Goal: Information Seeking & Learning: Learn about a topic

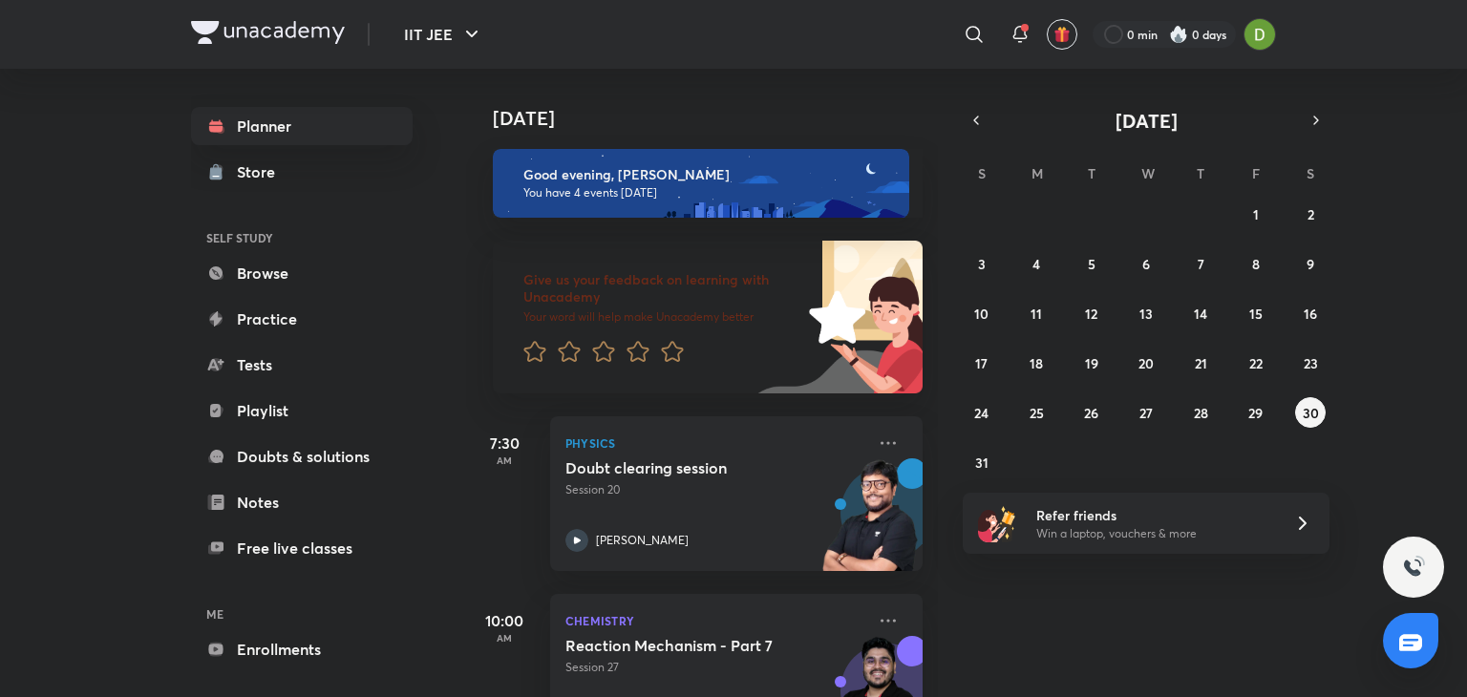
click at [267, 628] on h6 "ME" at bounding box center [302, 614] width 222 height 32
click at [281, 635] on link "Enrollments" at bounding box center [302, 650] width 222 height 38
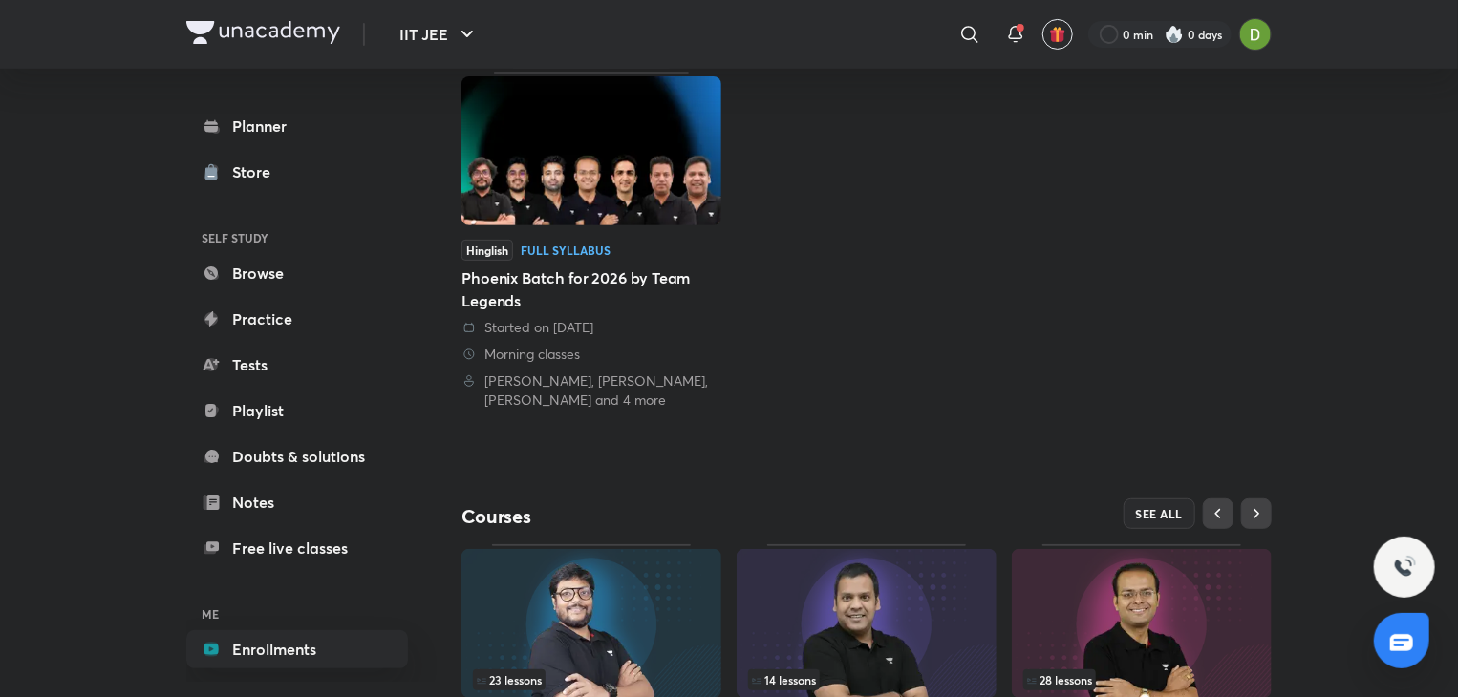
scroll to position [378, 0]
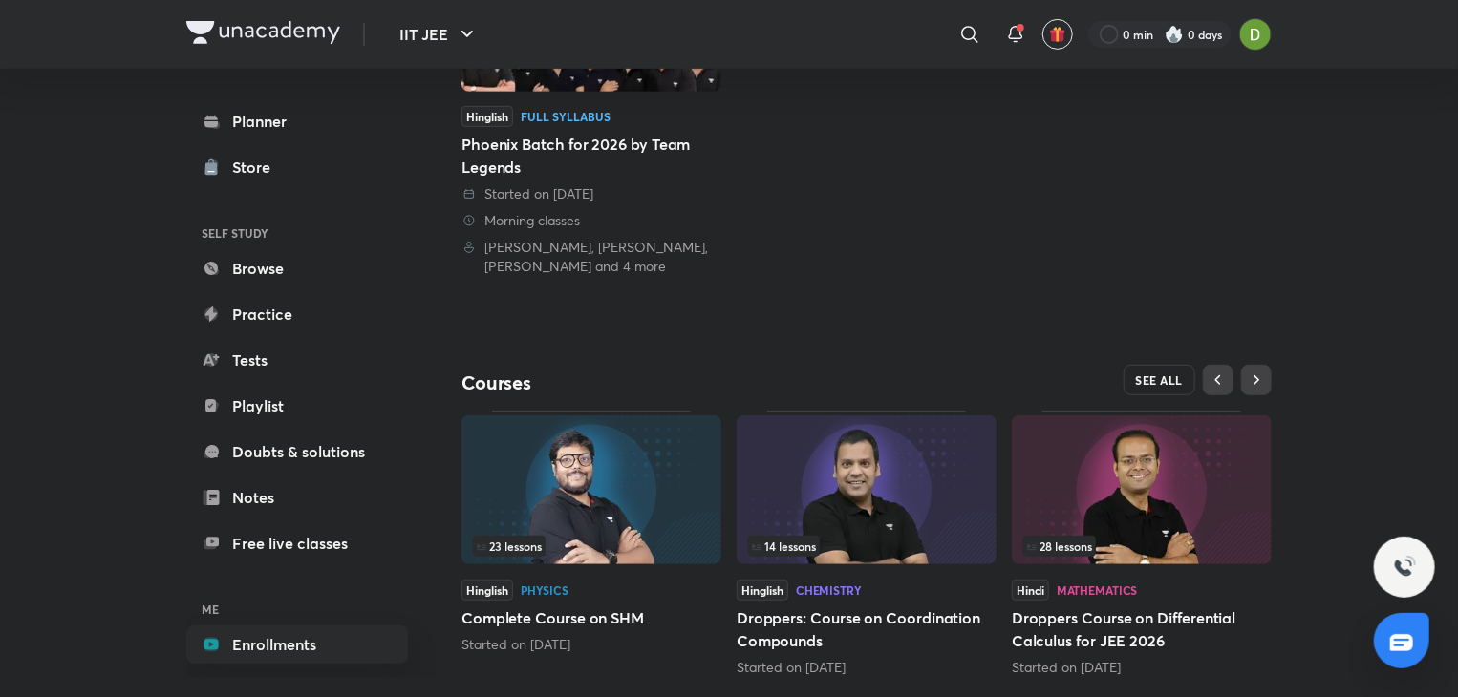
click at [1148, 375] on span "SEE ALL" at bounding box center [1160, 380] width 48 height 13
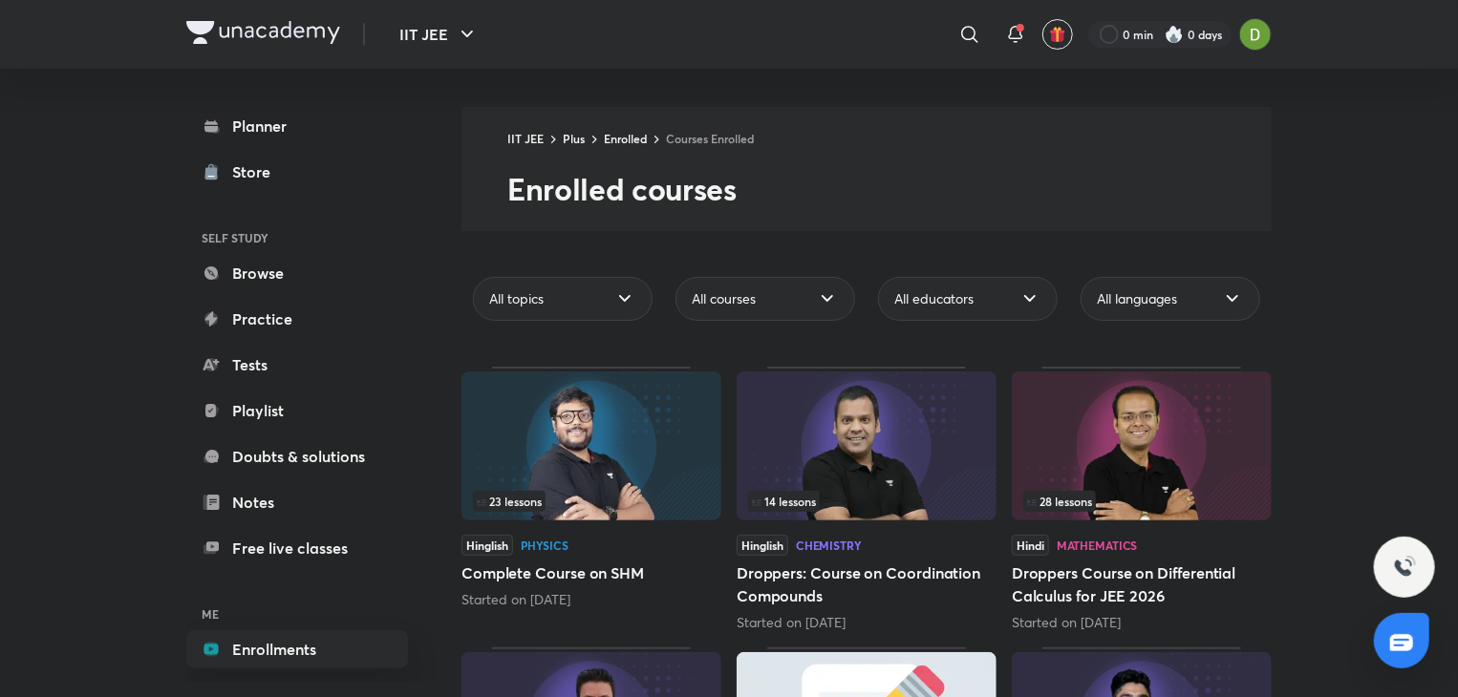
scroll to position [162, 0]
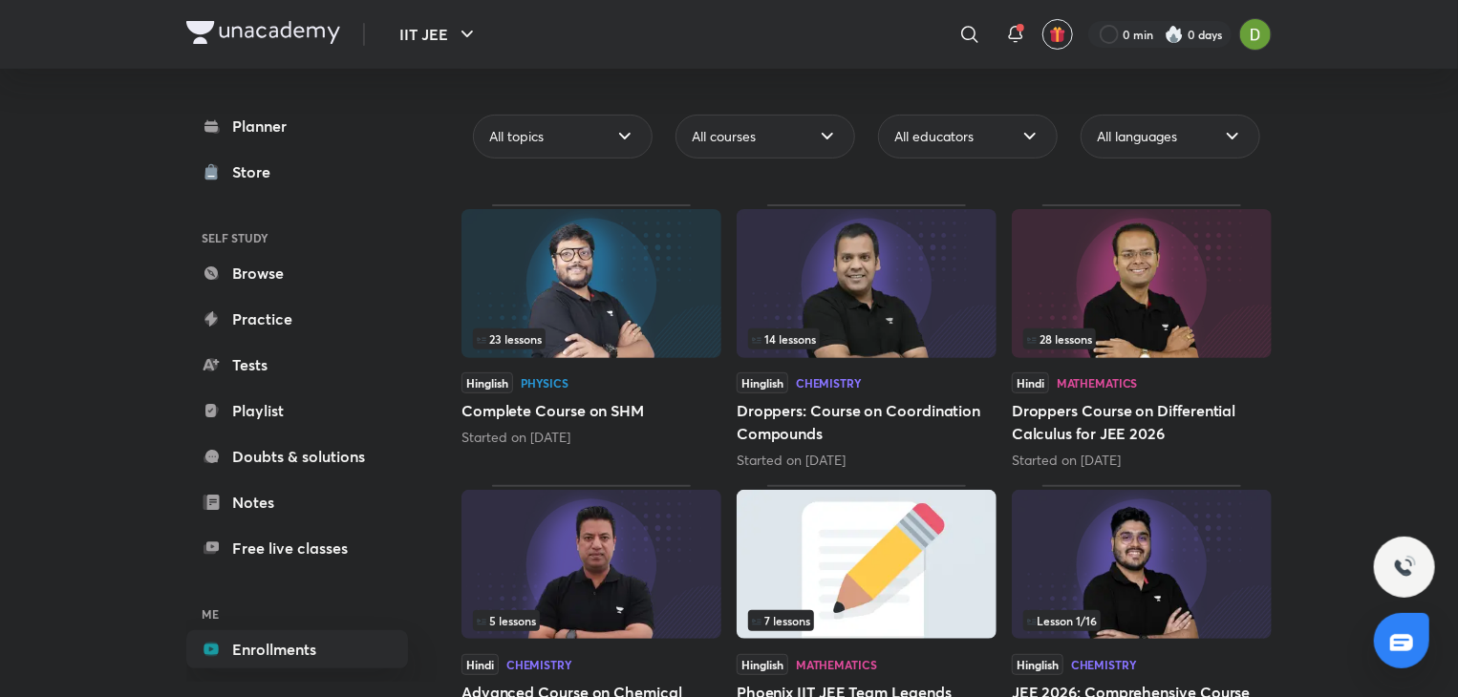
click at [935, 291] on img at bounding box center [867, 283] width 260 height 149
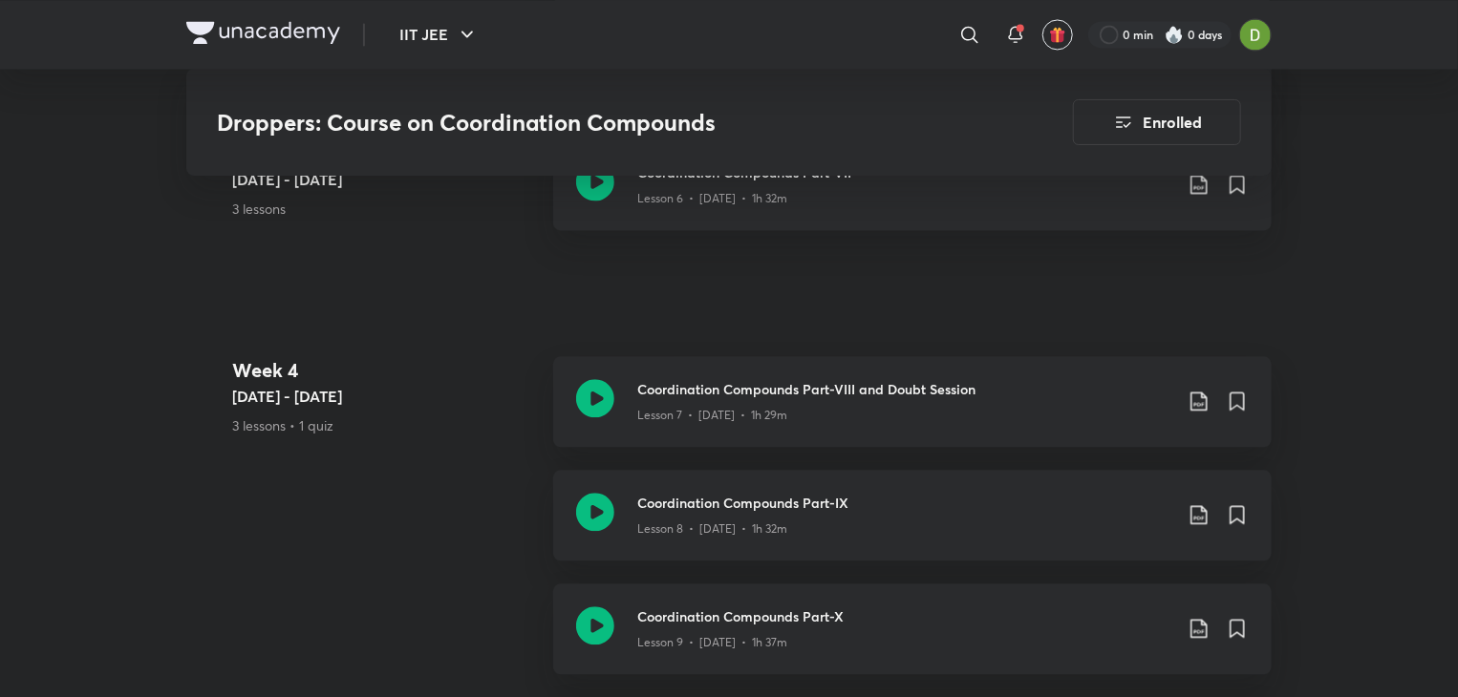
scroll to position [1924, 0]
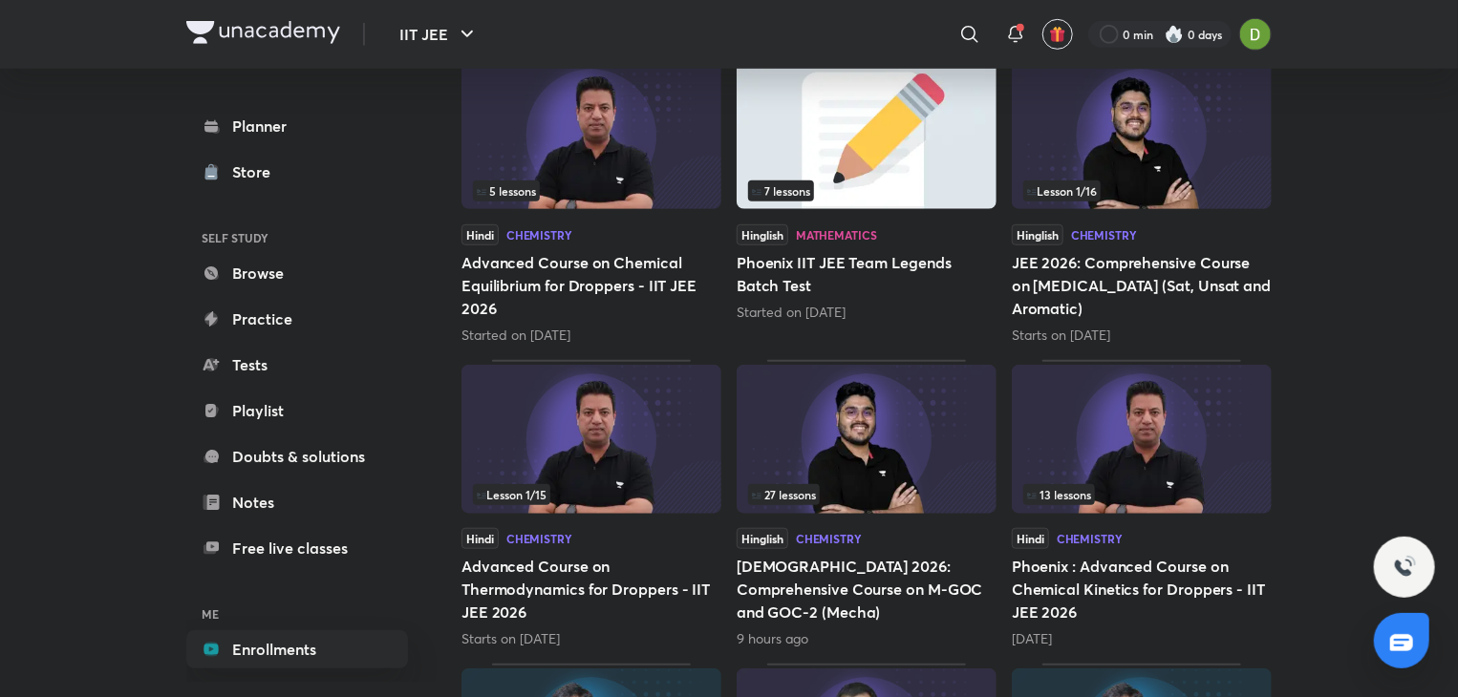
scroll to position [596, 0]
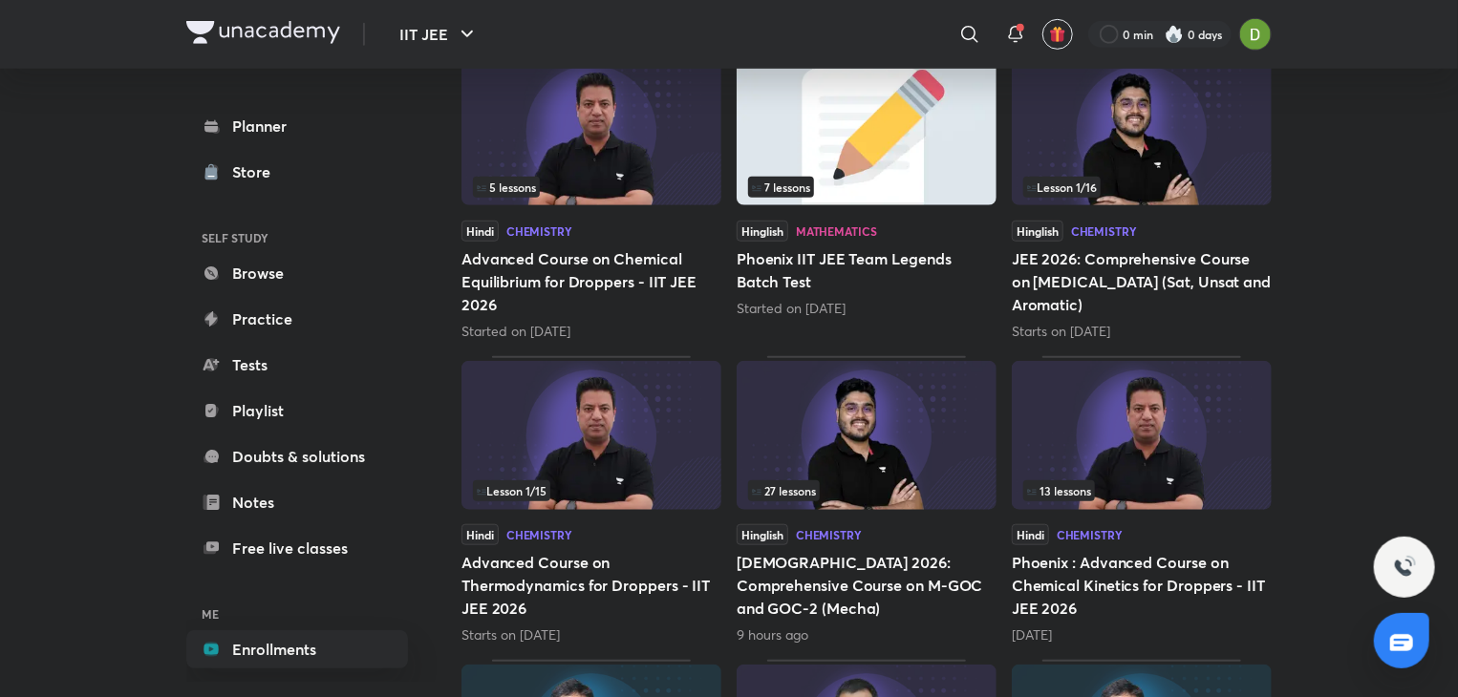
click at [874, 417] on img at bounding box center [867, 435] width 260 height 149
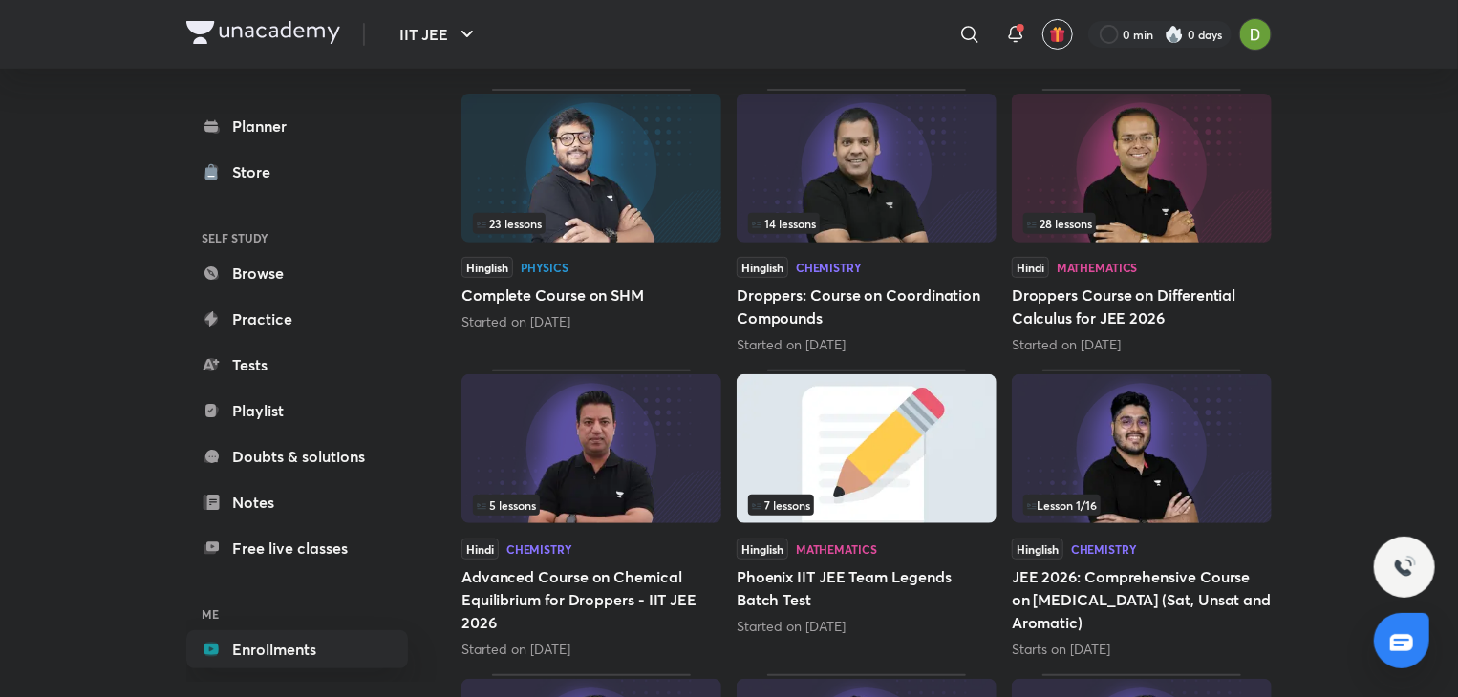
scroll to position [252, 0]
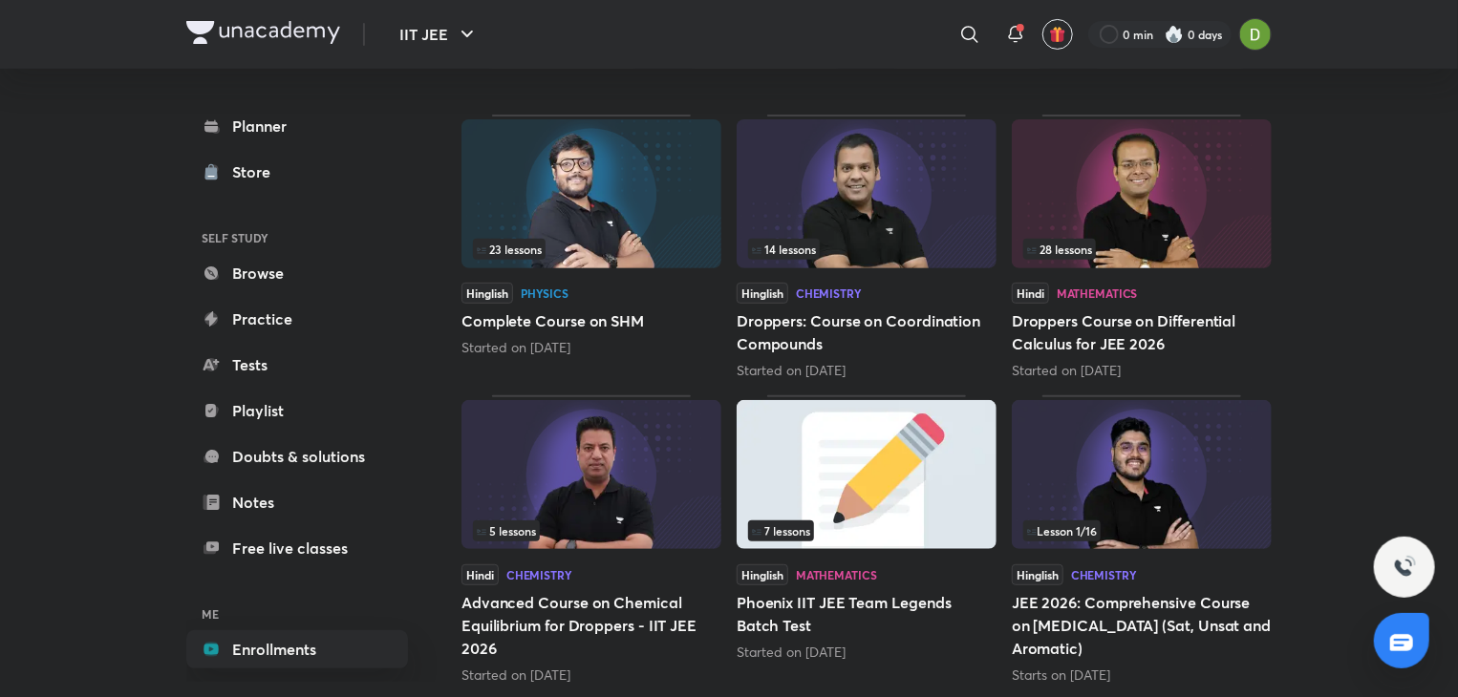
click at [1101, 484] on img at bounding box center [1142, 474] width 260 height 149
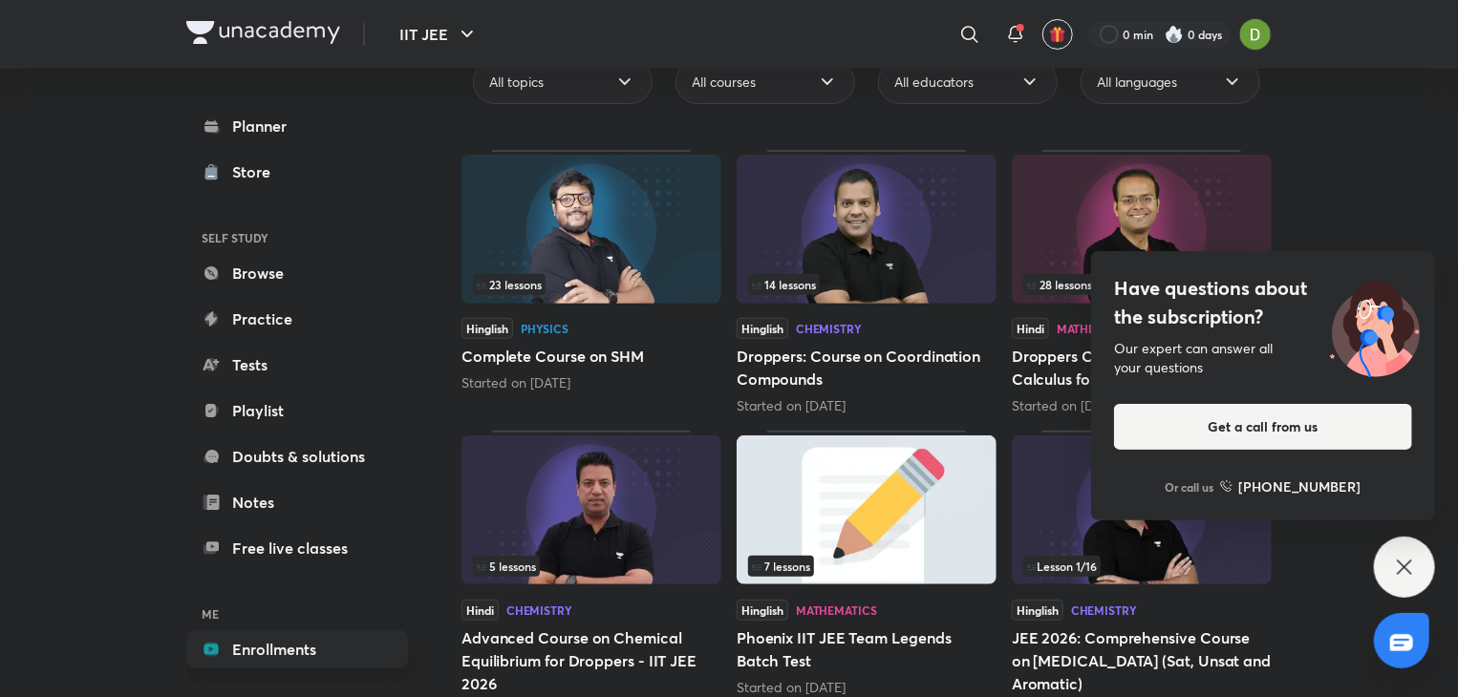
scroll to position [218, 0]
click at [1405, 567] on icon at bounding box center [1404, 567] width 14 height 14
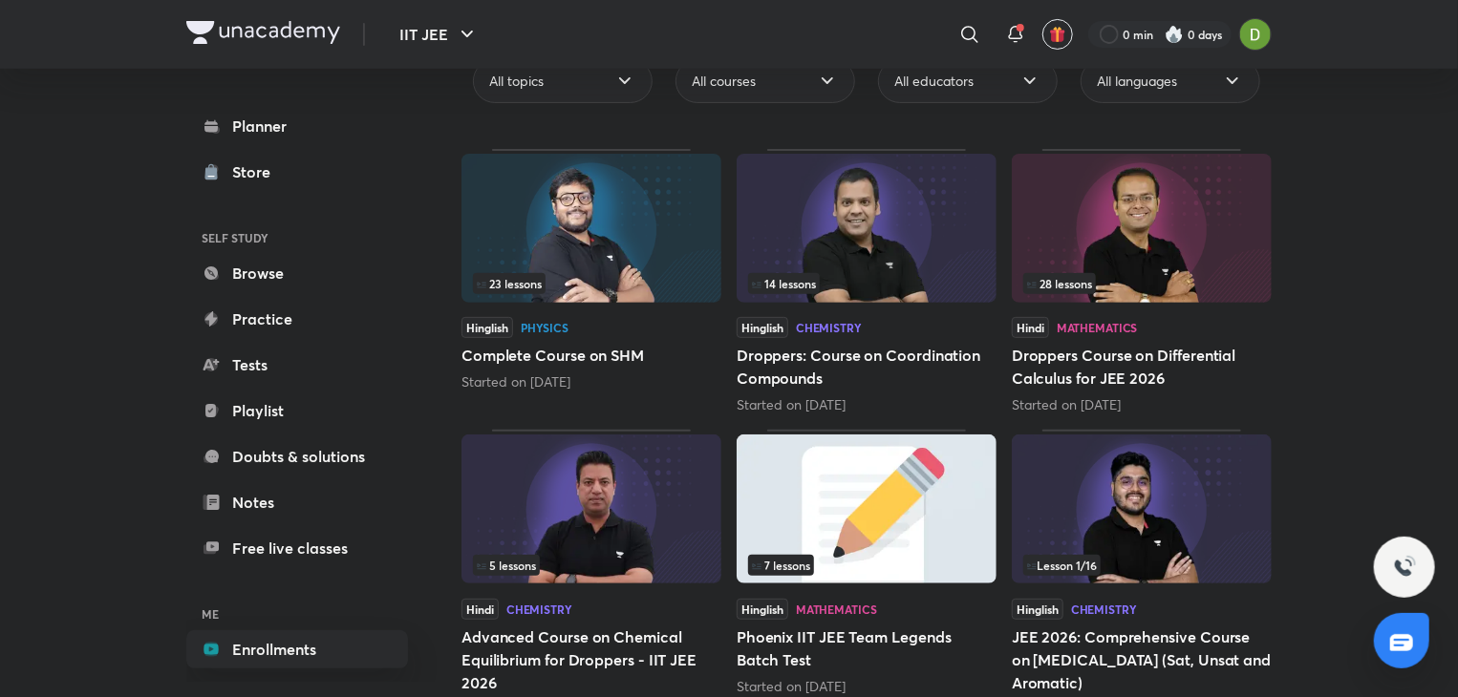
scroll to position [0, 0]
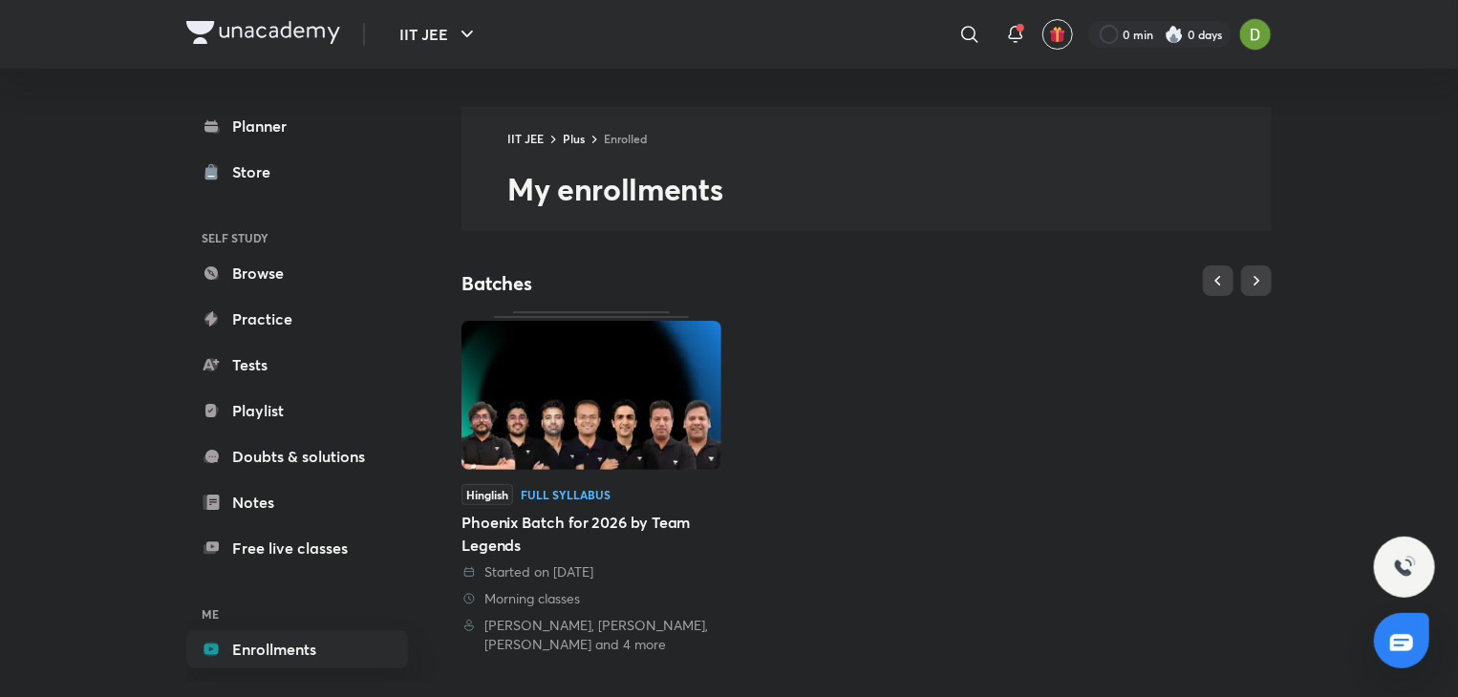
click at [633, 421] on img at bounding box center [591, 395] width 260 height 149
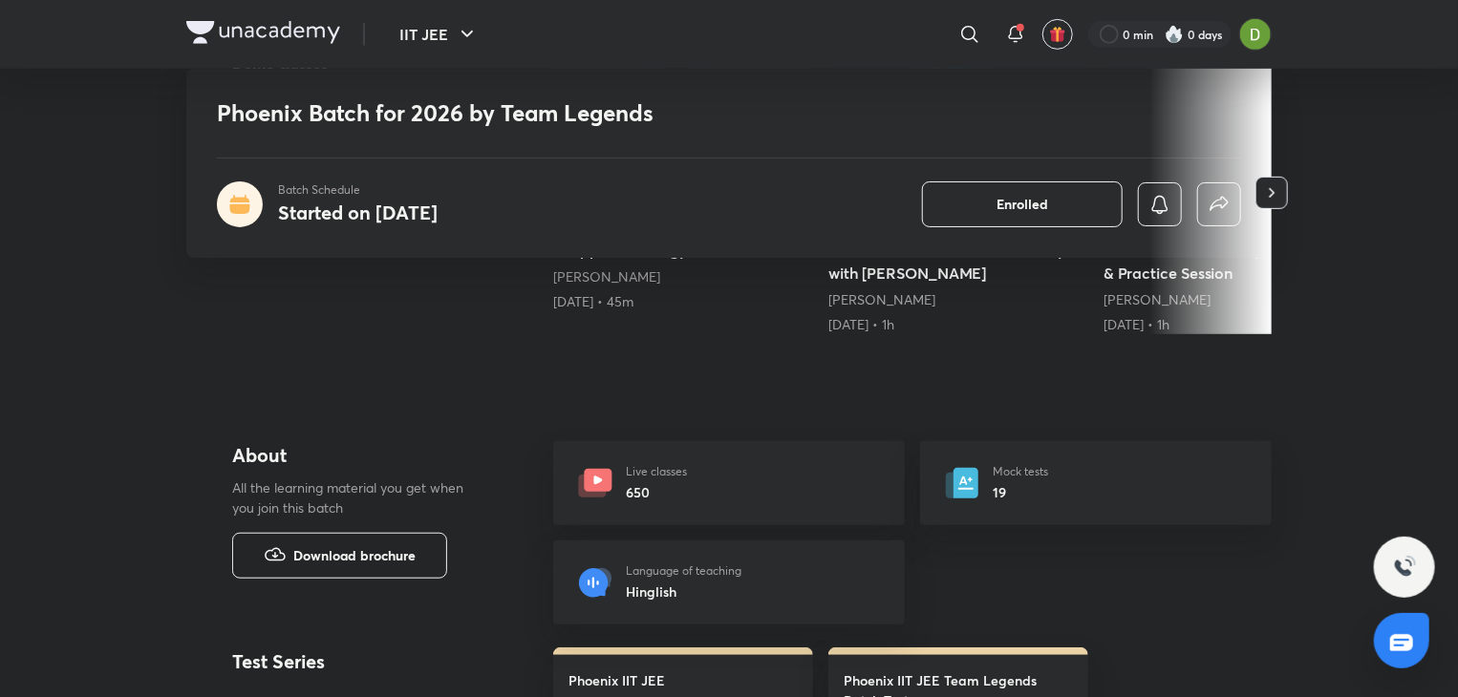
click at [363, 559] on span "Download brochure" at bounding box center [354, 555] width 122 height 21
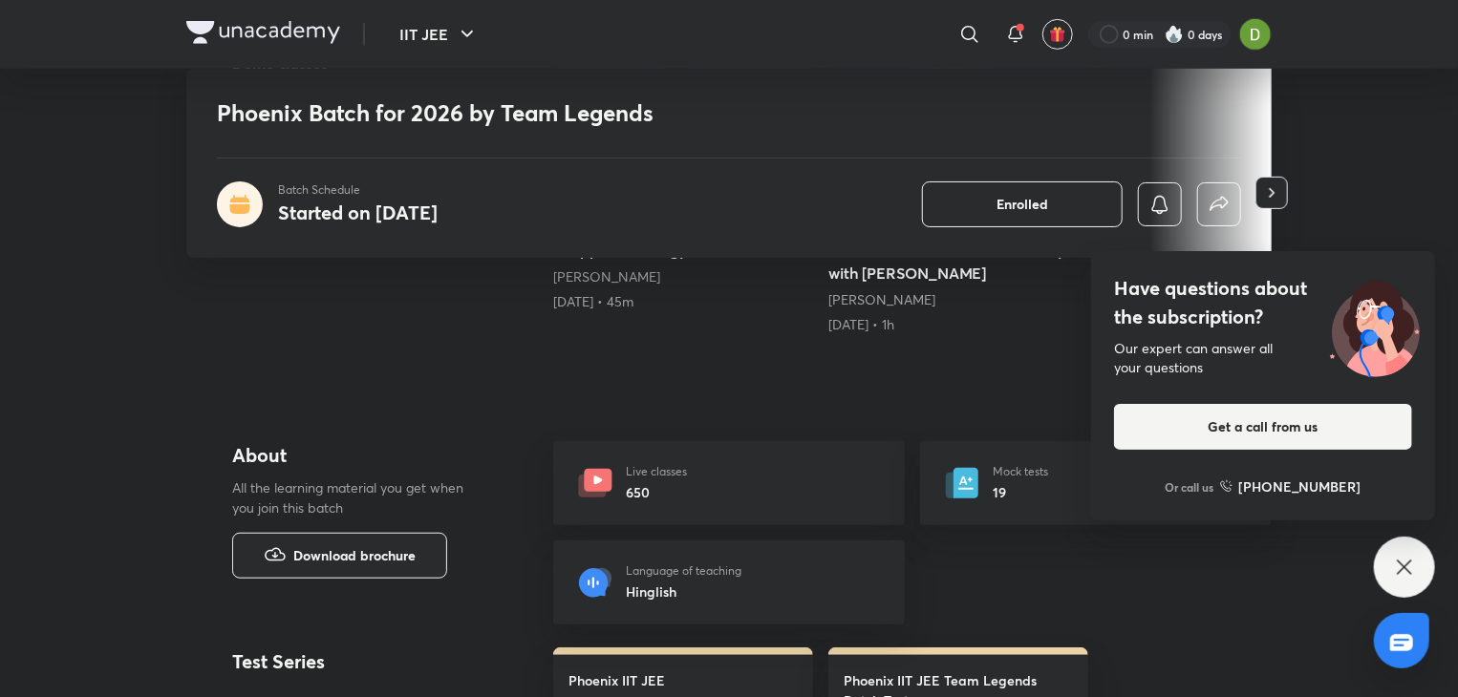
click at [1416, 548] on div "Have questions about the subscription? Our expert can answer all your questions…" at bounding box center [1404, 567] width 61 height 61
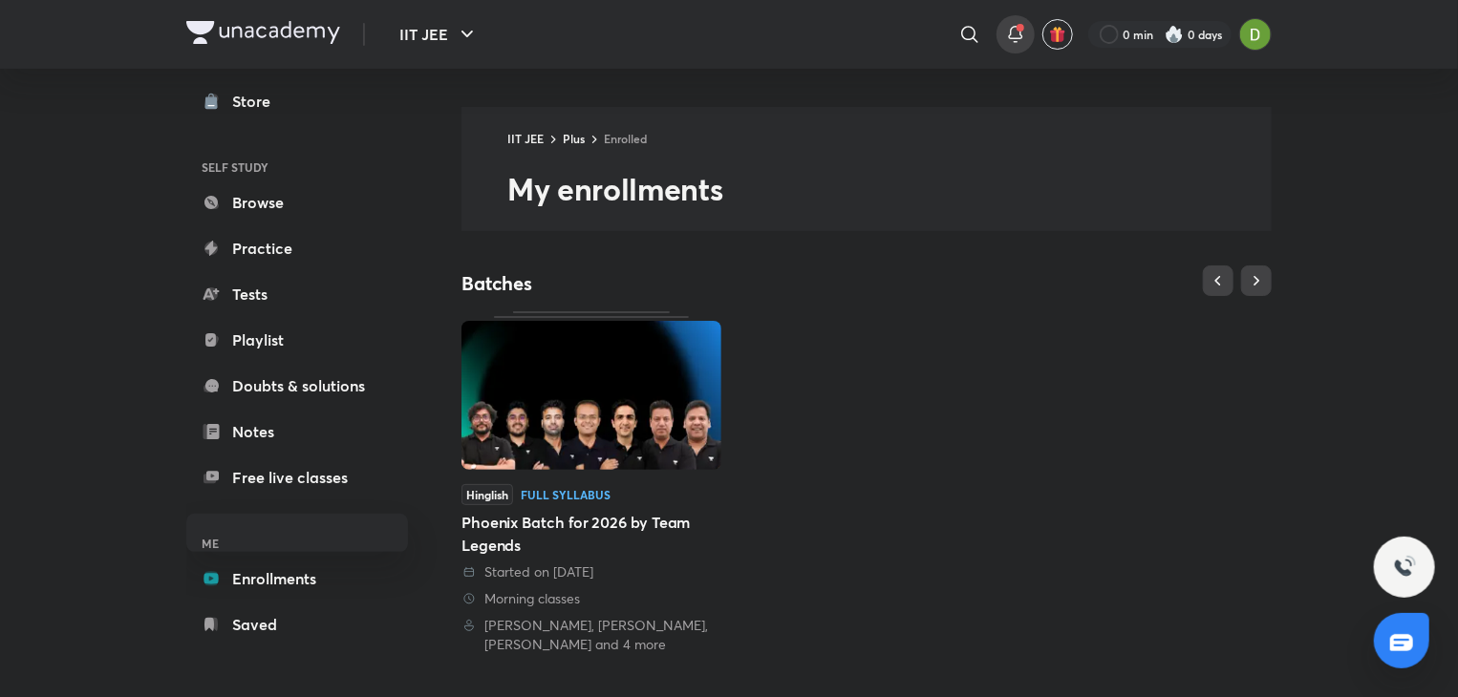
click at [1004, 28] on icon at bounding box center [1015, 34] width 23 height 23
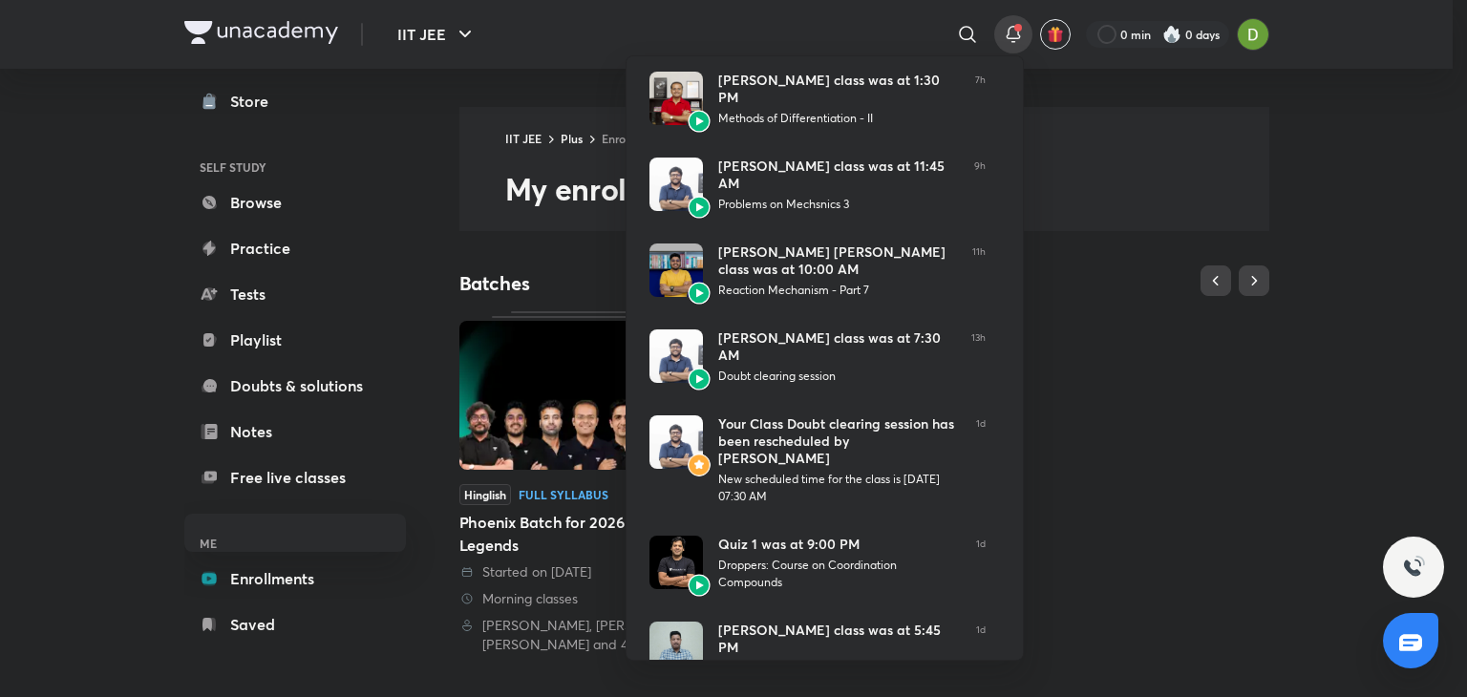
click at [1003, 28] on div at bounding box center [733, 348] width 1467 height 697
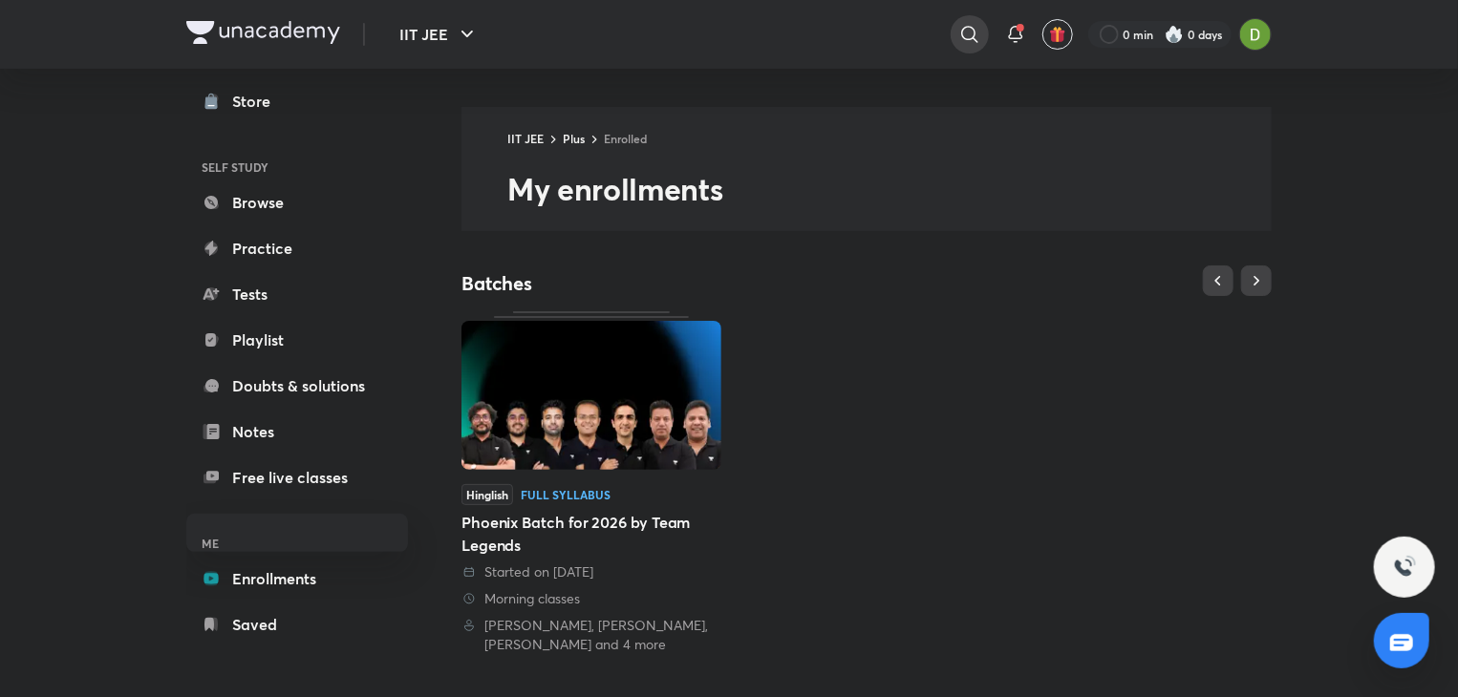
click at [974, 36] on icon at bounding box center [969, 34] width 23 height 23
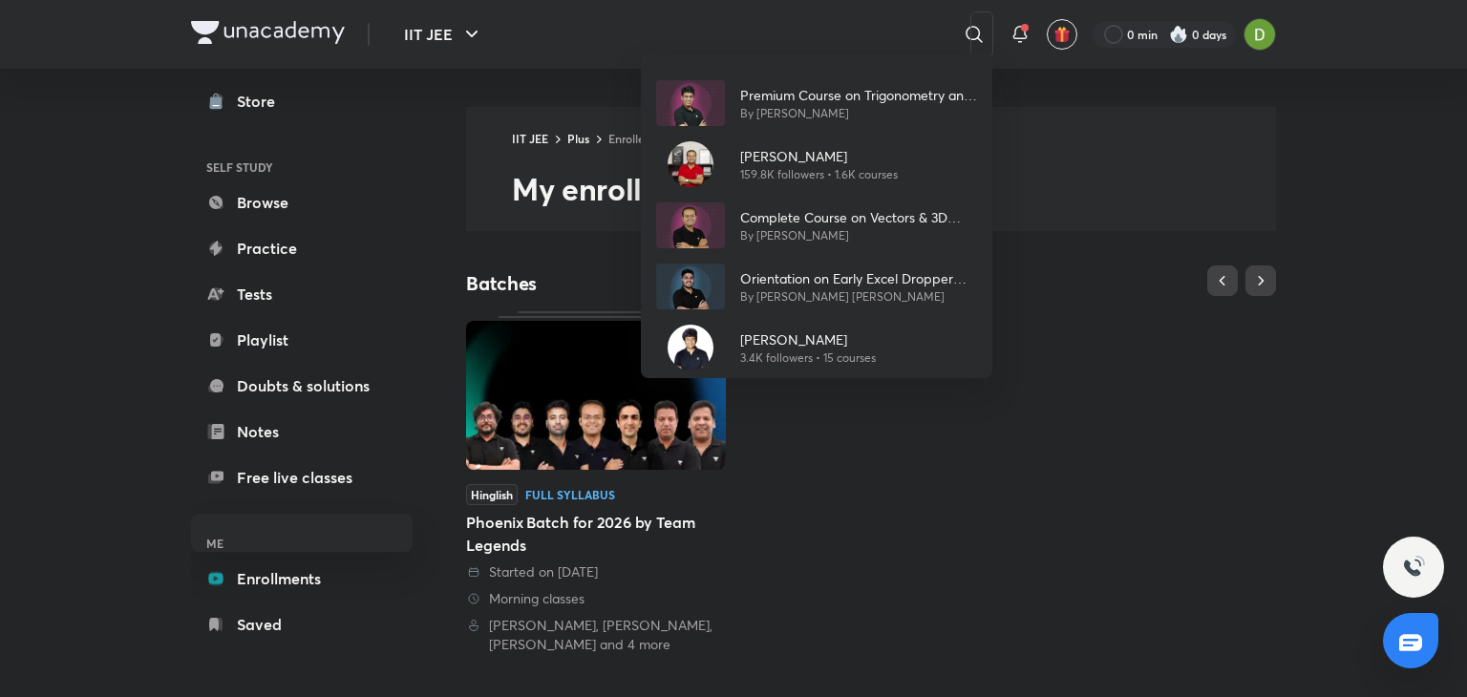
click at [802, 43] on div "Premium Course on Trigonometry and SOT By Prashant Jain Vineet Loomba 159.8K fo…" at bounding box center [733, 348] width 1467 height 697
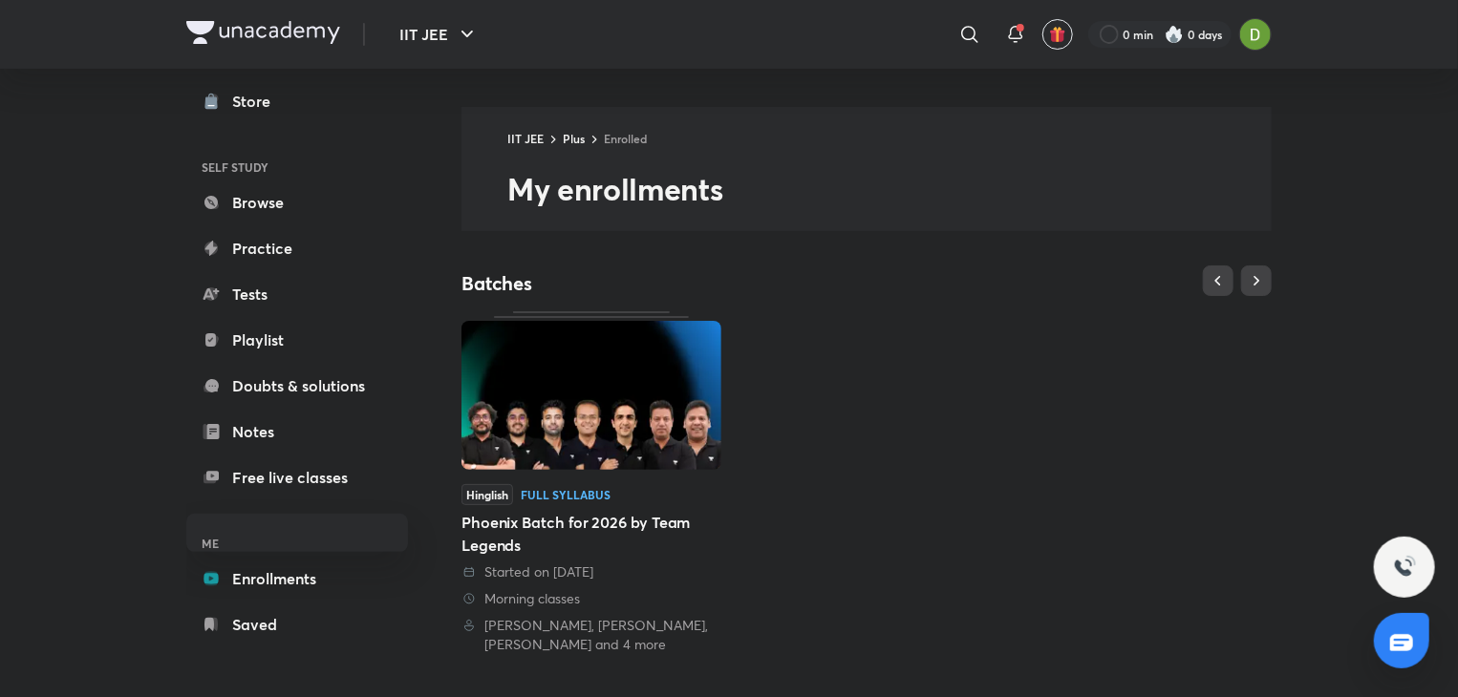
click at [1000, 11] on div "​ 0 min 0 days" at bounding box center [954, 34] width 634 height 46
click at [979, 21] on div at bounding box center [970, 34] width 38 height 38
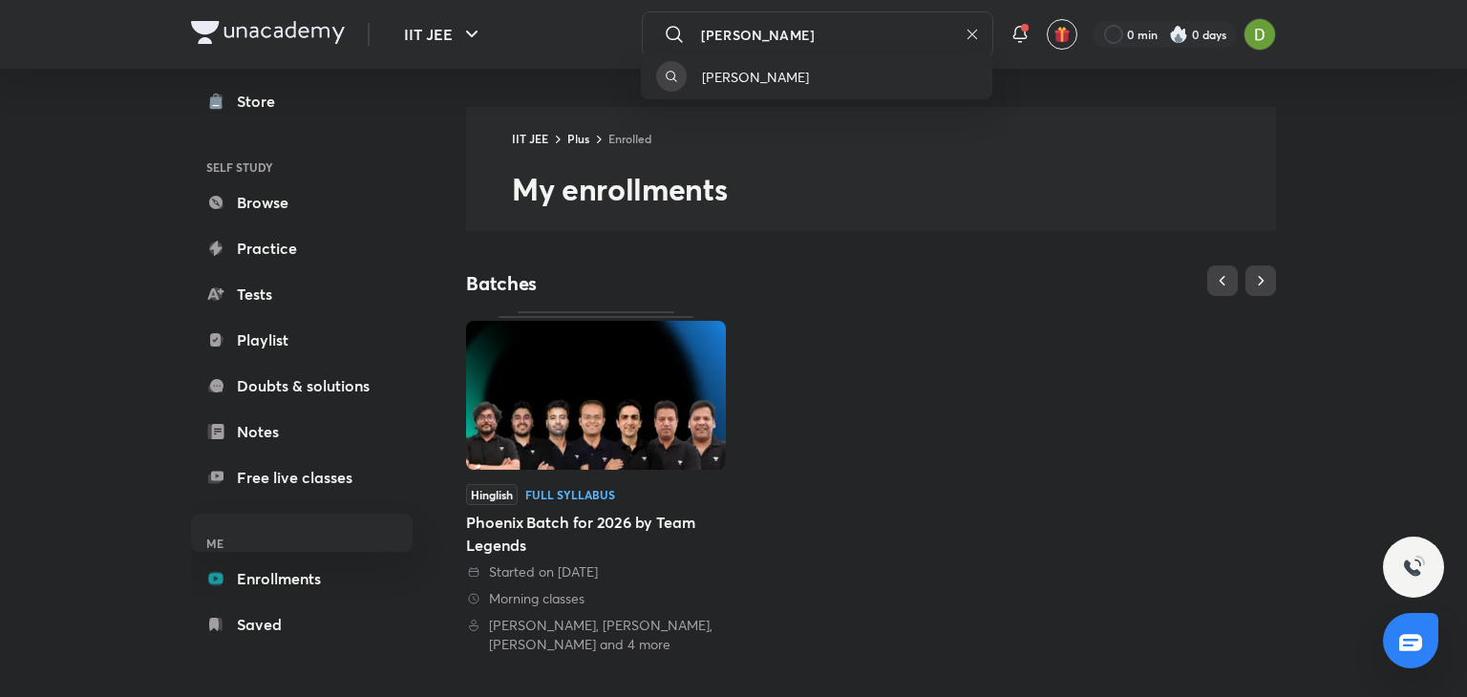
type input "kasif alam"
click at [791, 28] on div "kasif alam" at bounding box center [733, 348] width 1467 height 697
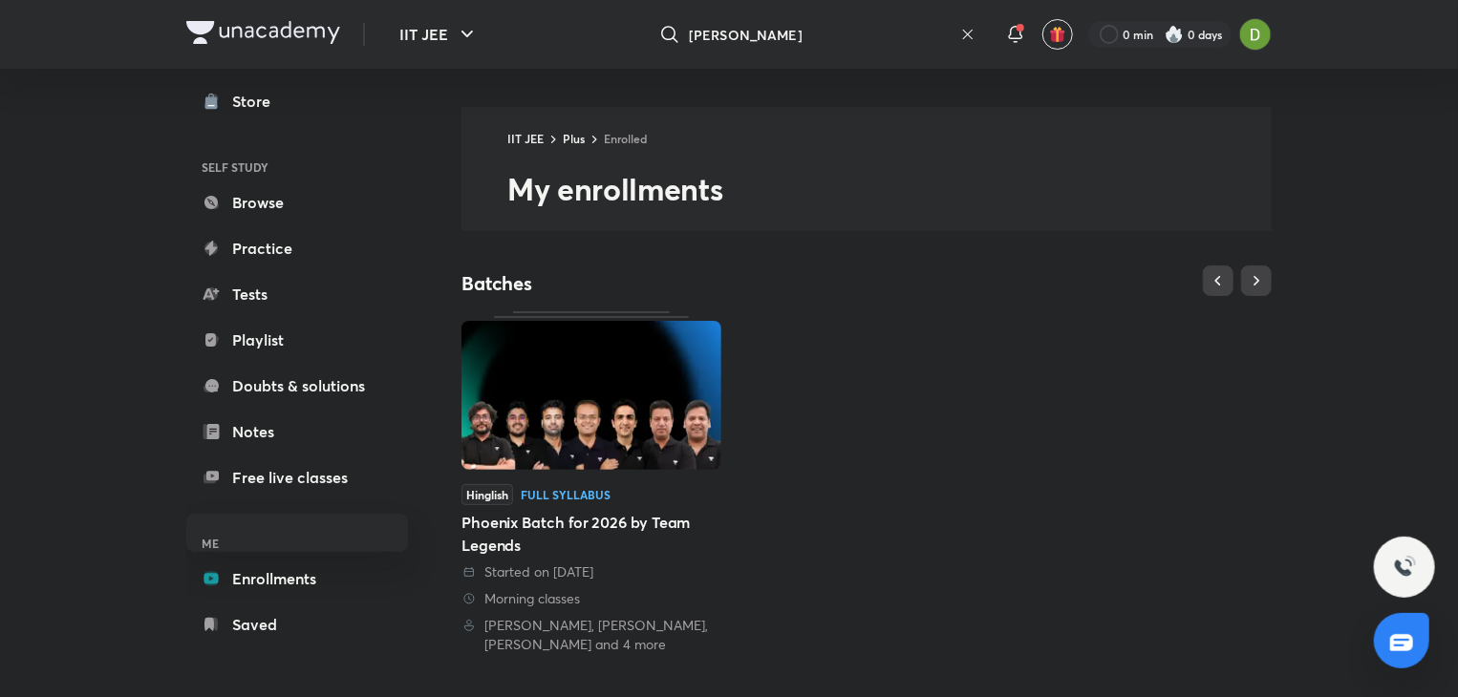
click at [962, 25] on div "kasif alam ​" at bounding box center [813, 34] width 352 height 46
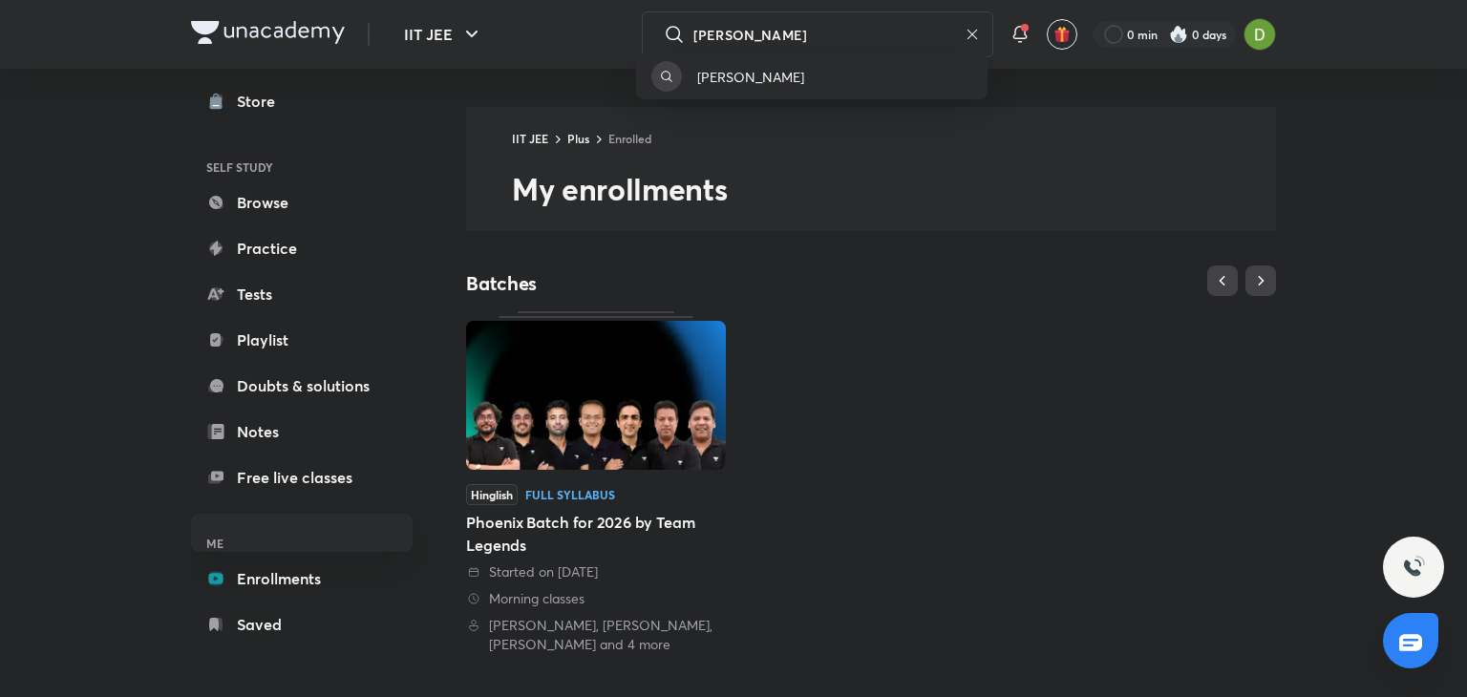
click at [869, 35] on div "kasif alam" at bounding box center [733, 348] width 1467 height 697
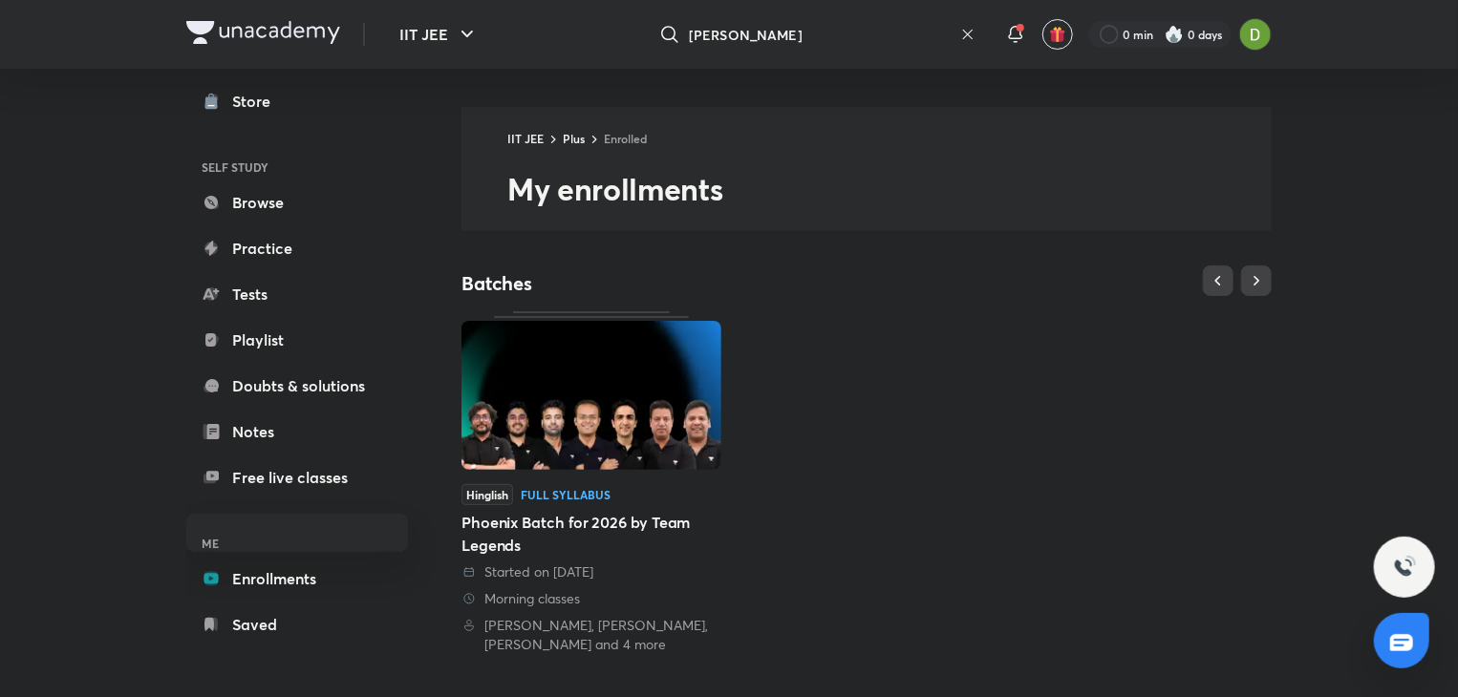
click at [963, 31] on icon at bounding box center [968, 35] width 10 height 10
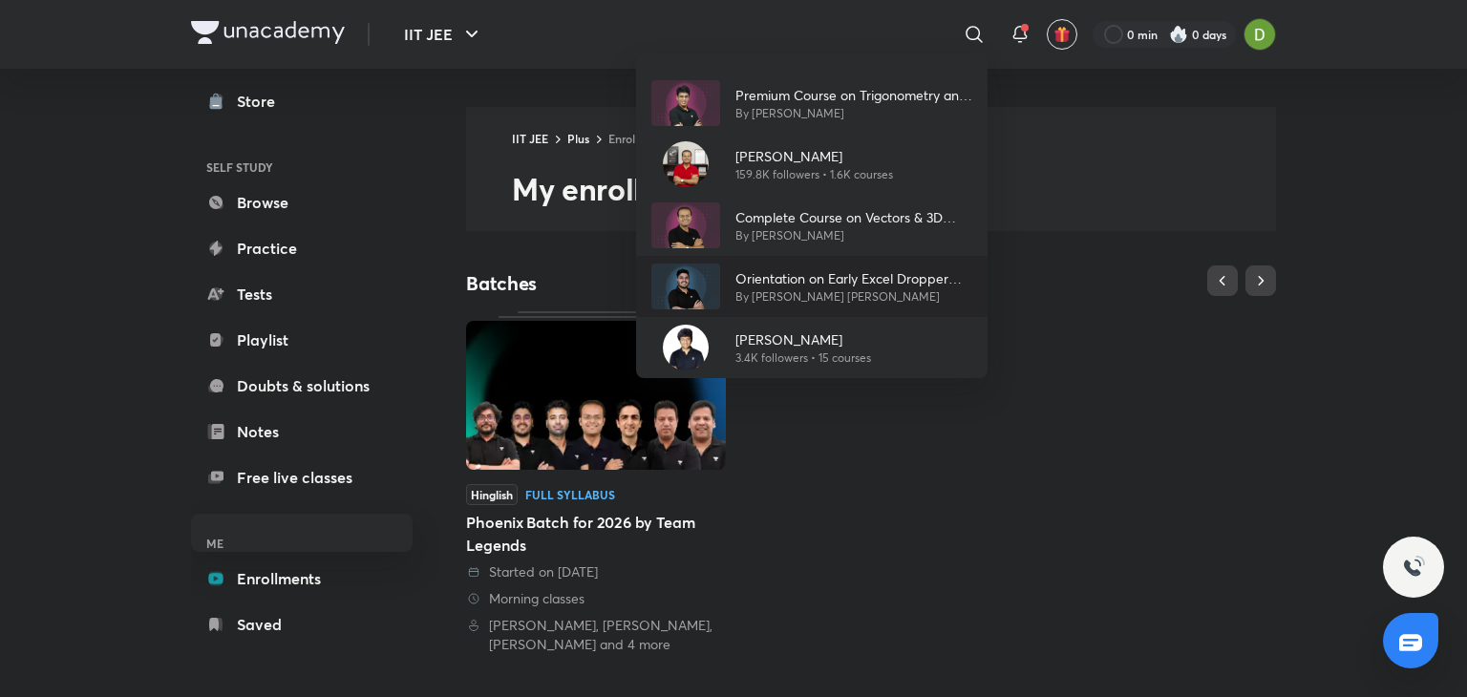
click at [728, 293] on div "Orientation on Early Excel Dropper Batch 2025 By Mohammad Kashif Alam" at bounding box center [846, 286] width 252 height 37
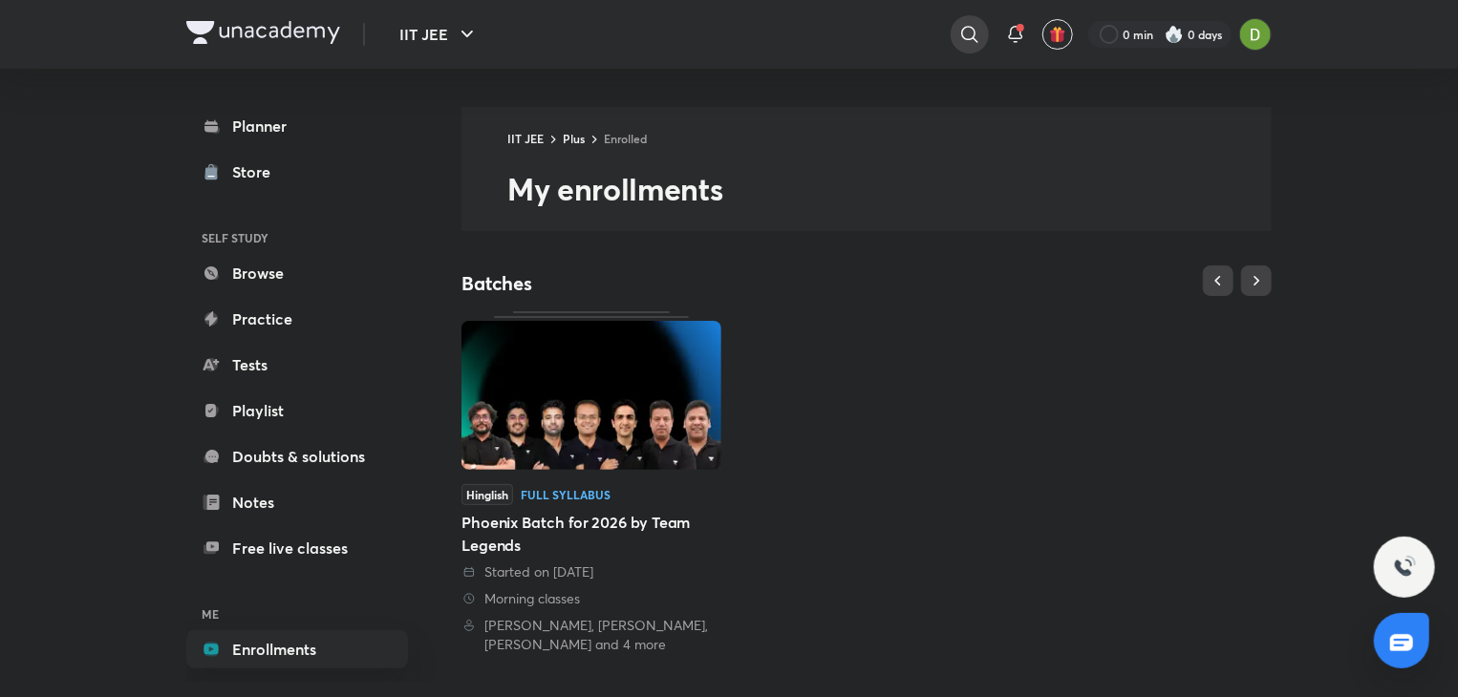
click at [958, 27] on icon at bounding box center [969, 34] width 23 height 23
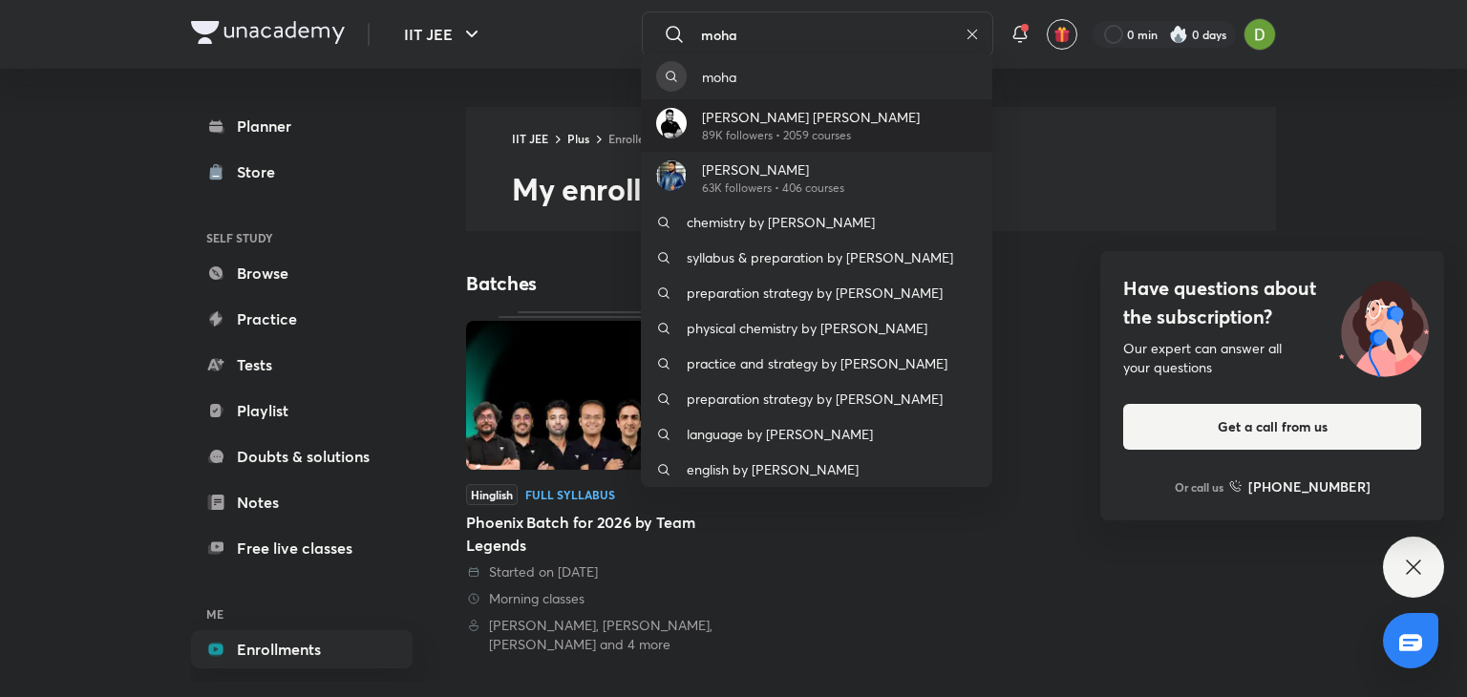
type input "moha"
click at [753, 122] on p "[PERSON_NAME] [PERSON_NAME]" at bounding box center [811, 117] width 218 height 20
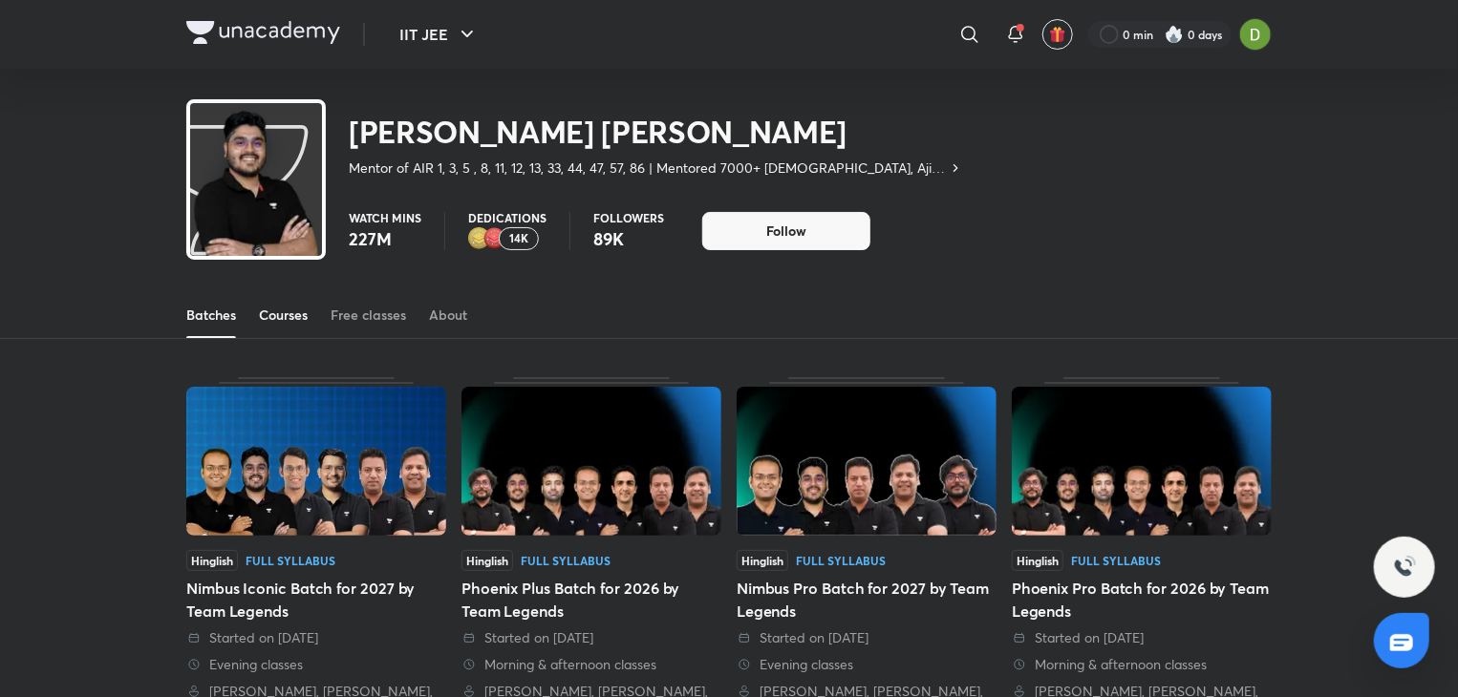
click at [300, 299] on link "Courses" at bounding box center [283, 315] width 49 height 46
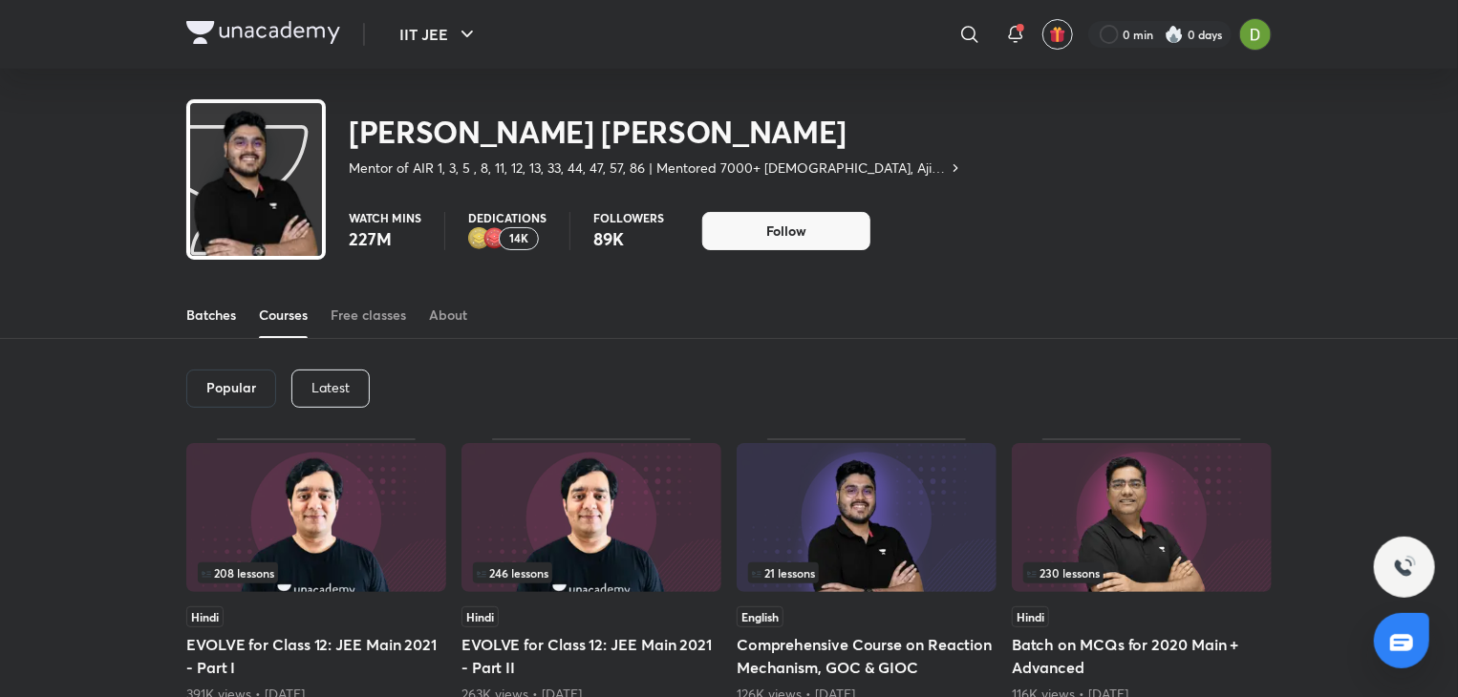
click at [224, 332] on link "Batches" at bounding box center [211, 315] width 50 height 46
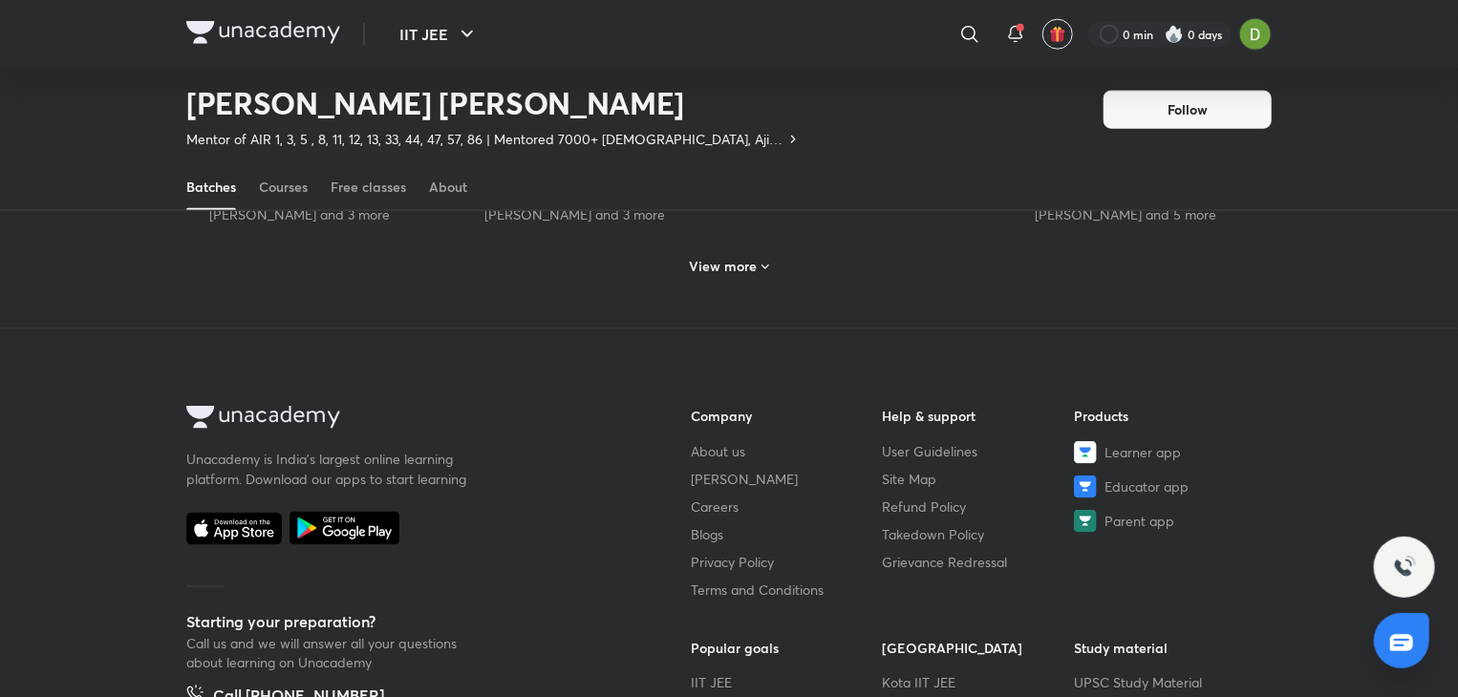
scroll to position [1168, 0]
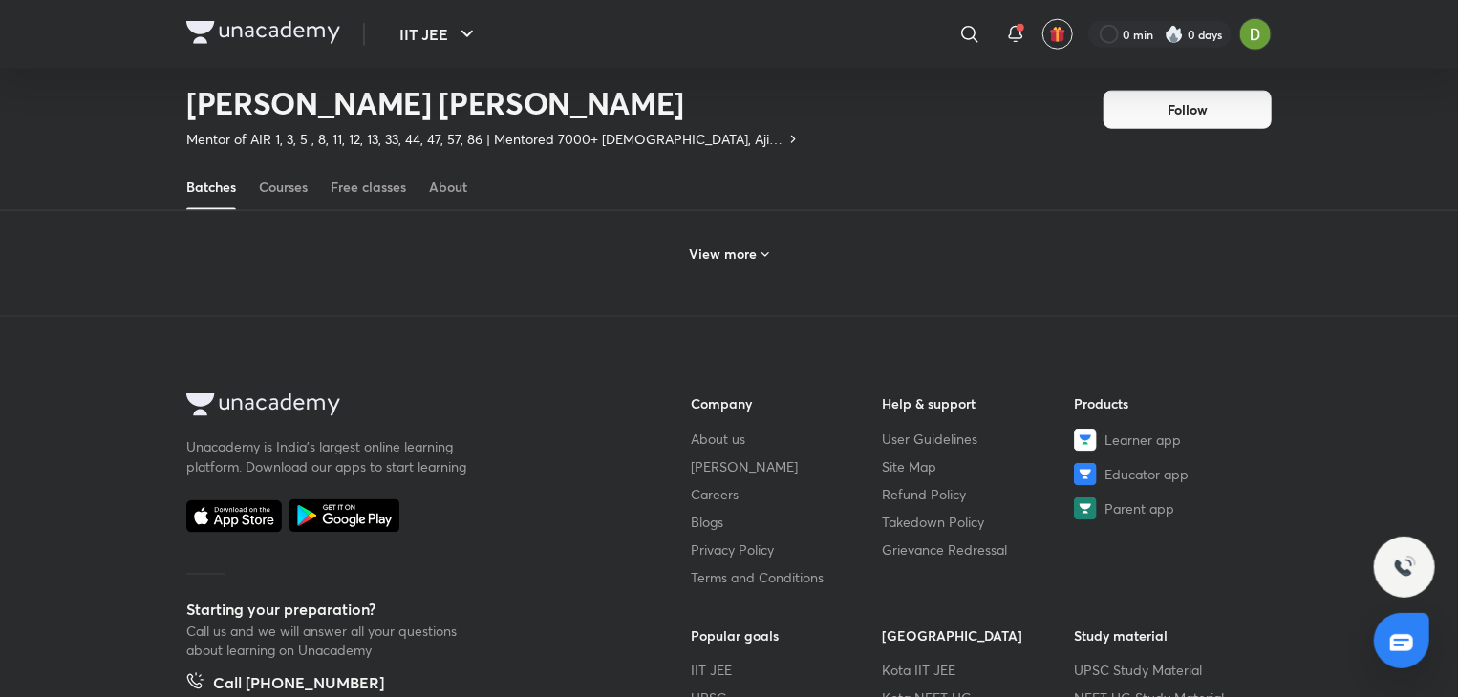
click at [749, 245] on h6 "View more" at bounding box center [724, 254] width 68 height 19
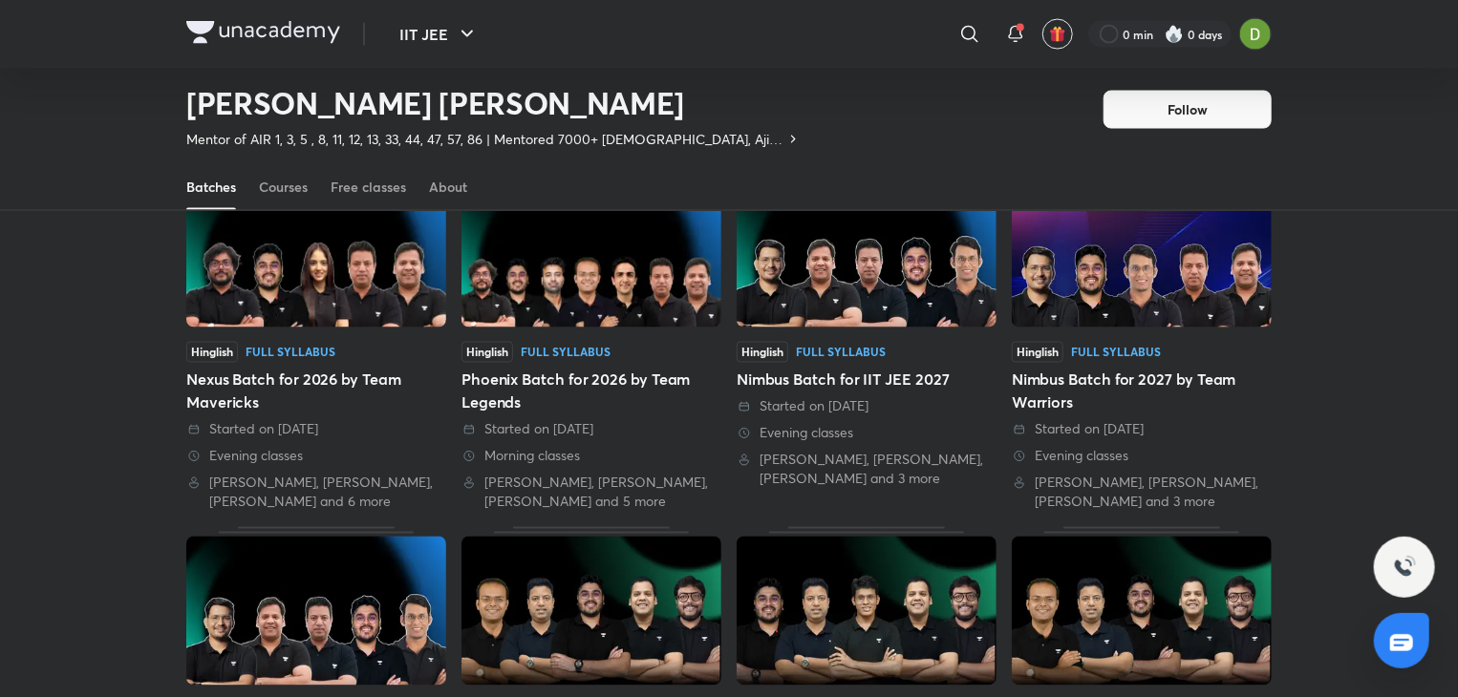
scroll to position [1599, 0]
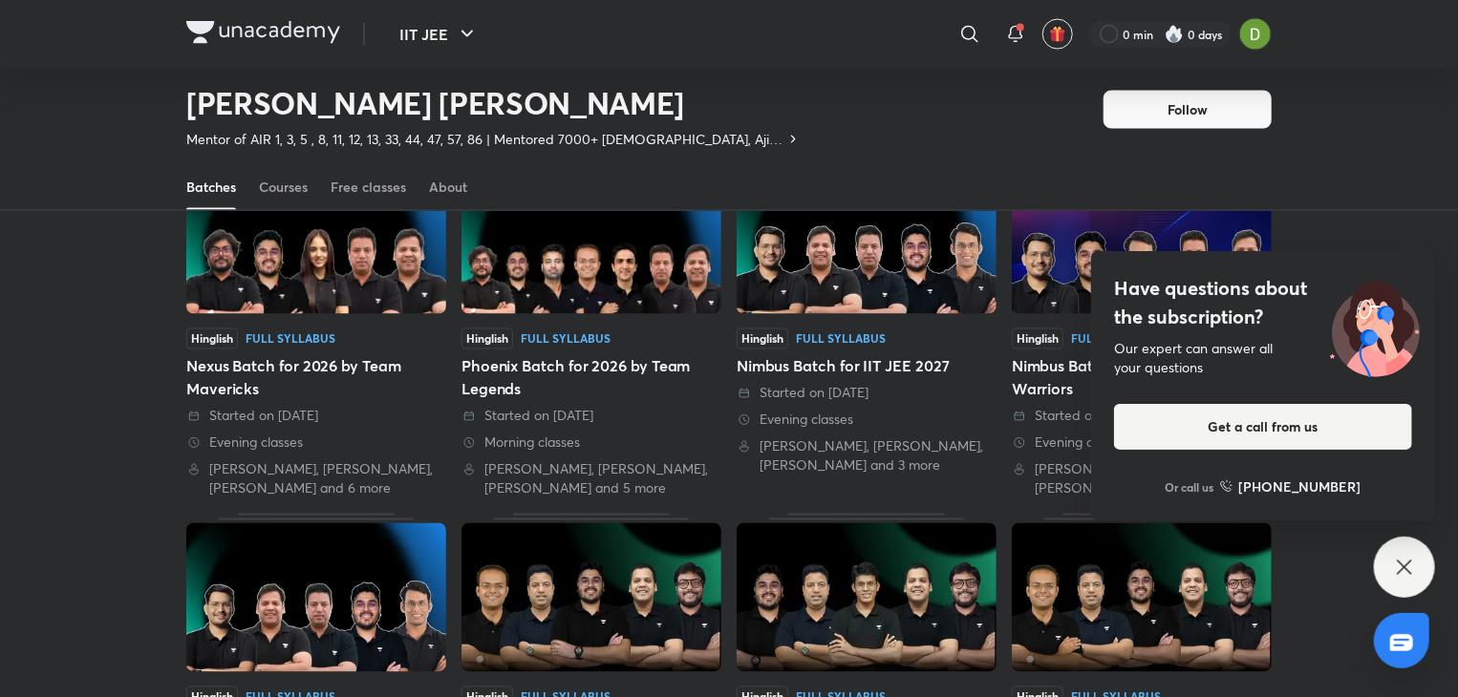
click at [1384, 552] on div "Have questions about the subscription? Our expert can answer all your questions…" at bounding box center [1404, 567] width 61 height 61
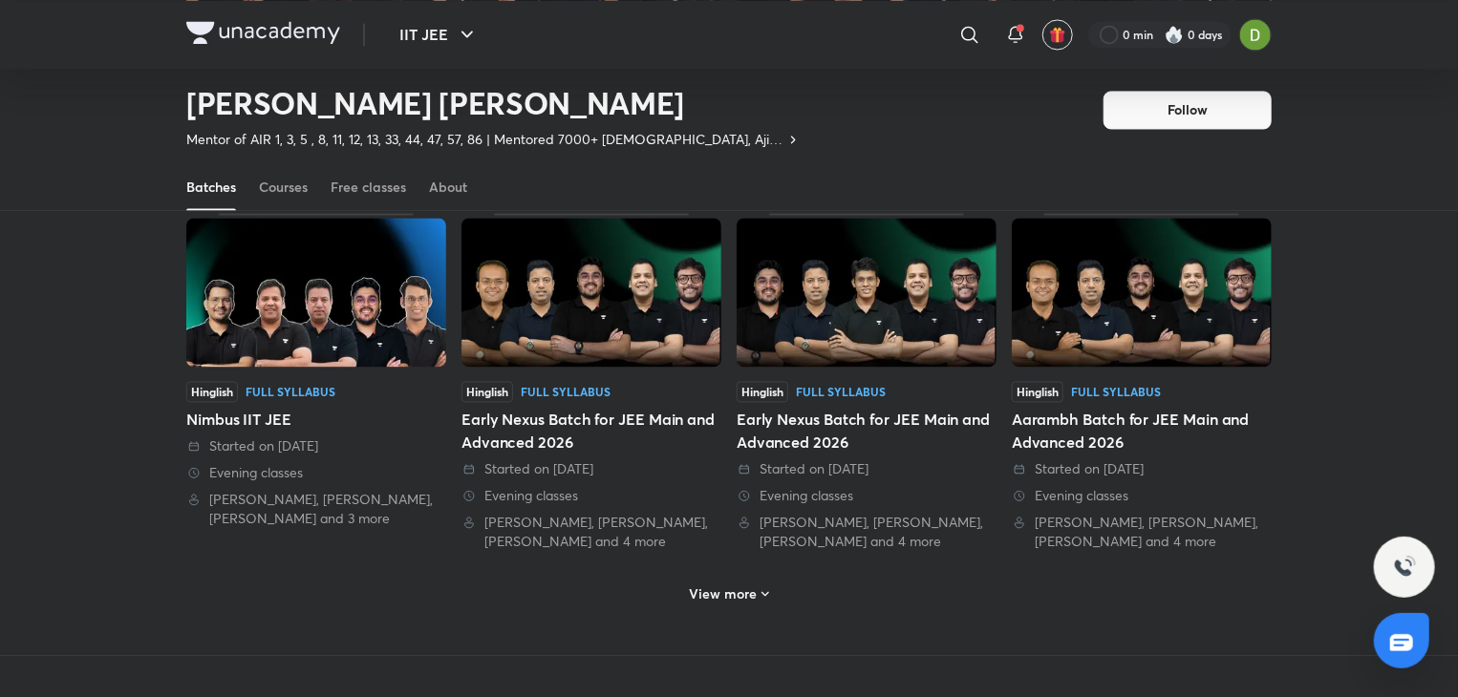
scroll to position [1920, 0]
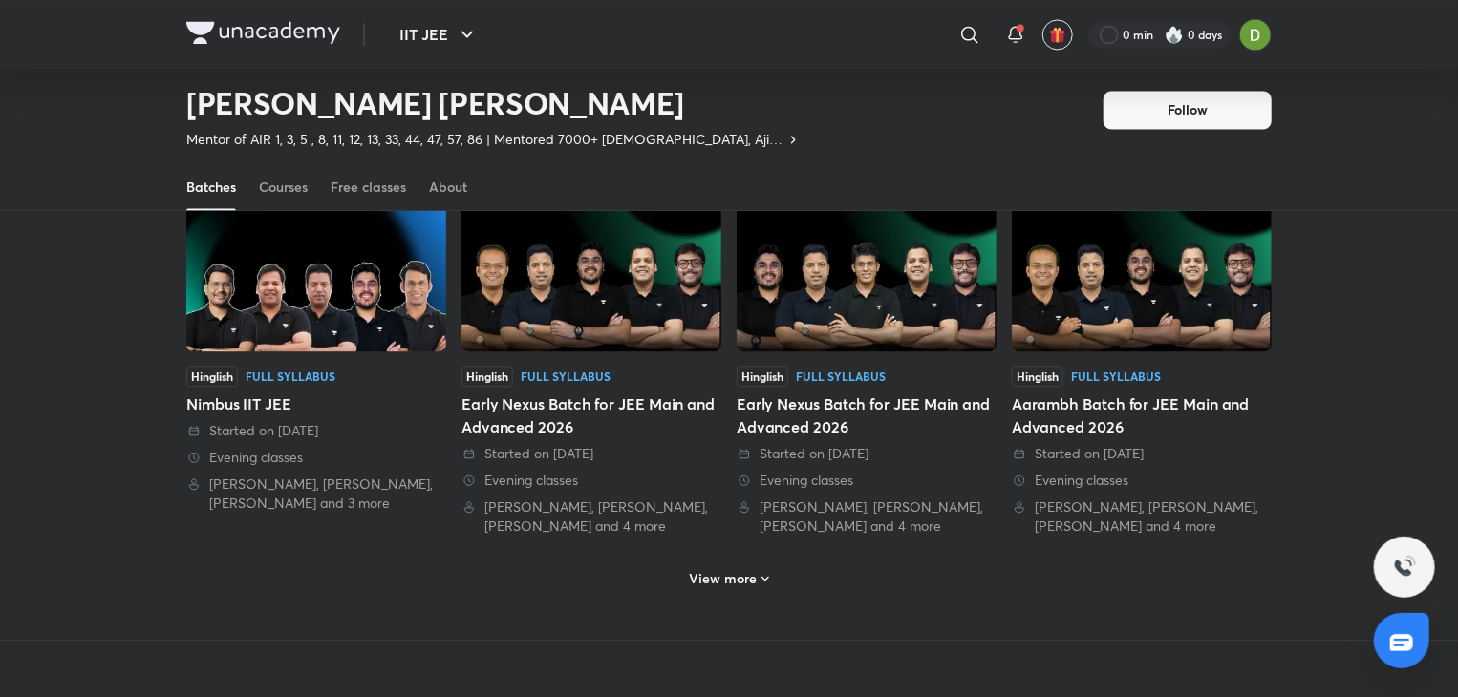
click at [755, 590] on div "View more" at bounding box center [728, 576] width 1085 height 50
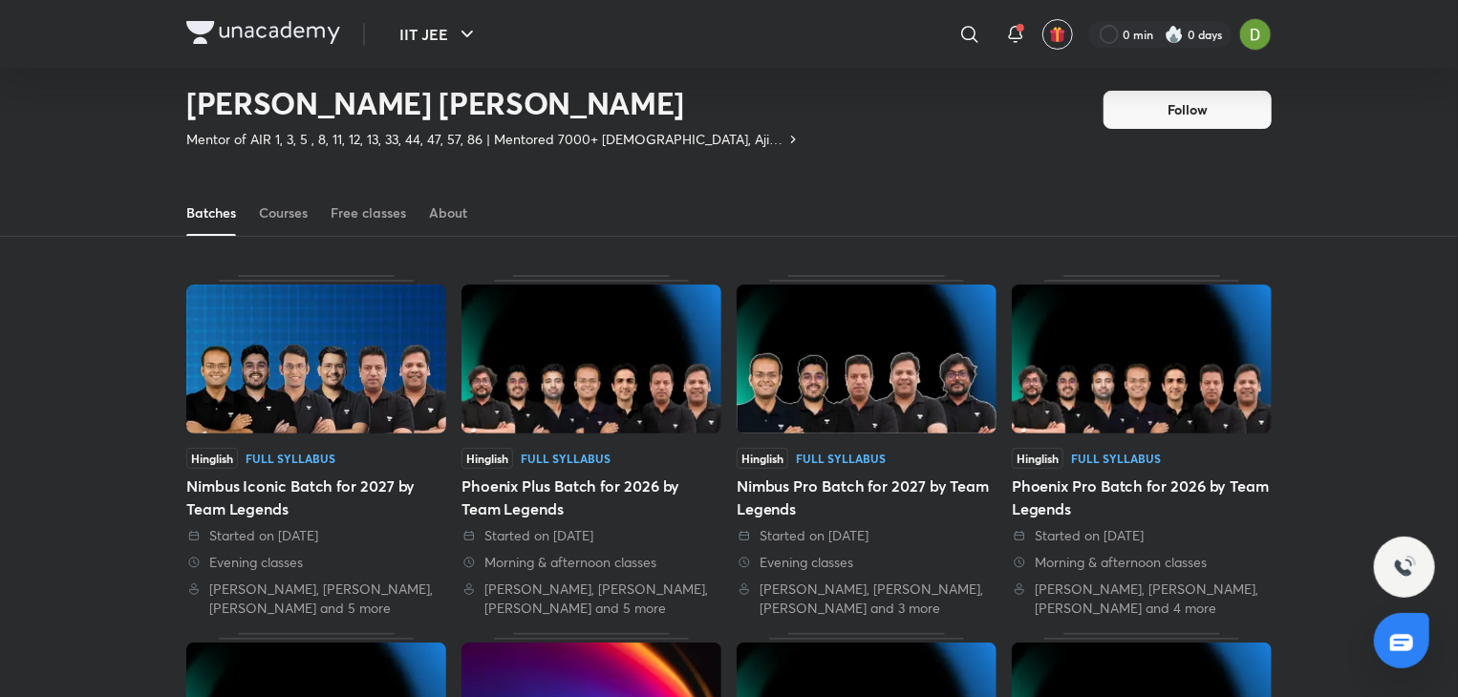
scroll to position [0, 0]
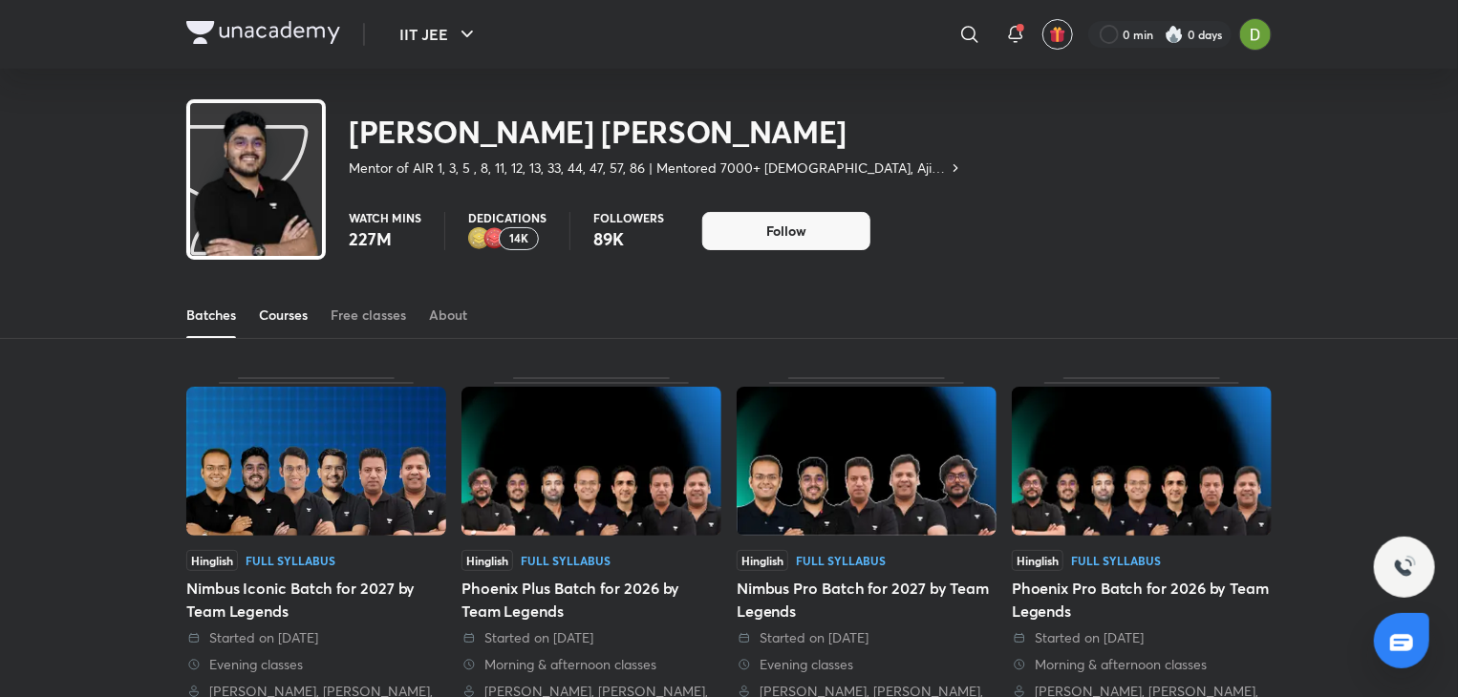
click at [289, 319] on div "Courses" at bounding box center [283, 315] width 49 height 19
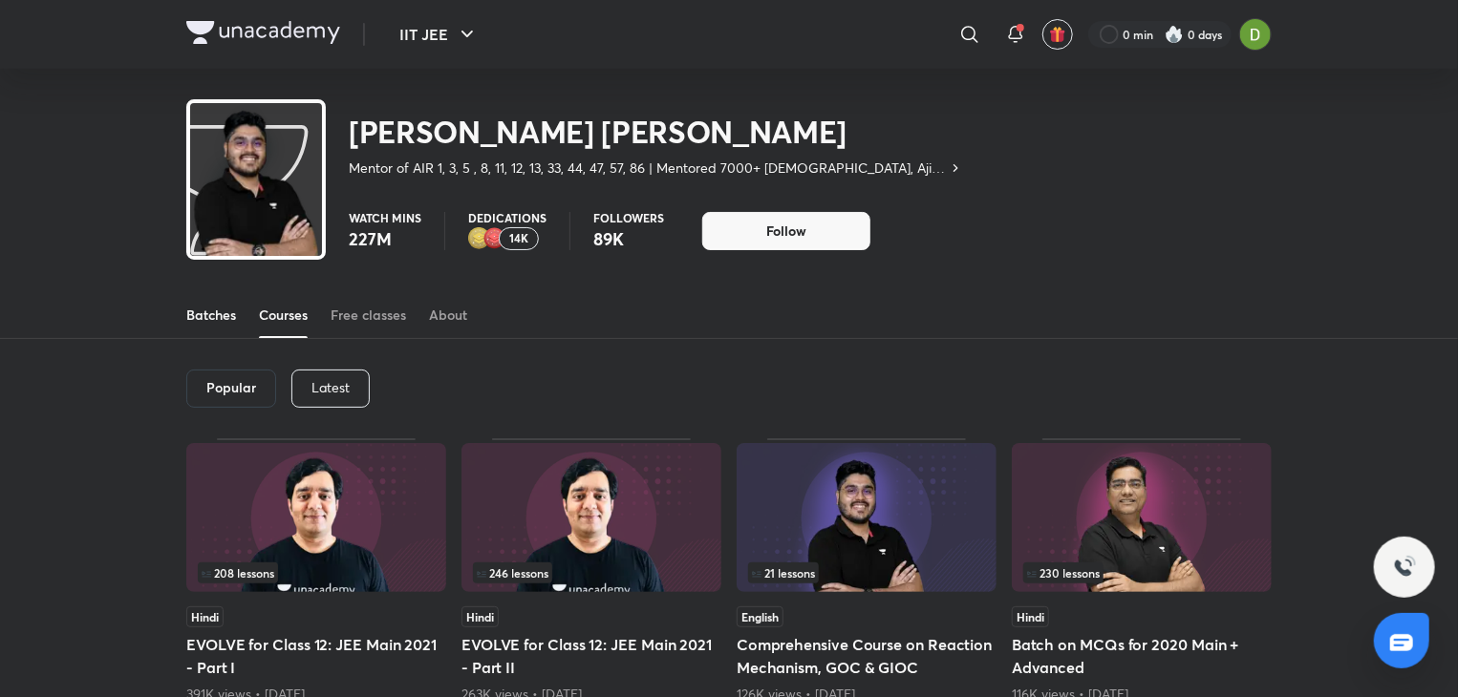
click at [212, 327] on link "Batches" at bounding box center [211, 315] width 50 height 46
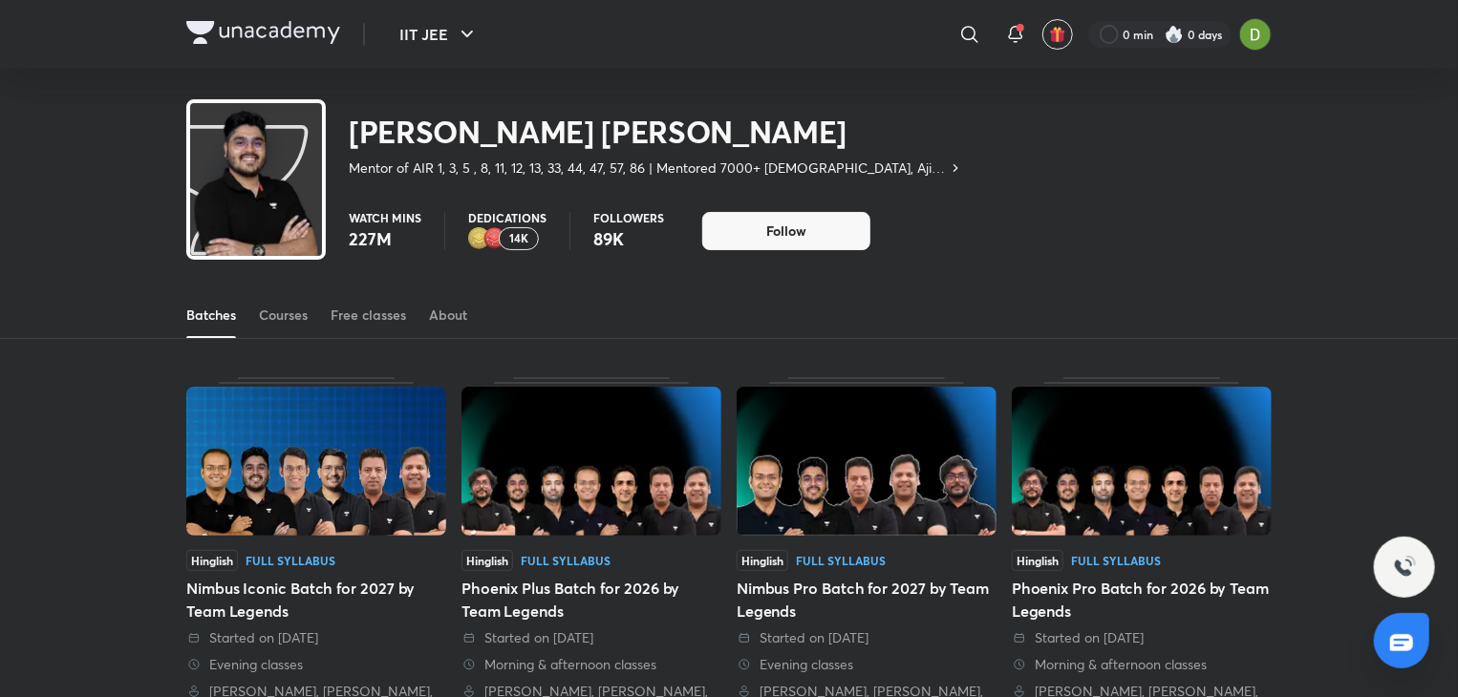
click at [948, 28] on div "​" at bounding box center [813, 34] width 352 height 46
click at [963, 35] on icon at bounding box center [969, 34] width 23 height 23
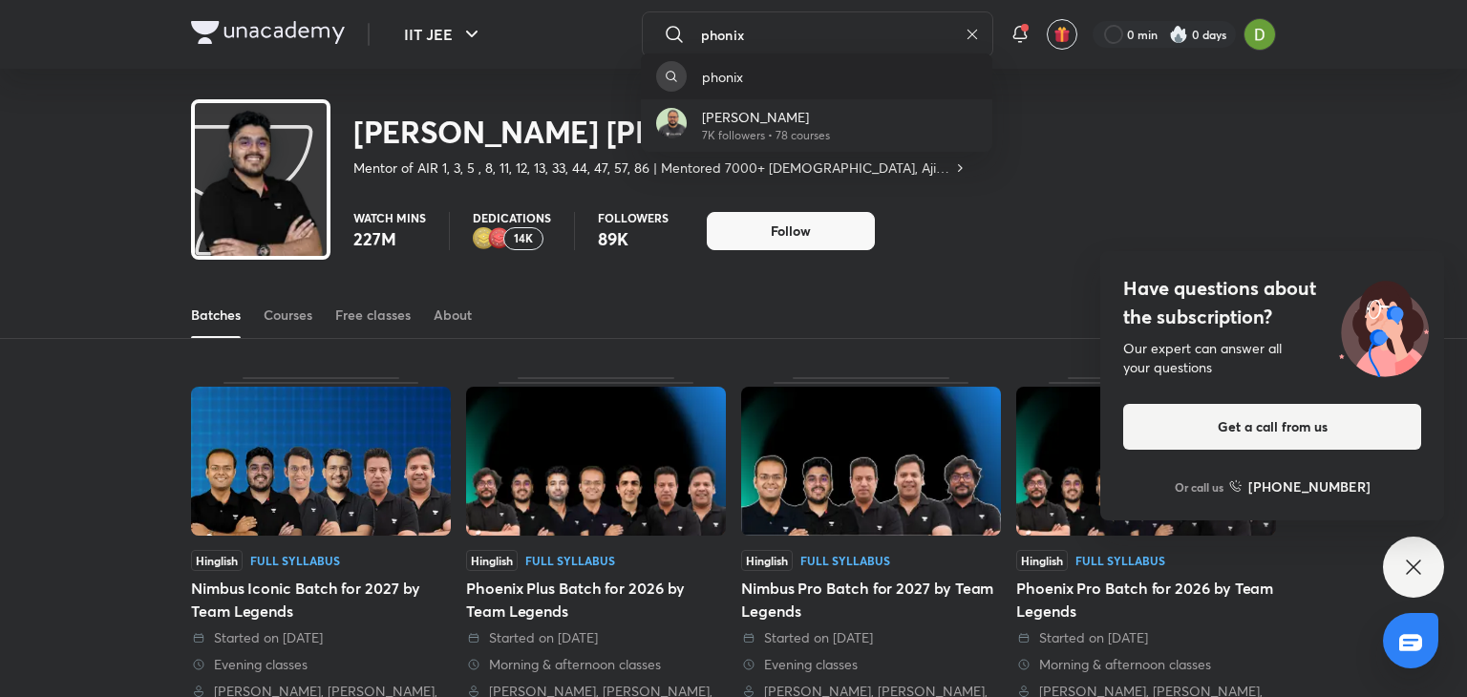
type input "phonix"
click at [786, 86] on div "phonix" at bounding box center [817, 76] width 352 height 46
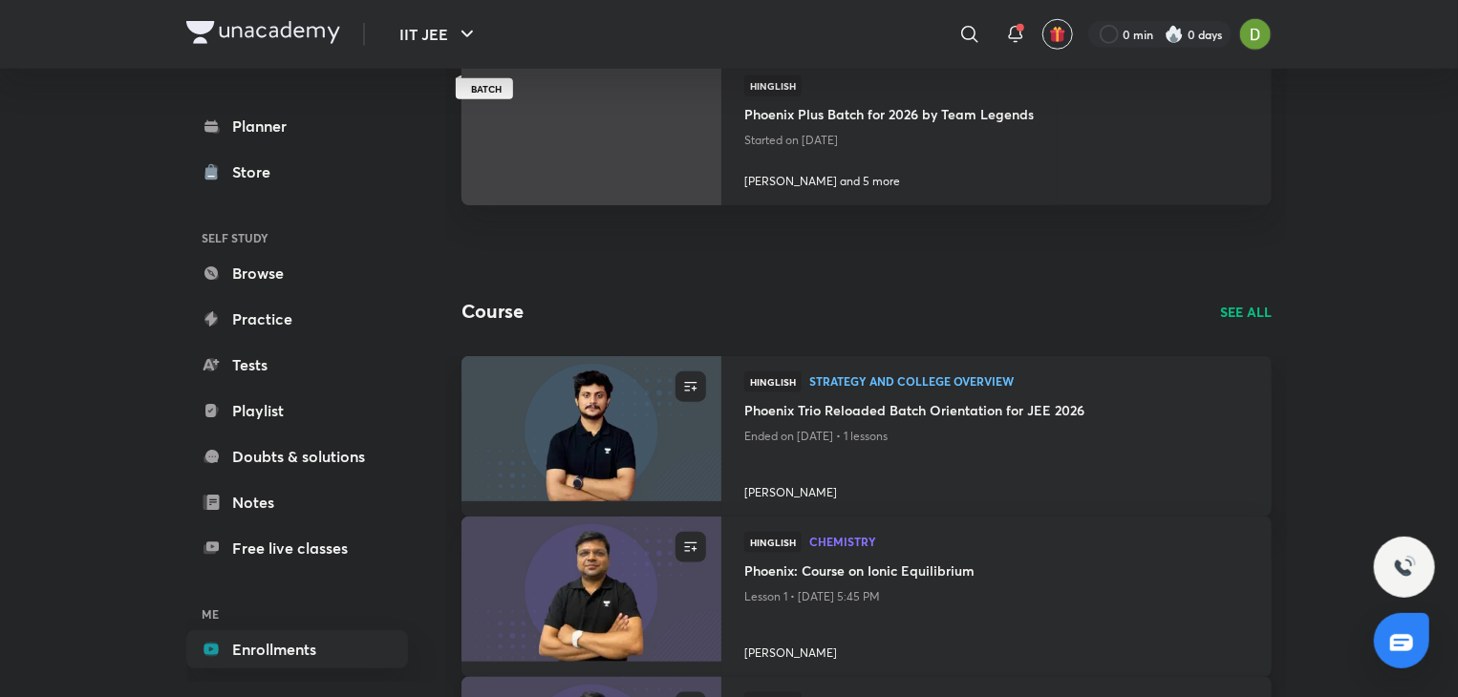
scroll to position [835, 0]
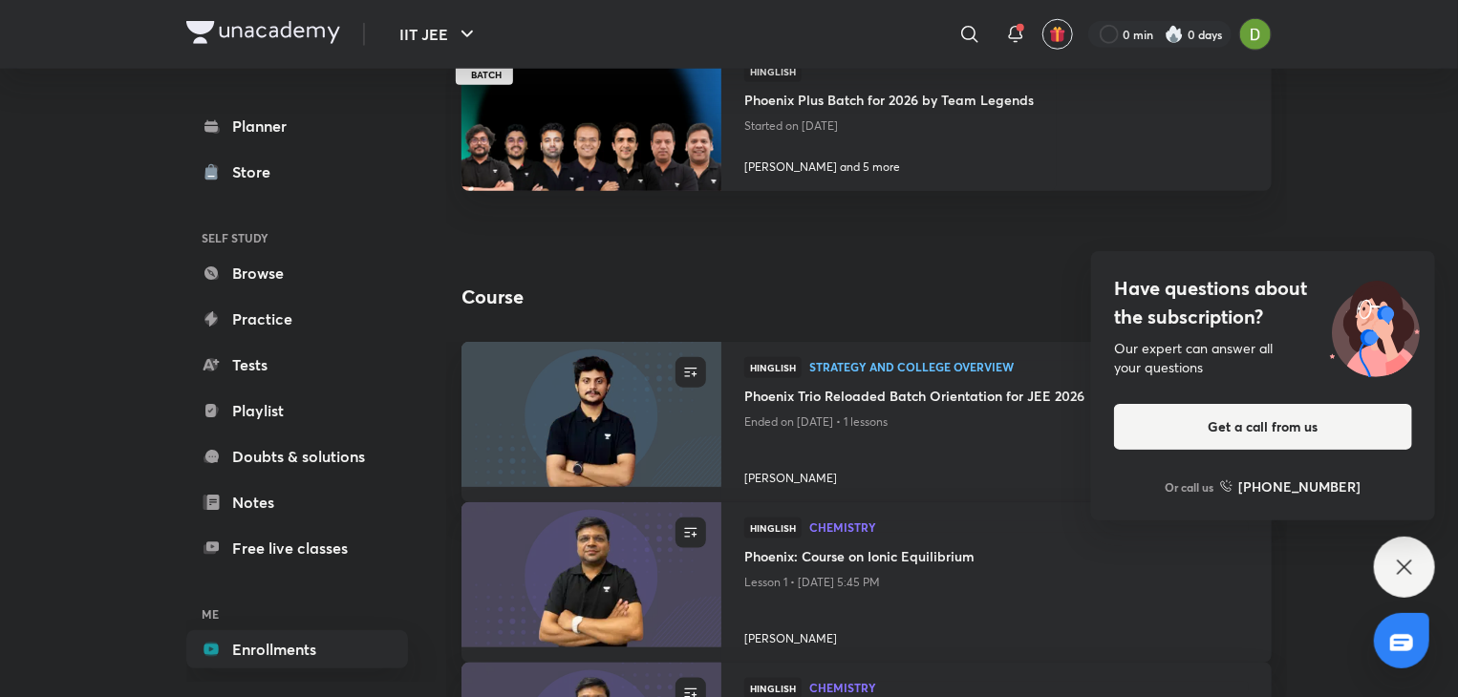
click at [1422, 573] on div "Have questions about the subscription? Our expert can answer all your questions…" at bounding box center [1404, 567] width 61 height 61
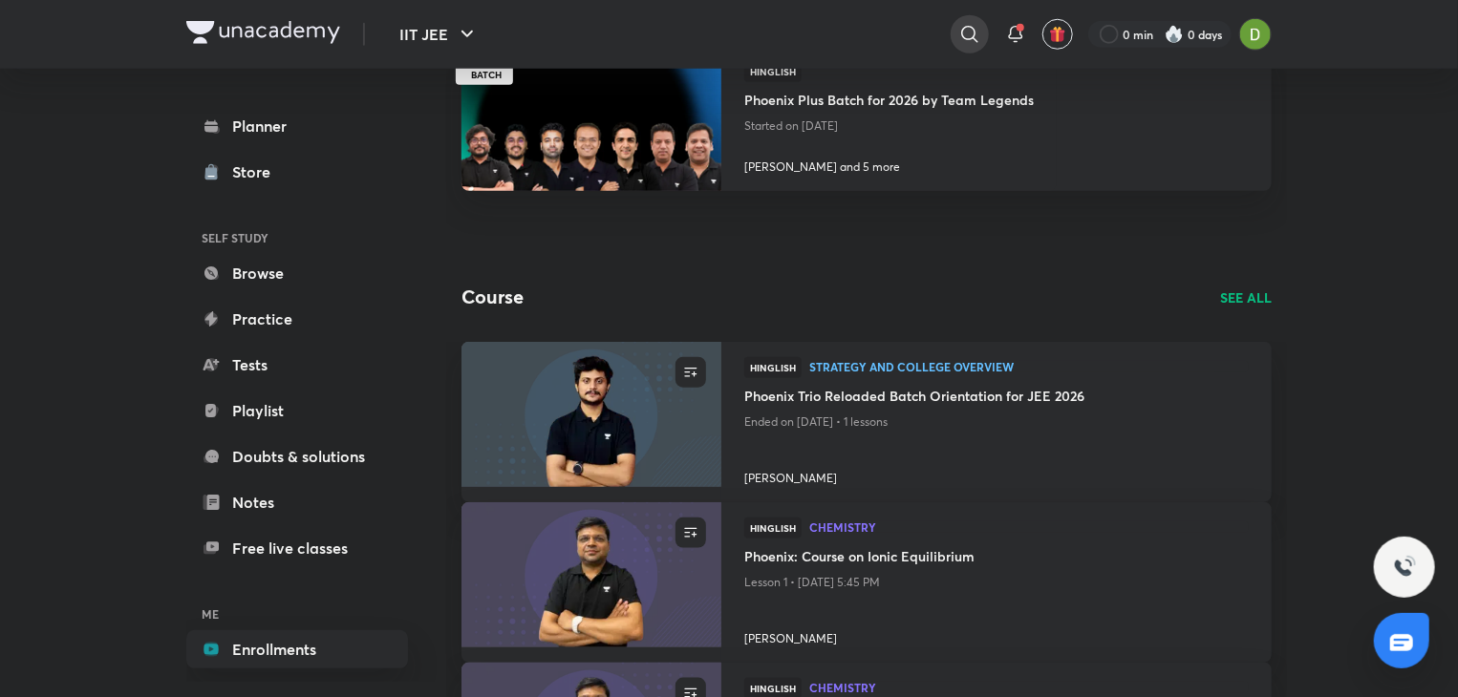
click at [967, 40] on icon at bounding box center [969, 34] width 23 height 23
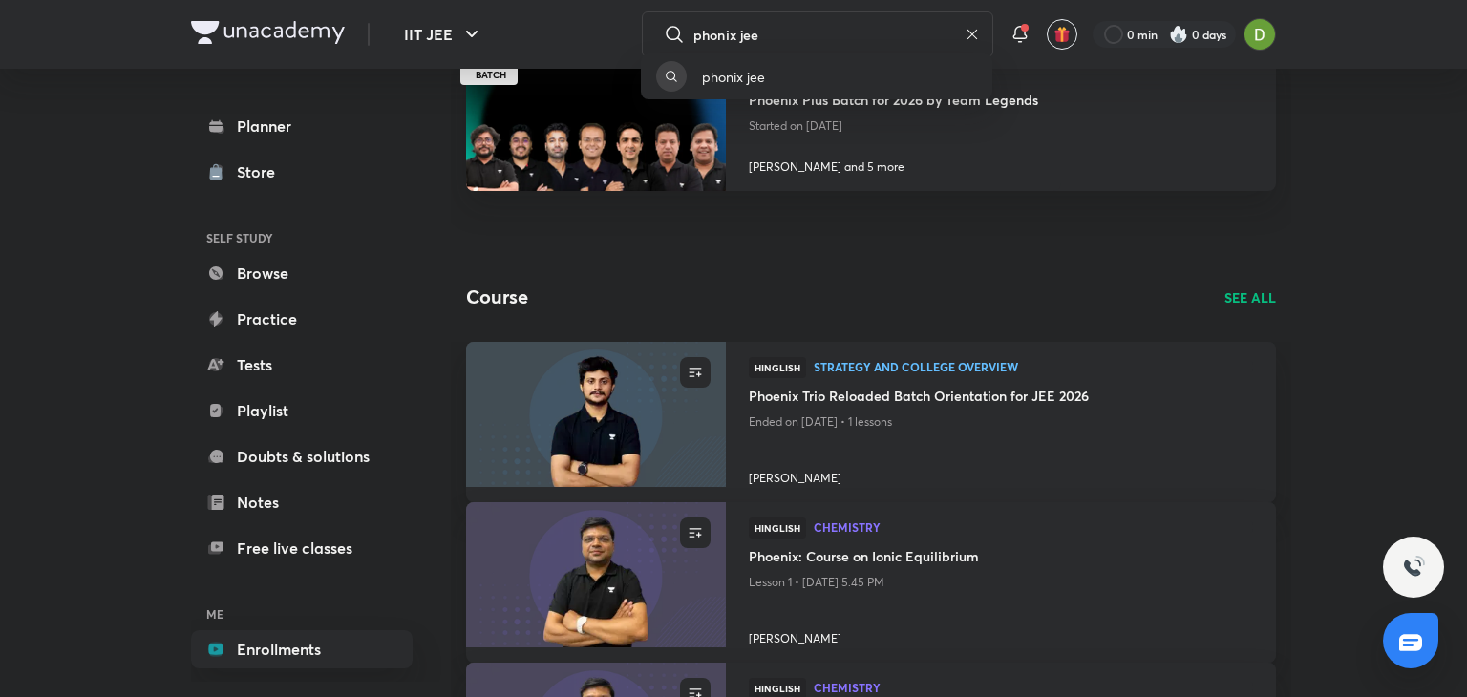
click at [833, 17] on div "phonix jee" at bounding box center [733, 348] width 1467 height 697
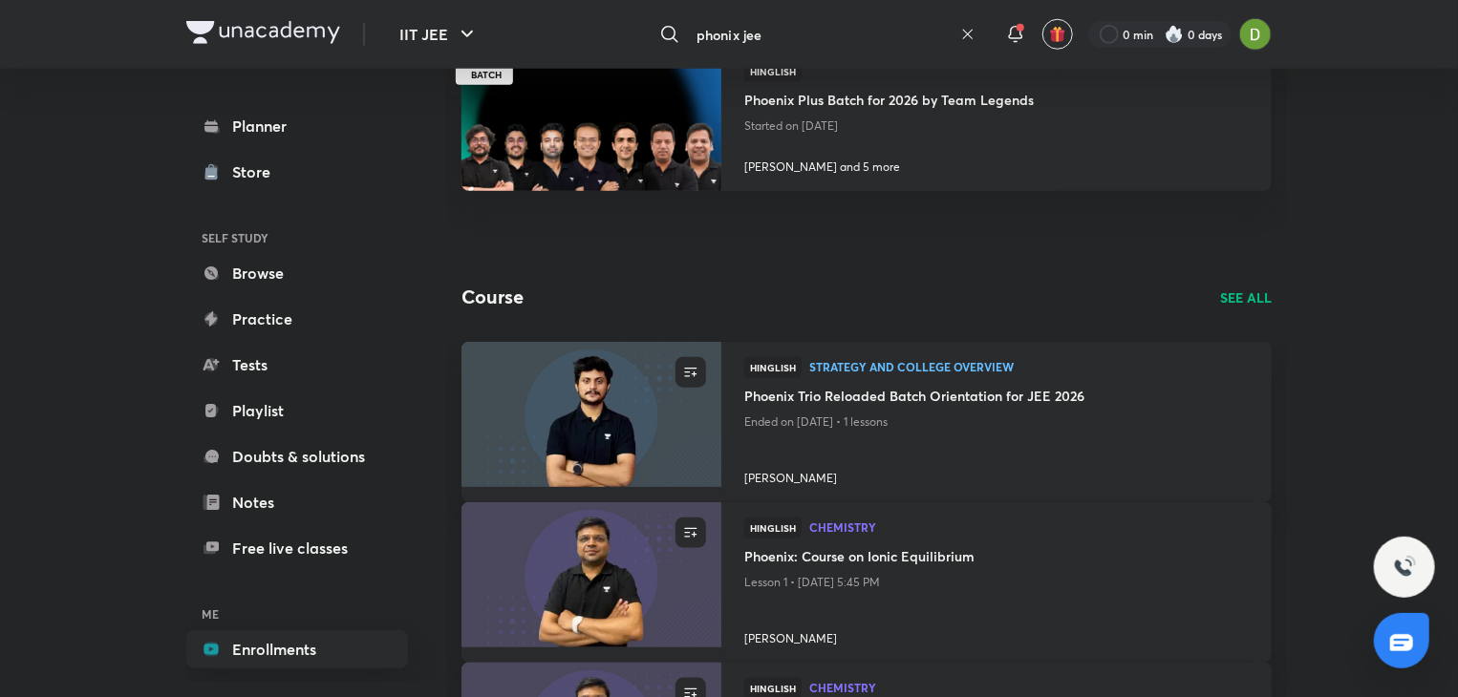
click at [824, 30] on input "phonix jee" at bounding box center [821, 35] width 264 height 52
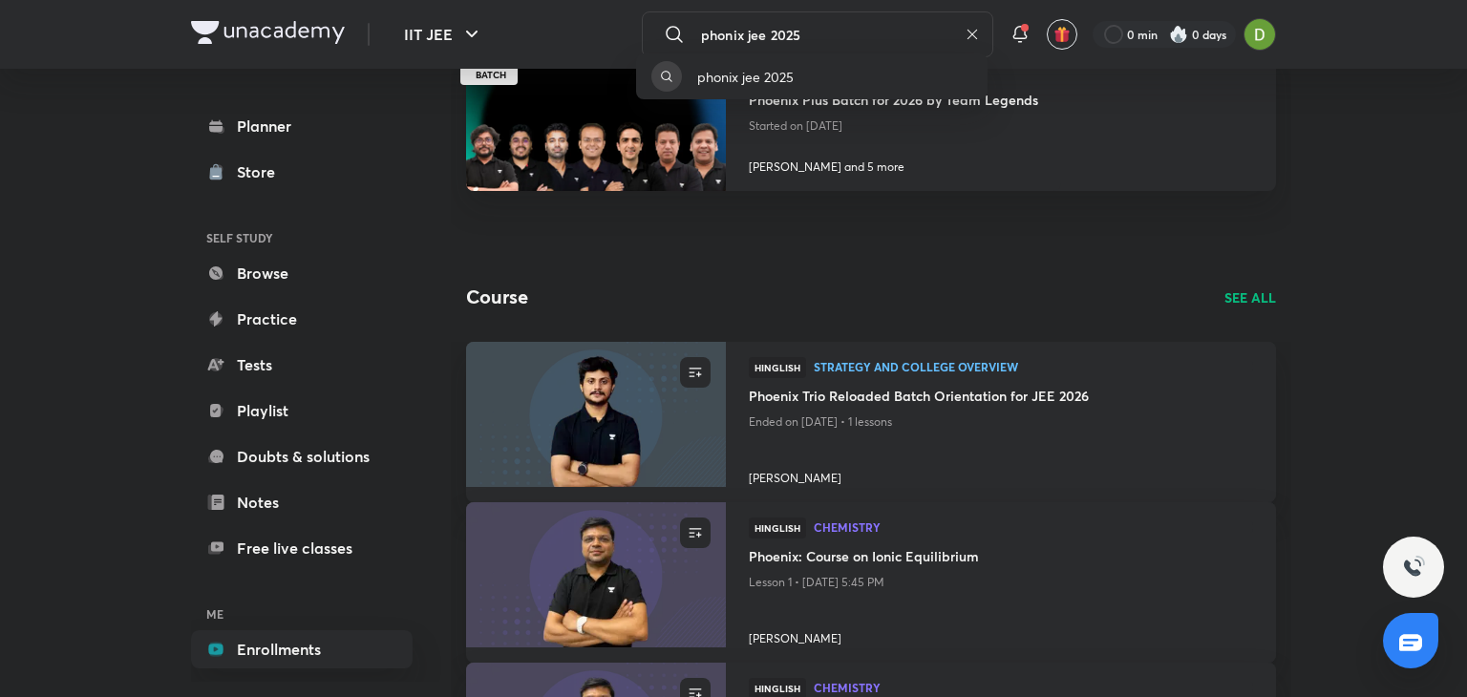
type input "phonix jee 2025"
click at [820, 35] on div "phonix jee 2025" at bounding box center [733, 348] width 1467 height 697
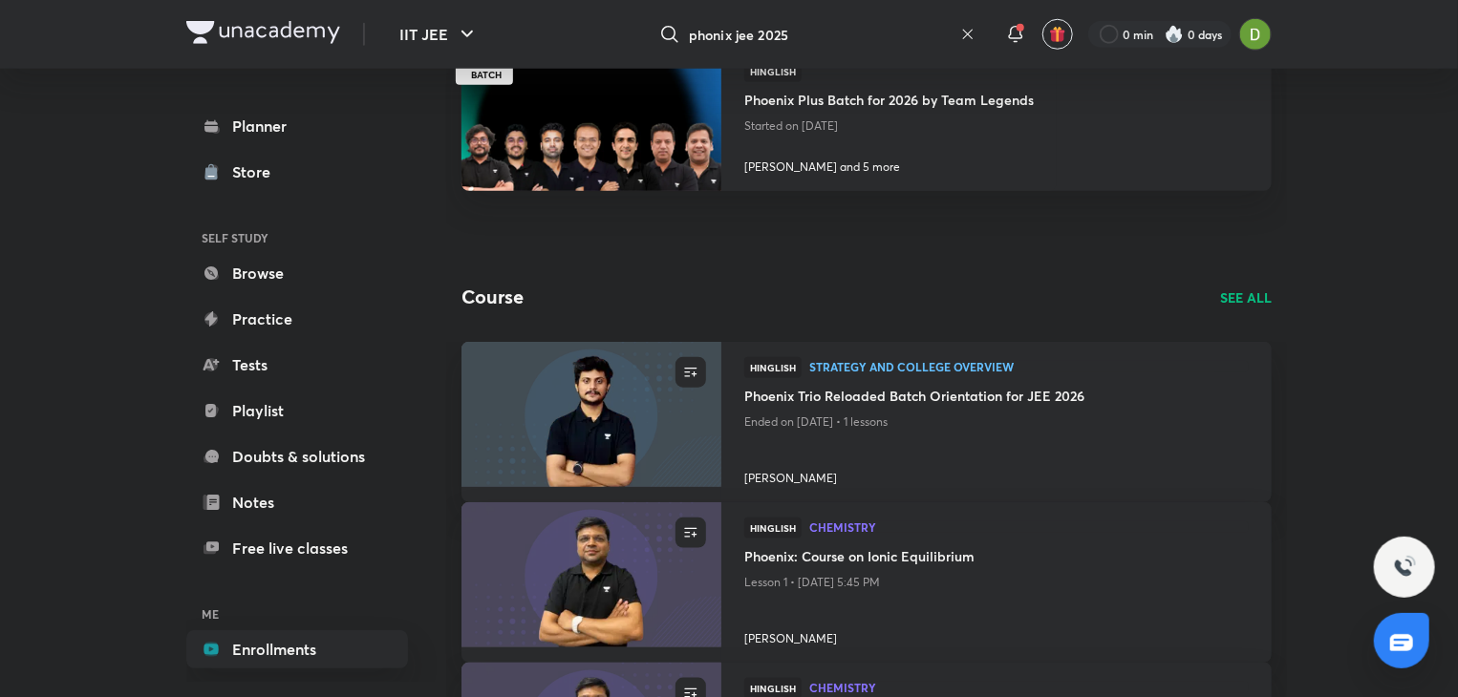
scroll to position [0, 0]
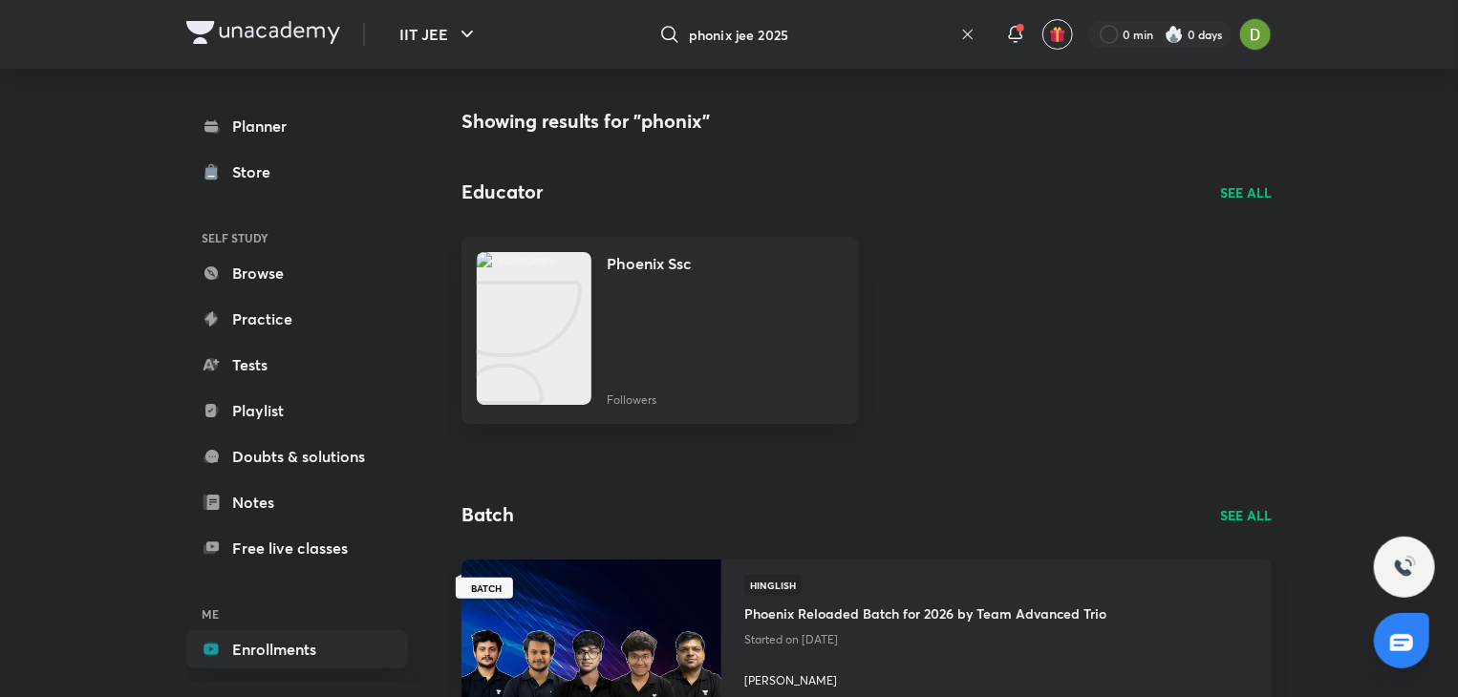
click at [1250, 509] on p "SEE ALL" at bounding box center [1246, 515] width 52 height 20
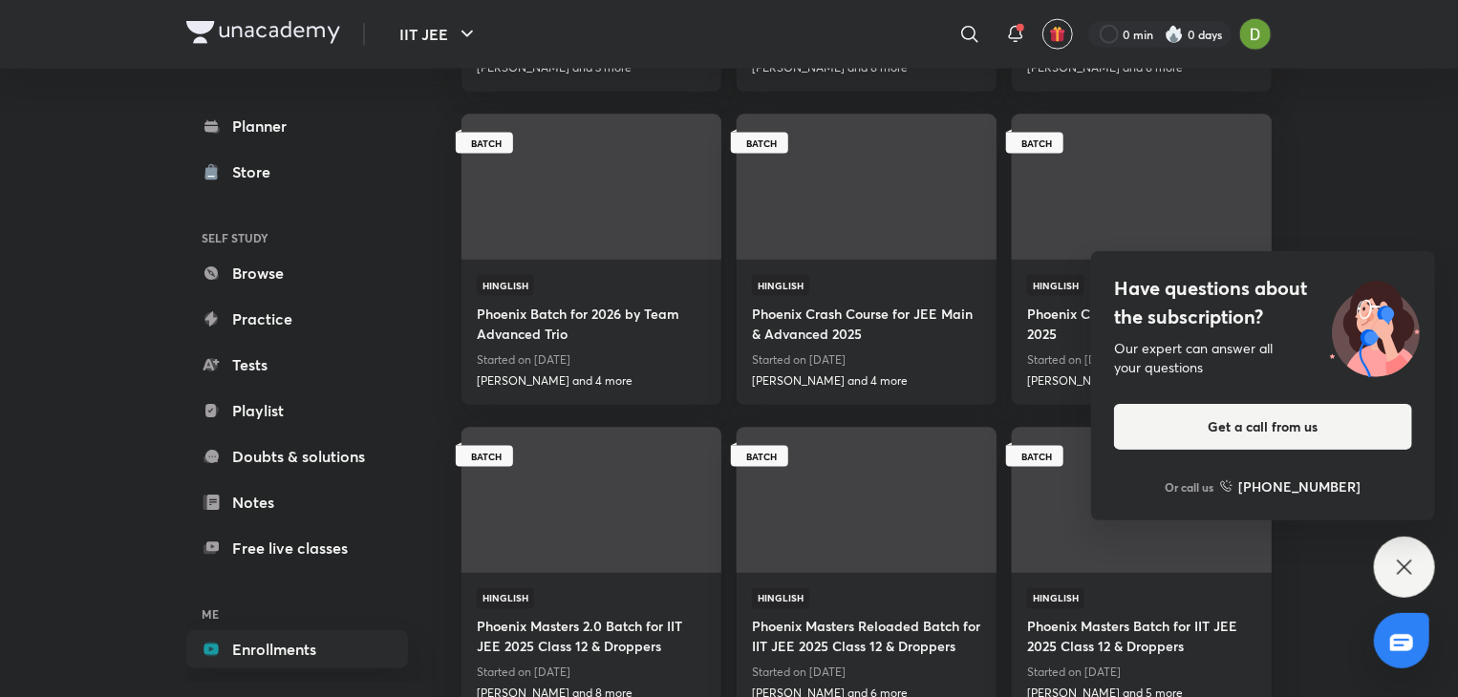
scroll to position [1291, 0]
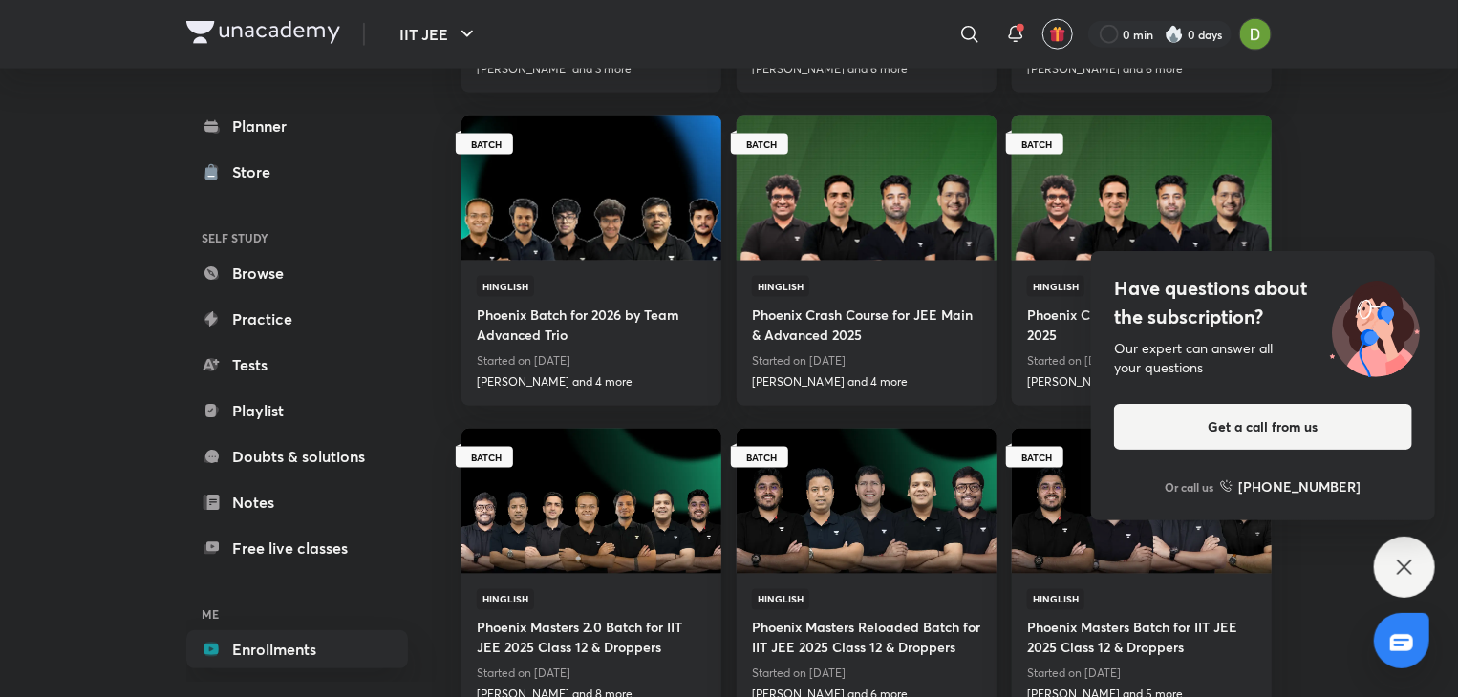
click at [1425, 572] on div "Have questions about the subscription? Our expert can answer all your questions…" at bounding box center [1404, 567] width 61 height 61
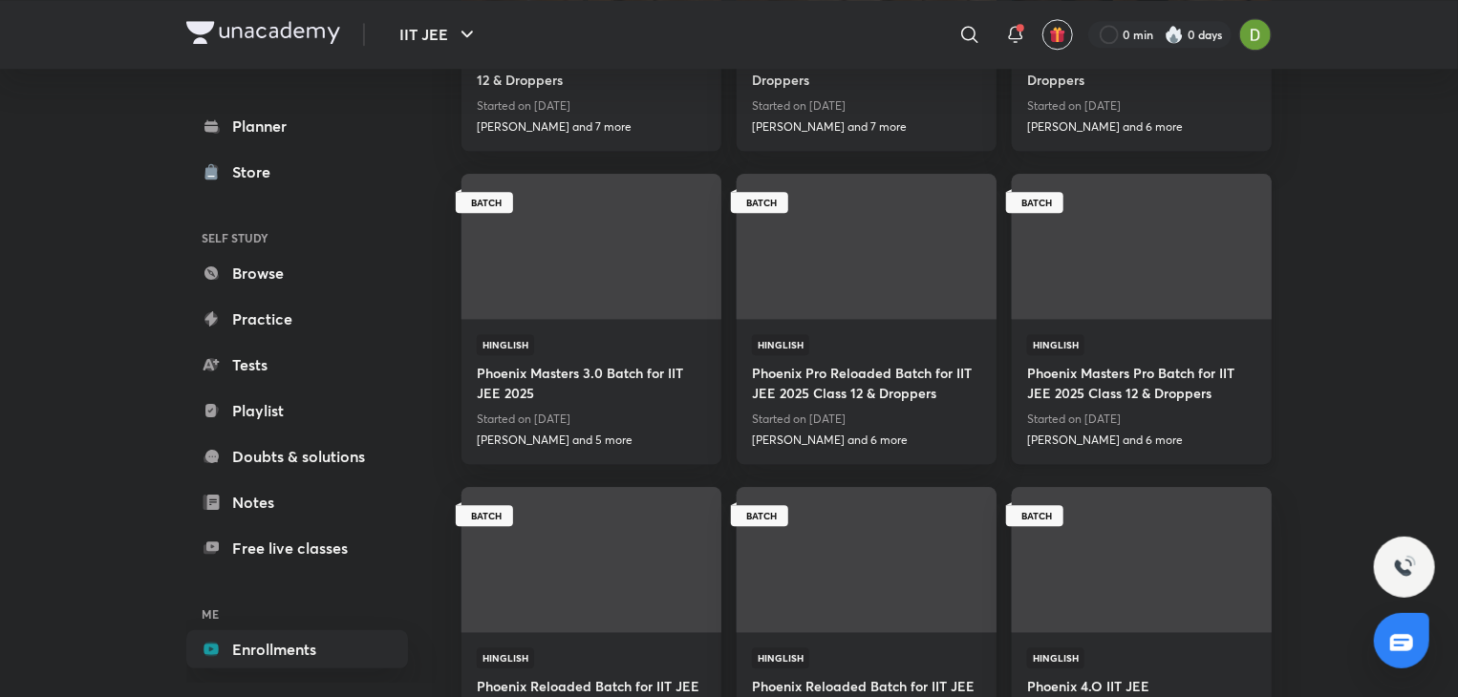
scroll to position [2483, 0]
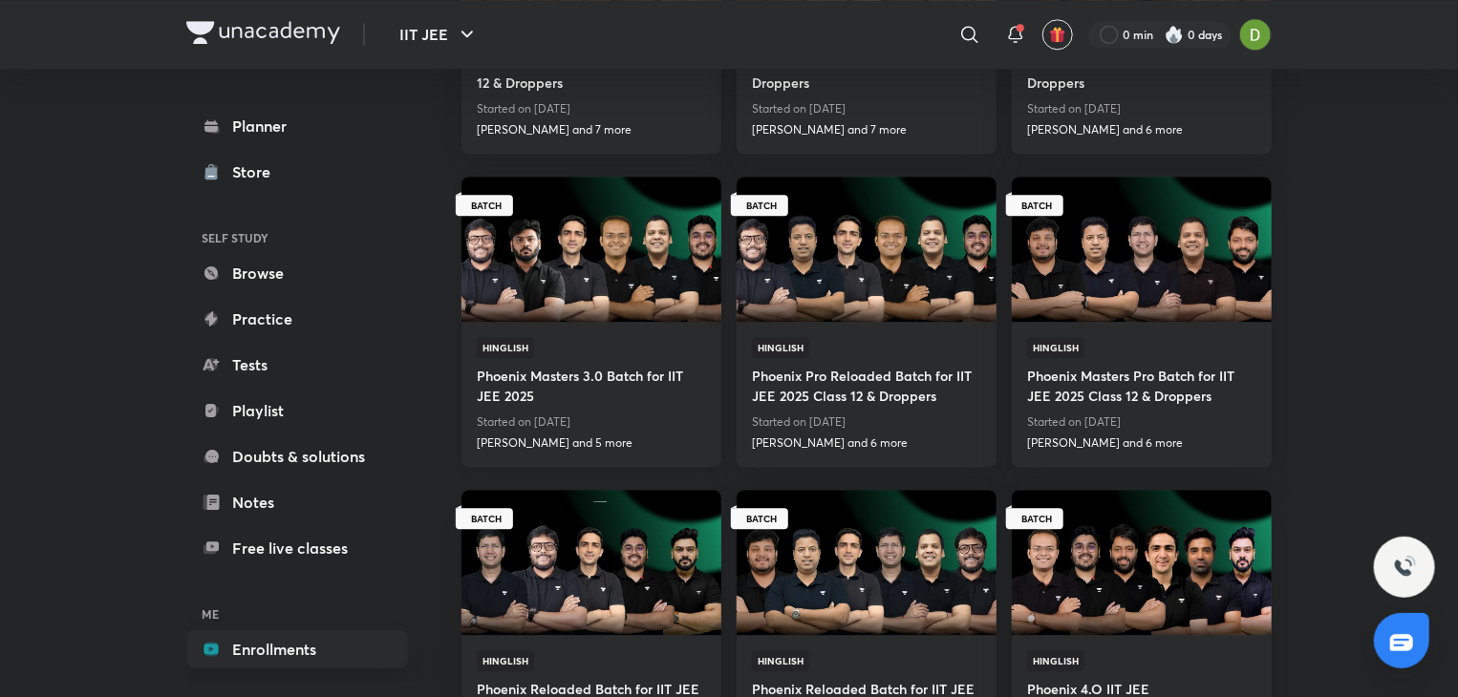
click at [666, 280] on img at bounding box center [591, 249] width 265 height 148
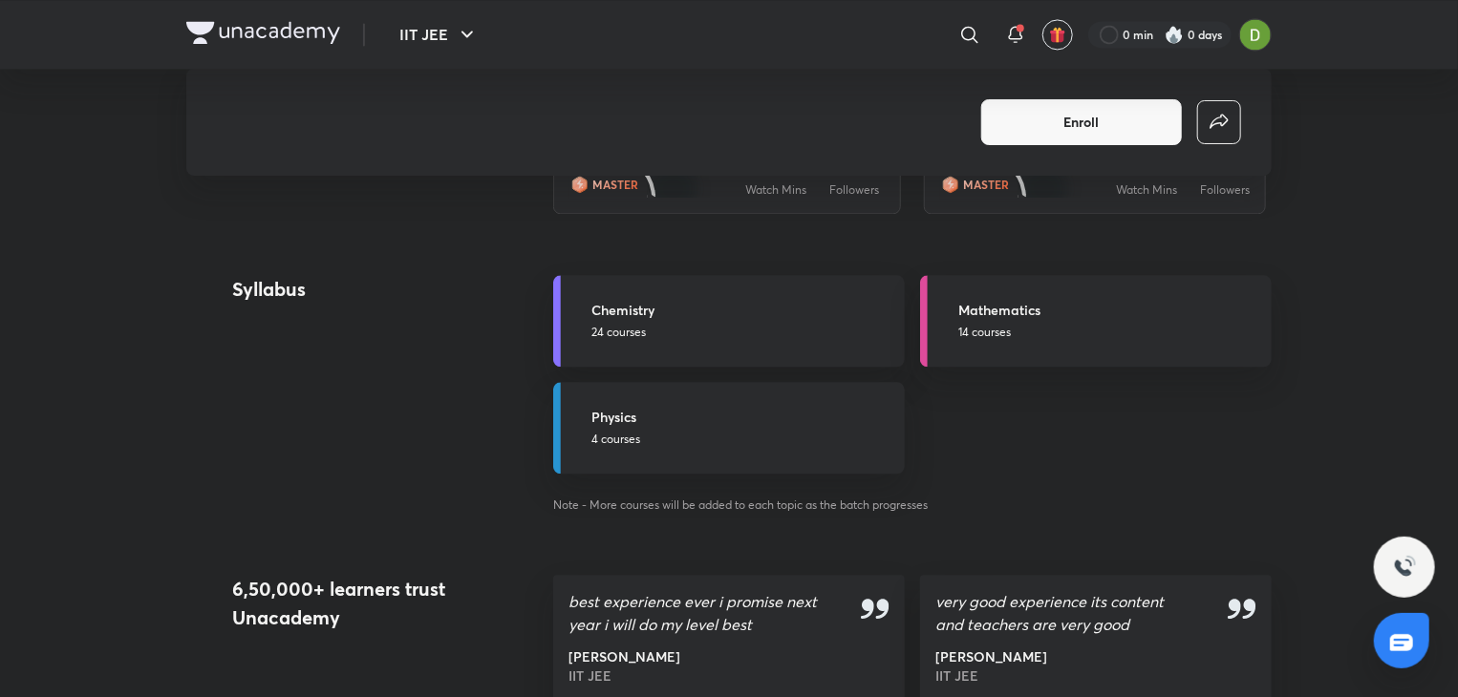
scroll to position [2055, 0]
click at [776, 325] on p "24 courses" at bounding box center [742, 331] width 302 height 17
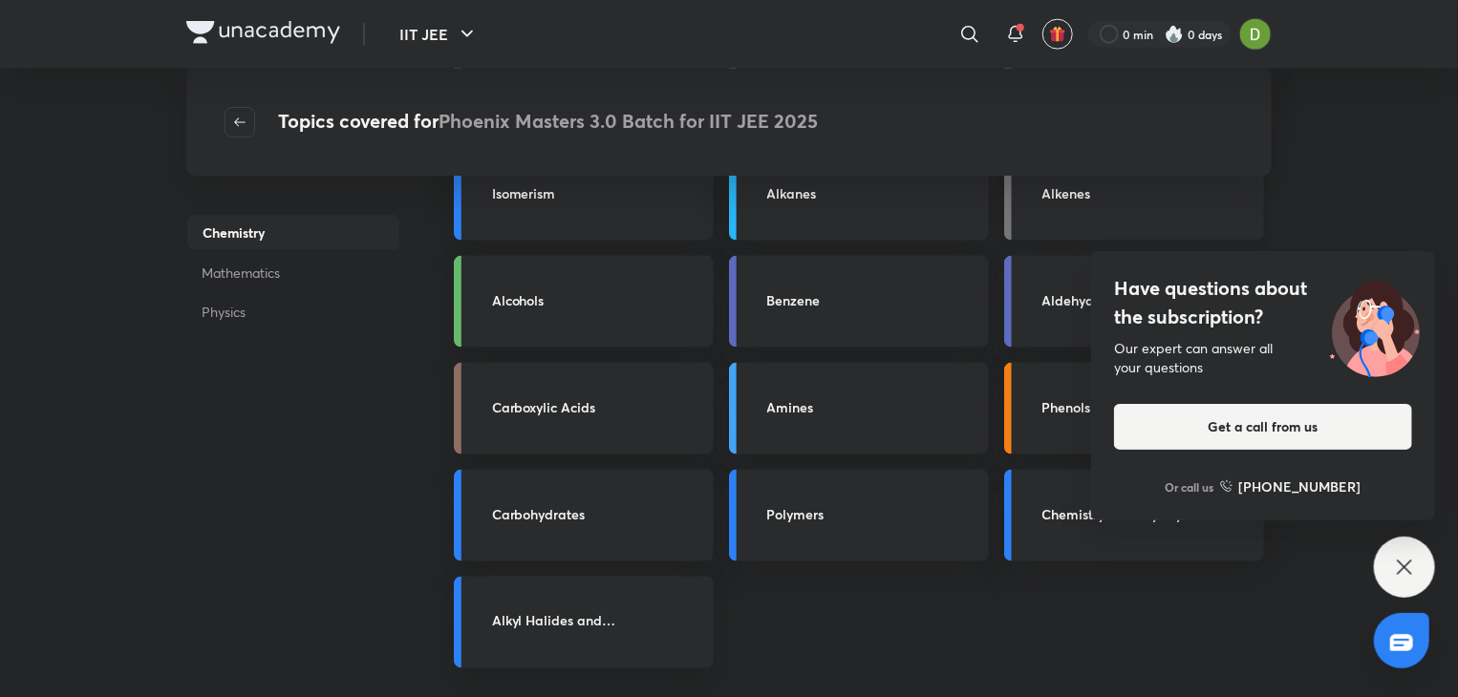
scroll to position [1282, 0]
click at [1422, 563] on div "Have questions about the subscription? Our expert can answer all your questions…" at bounding box center [1404, 567] width 61 height 61
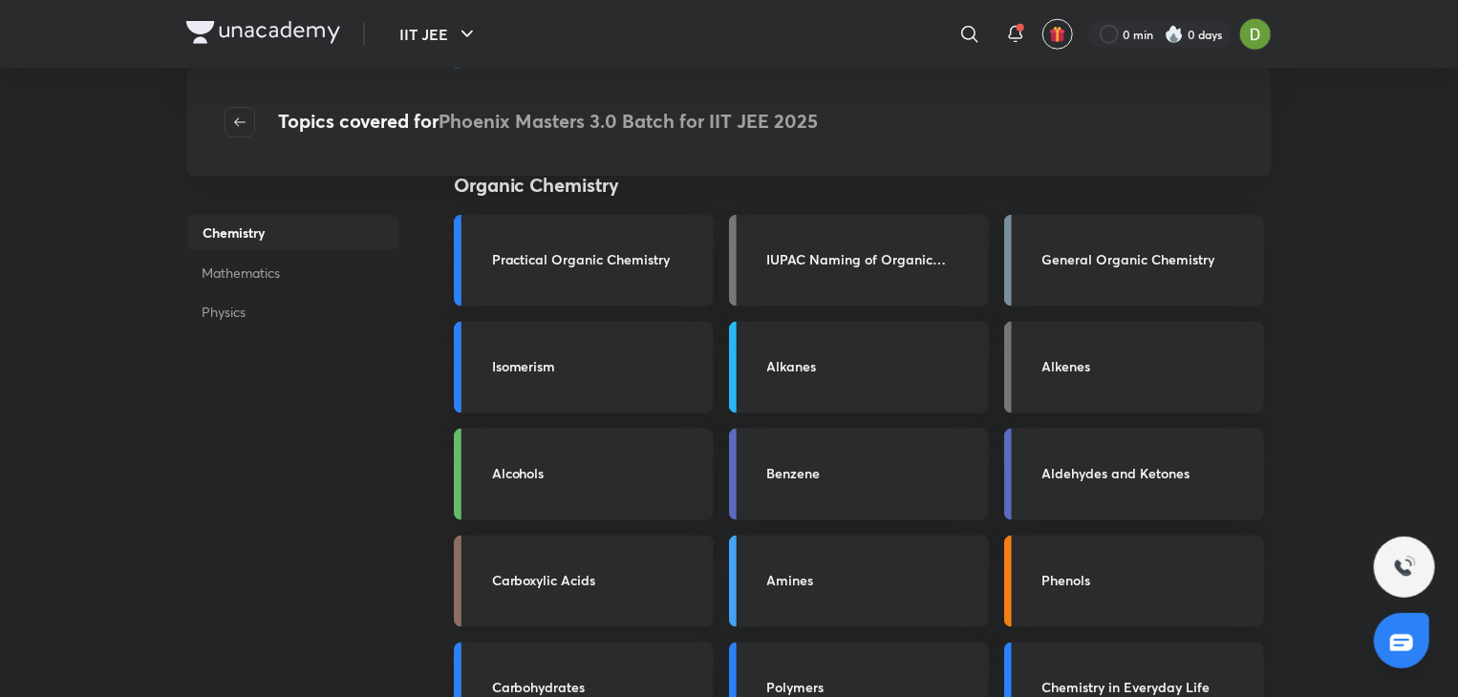
scroll to position [1104, 0]
click at [226, 111] on button "button" at bounding box center [239, 122] width 31 height 31
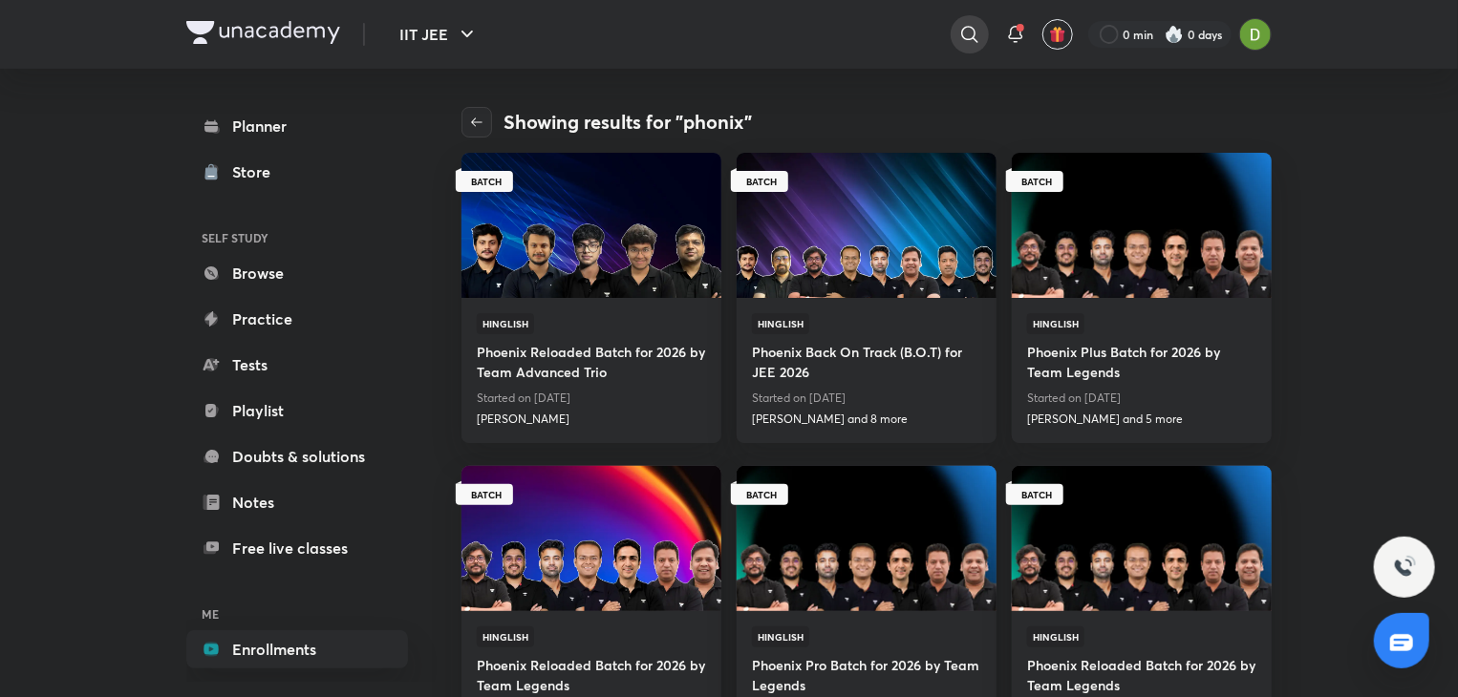
click at [974, 32] on icon at bounding box center [969, 34] width 23 height 23
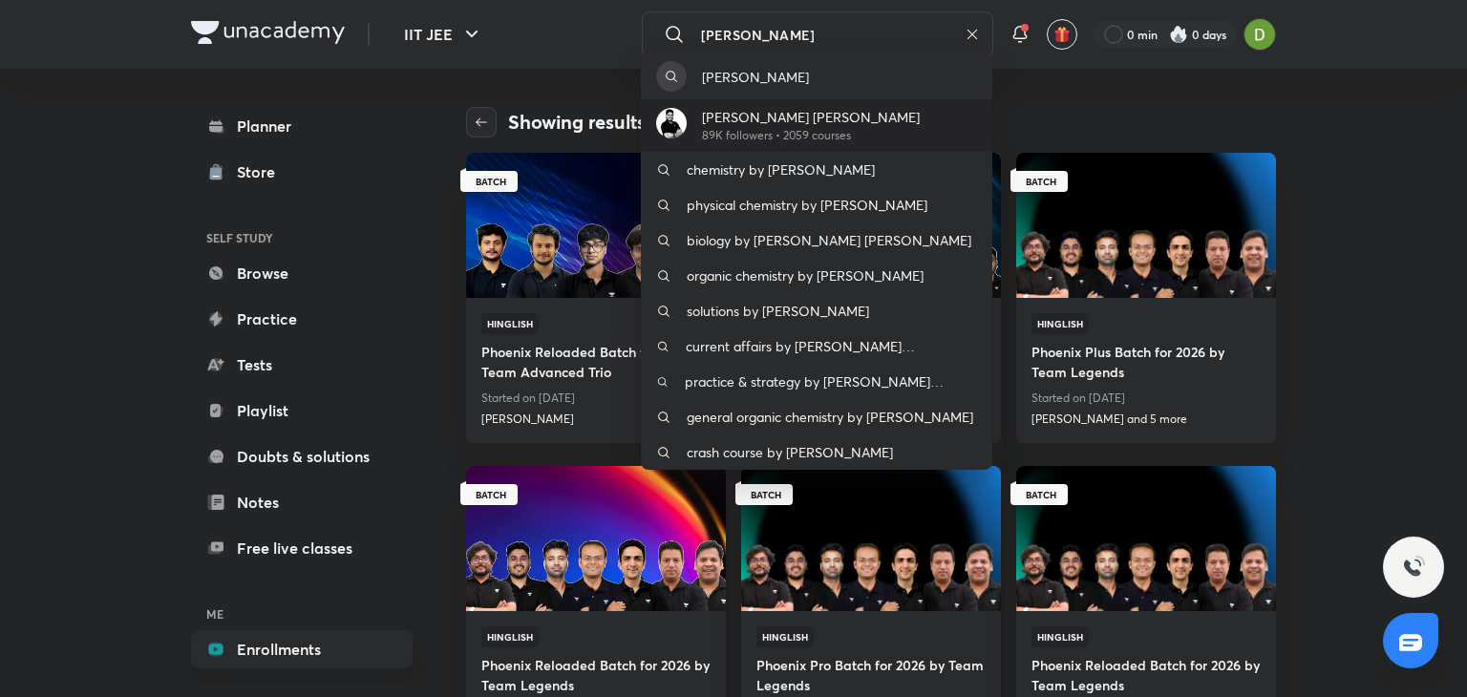
type input "mohammad"
click at [765, 113] on p "[PERSON_NAME] [PERSON_NAME]" at bounding box center [811, 117] width 218 height 20
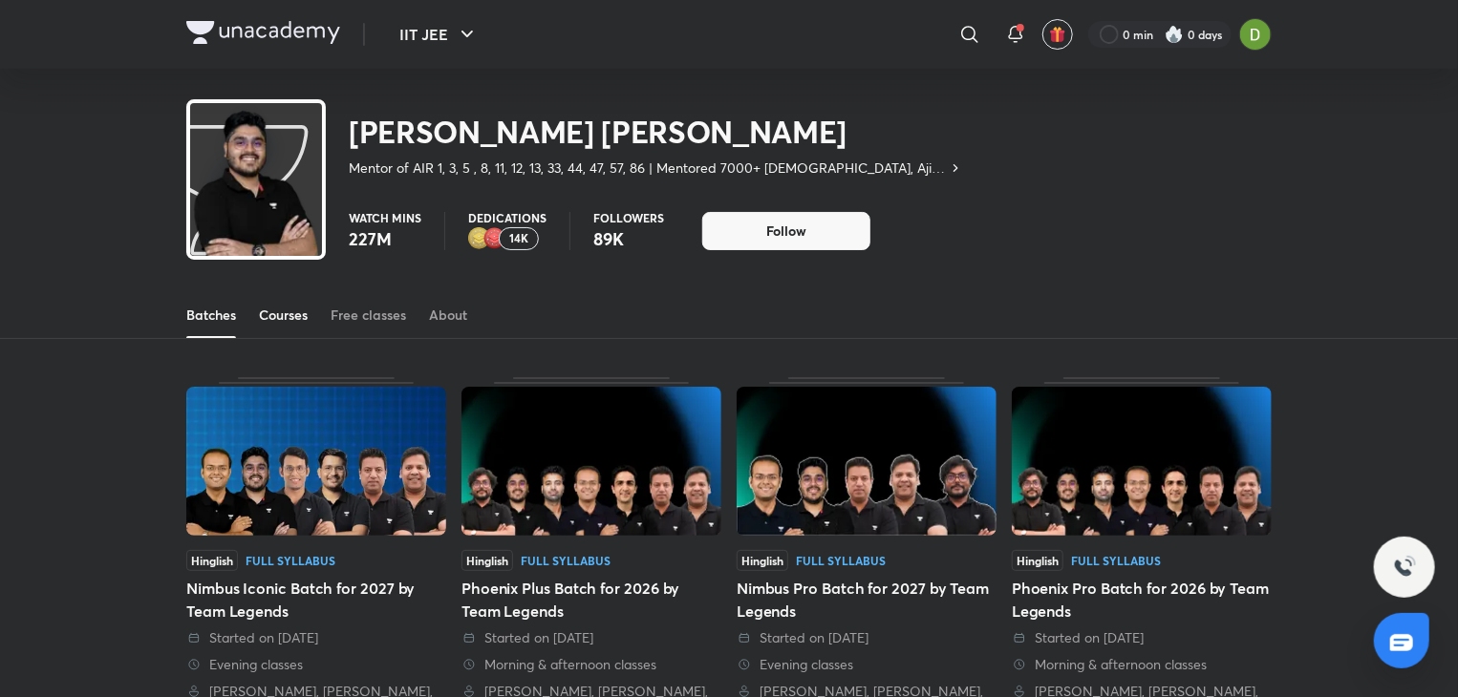
click at [278, 333] on link "Courses" at bounding box center [283, 315] width 49 height 46
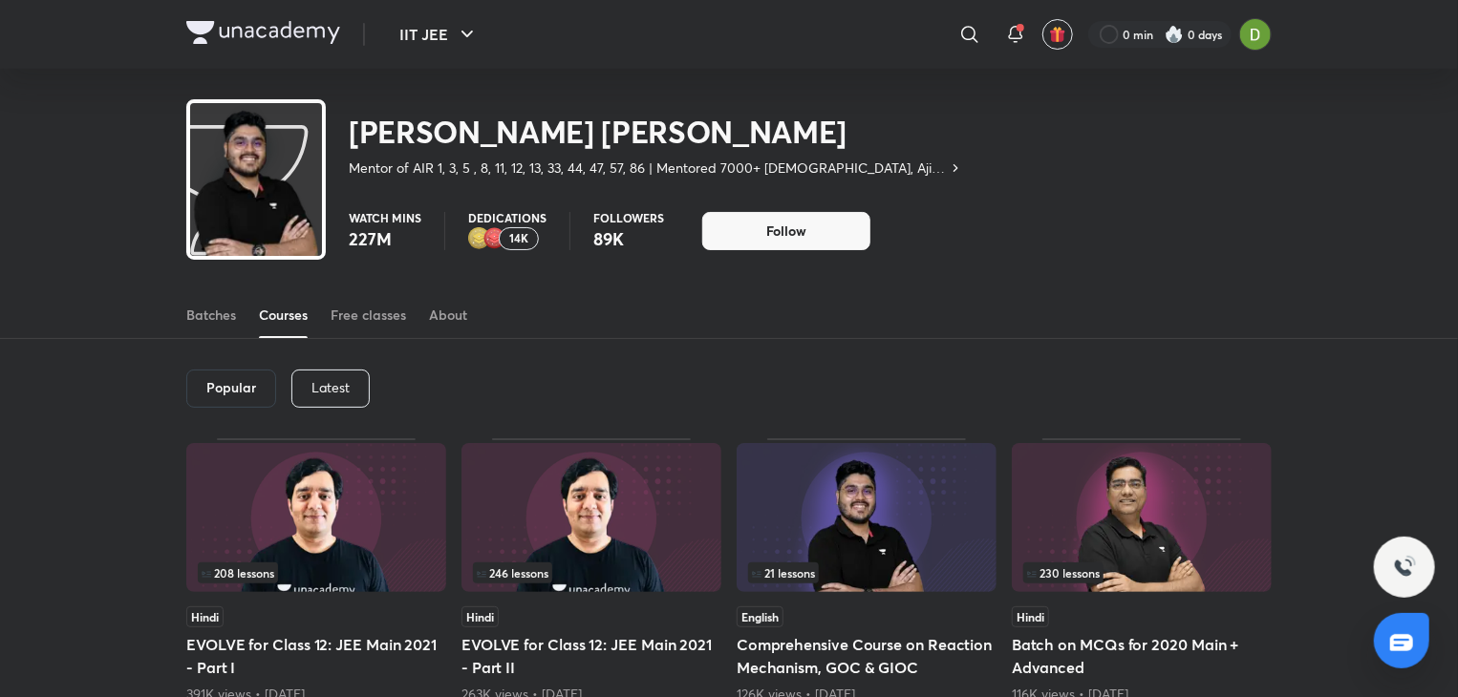
click at [296, 368] on div "Popular Latest" at bounding box center [728, 388] width 1085 height 99
click at [324, 374] on div "Latest" at bounding box center [330, 389] width 78 height 38
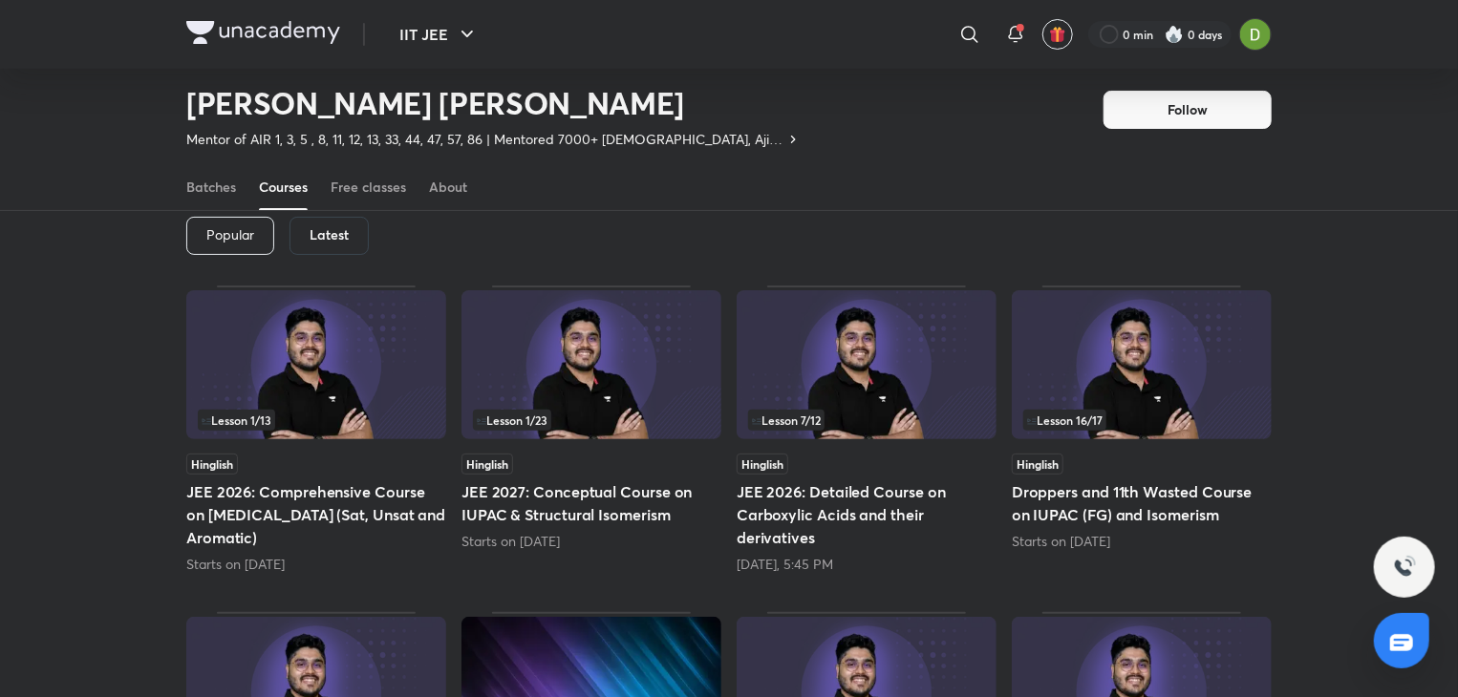
scroll to position [92, 0]
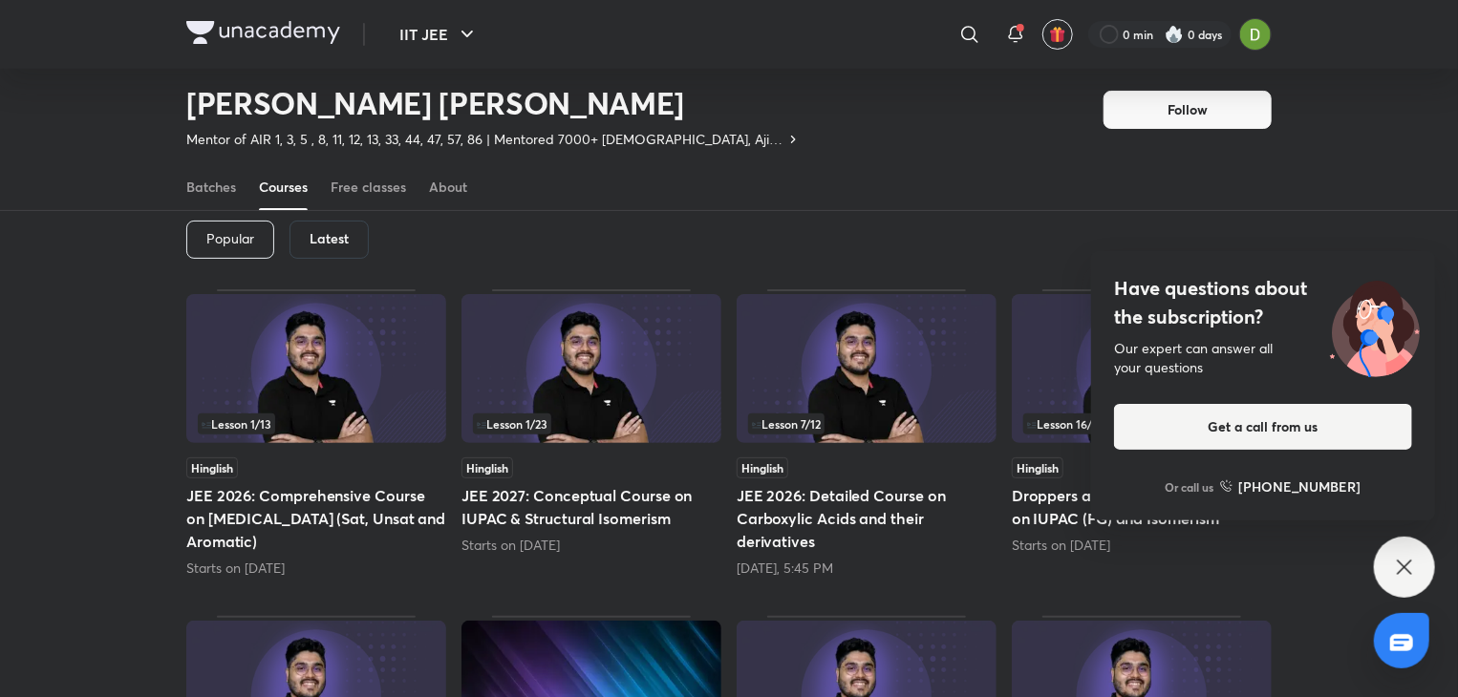
click at [373, 424] on div "Lesson 1 / 13" at bounding box center [316, 424] width 237 height 21
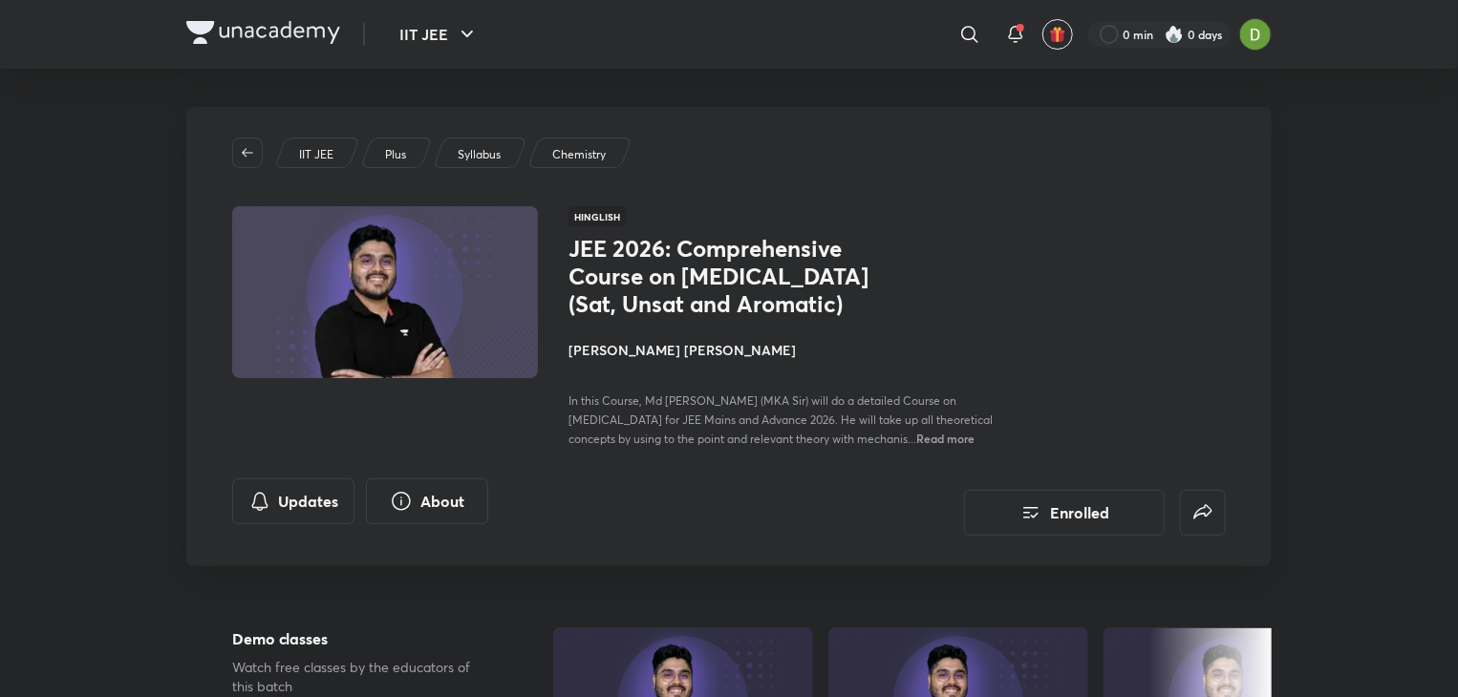
scroll to position [92, 0]
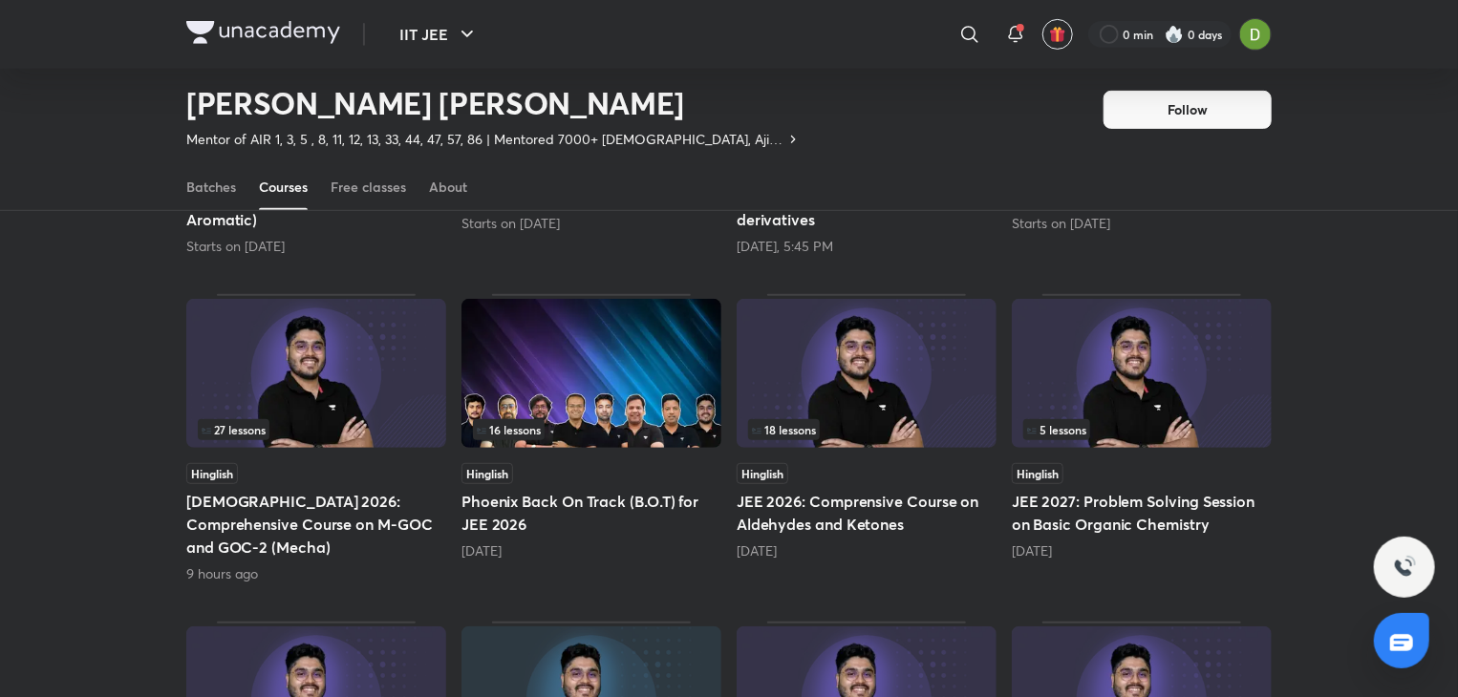
scroll to position [440, 0]
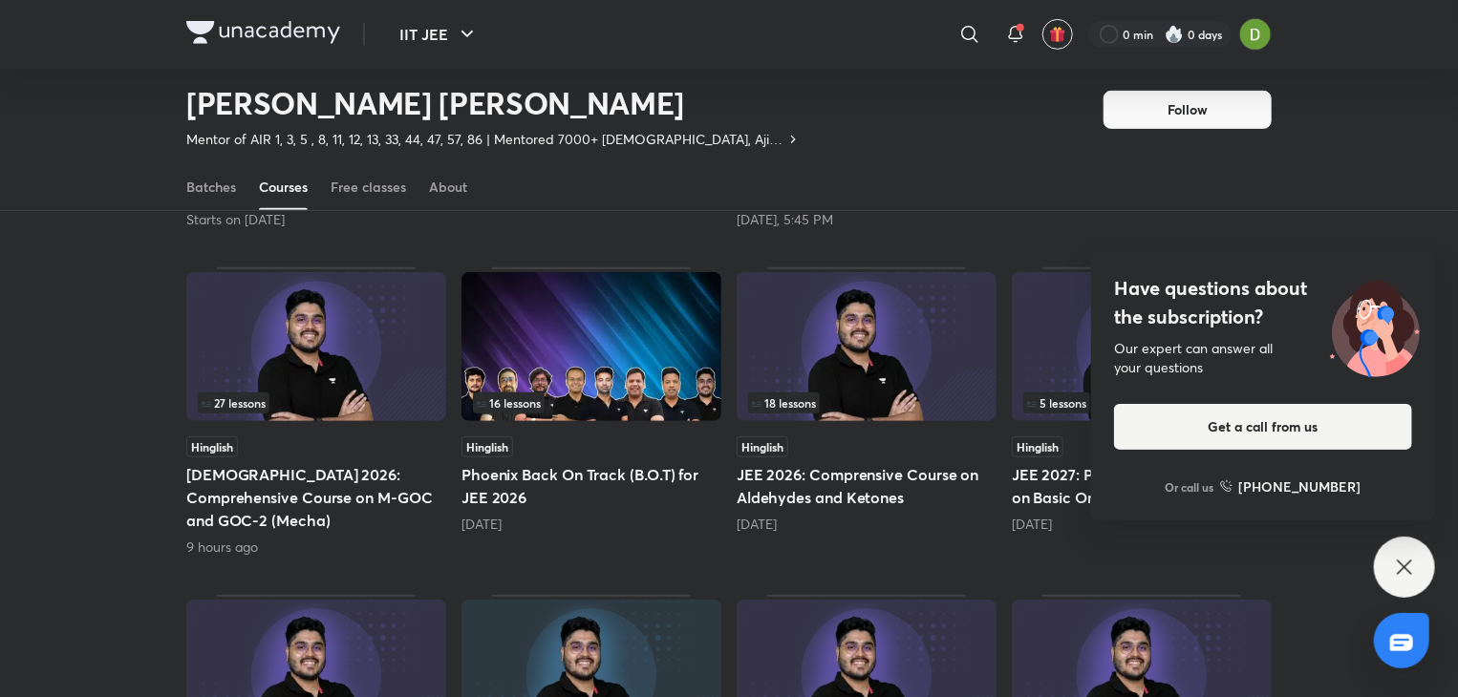
click at [1412, 558] on icon at bounding box center [1404, 567] width 23 height 23
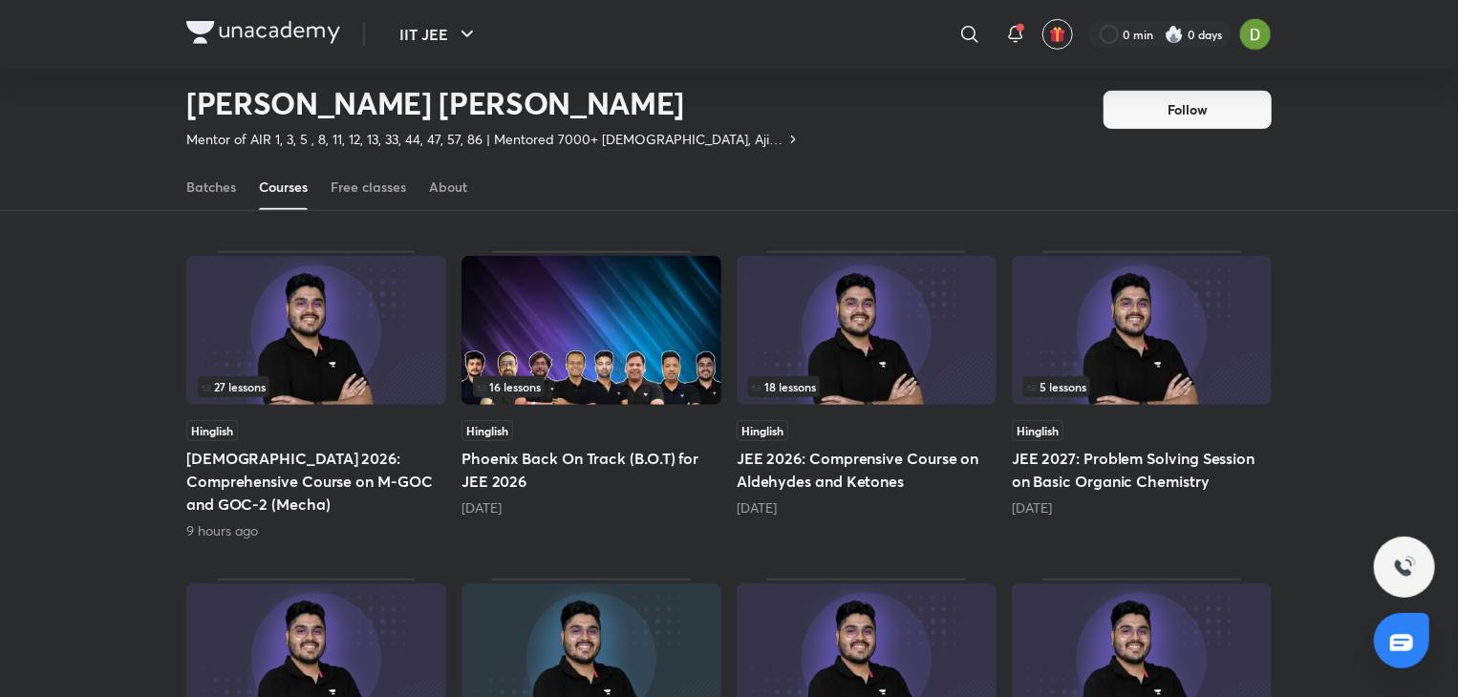
scroll to position [453, 0]
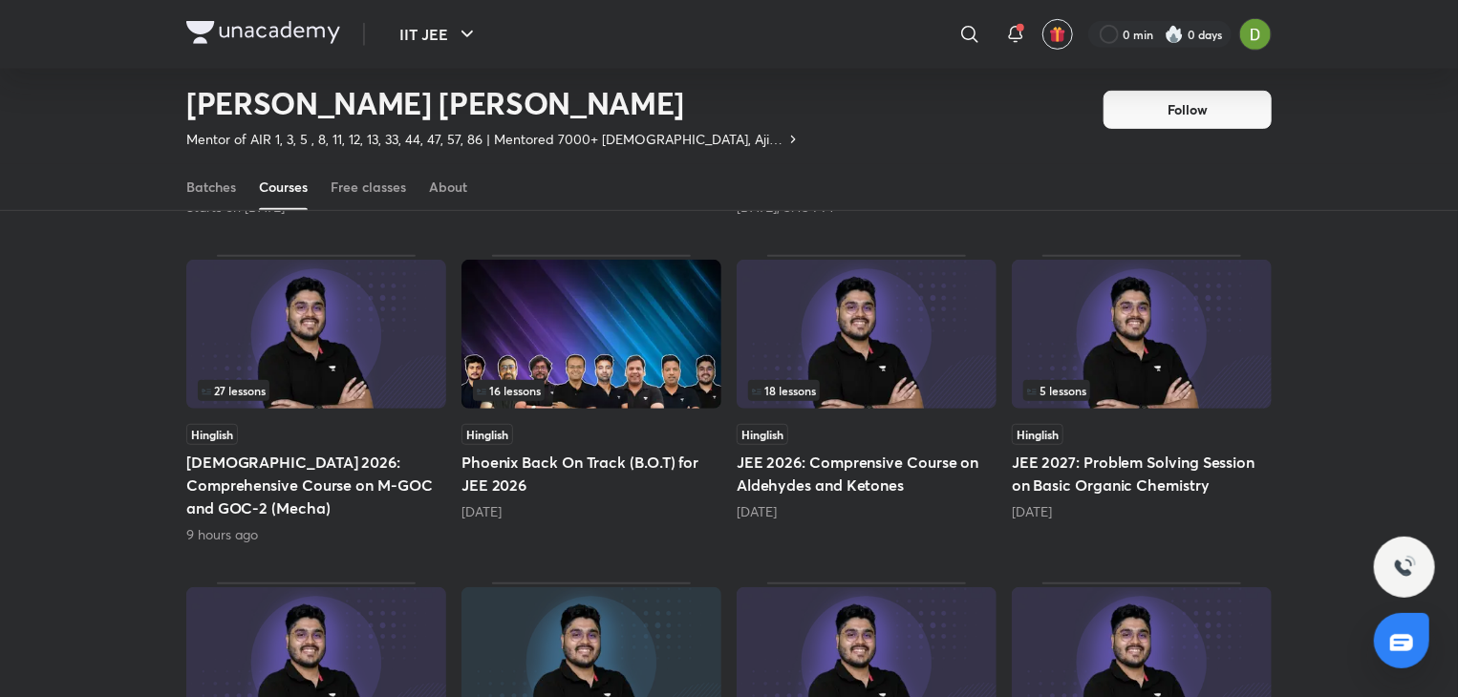
click at [879, 348] on img at bounding box center [867, 334] width 260 height 149
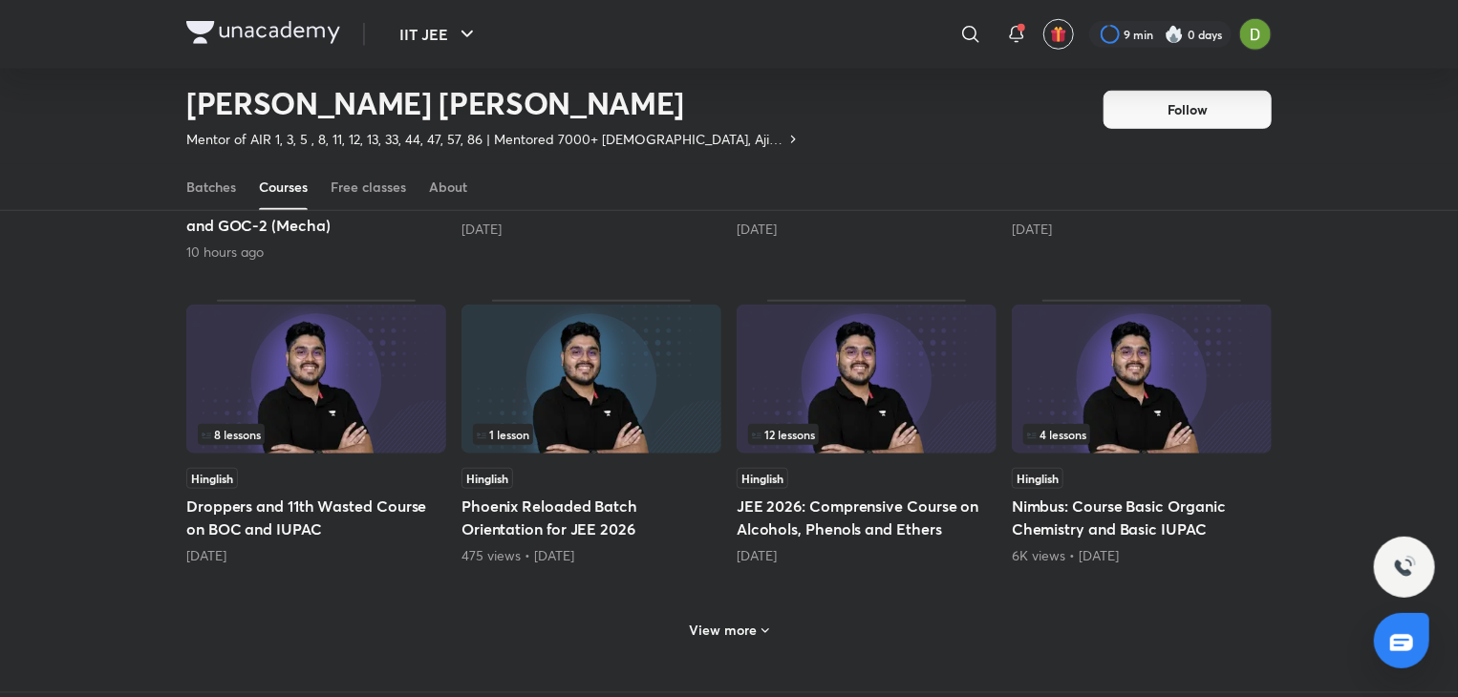
scroll to position [745, 0]
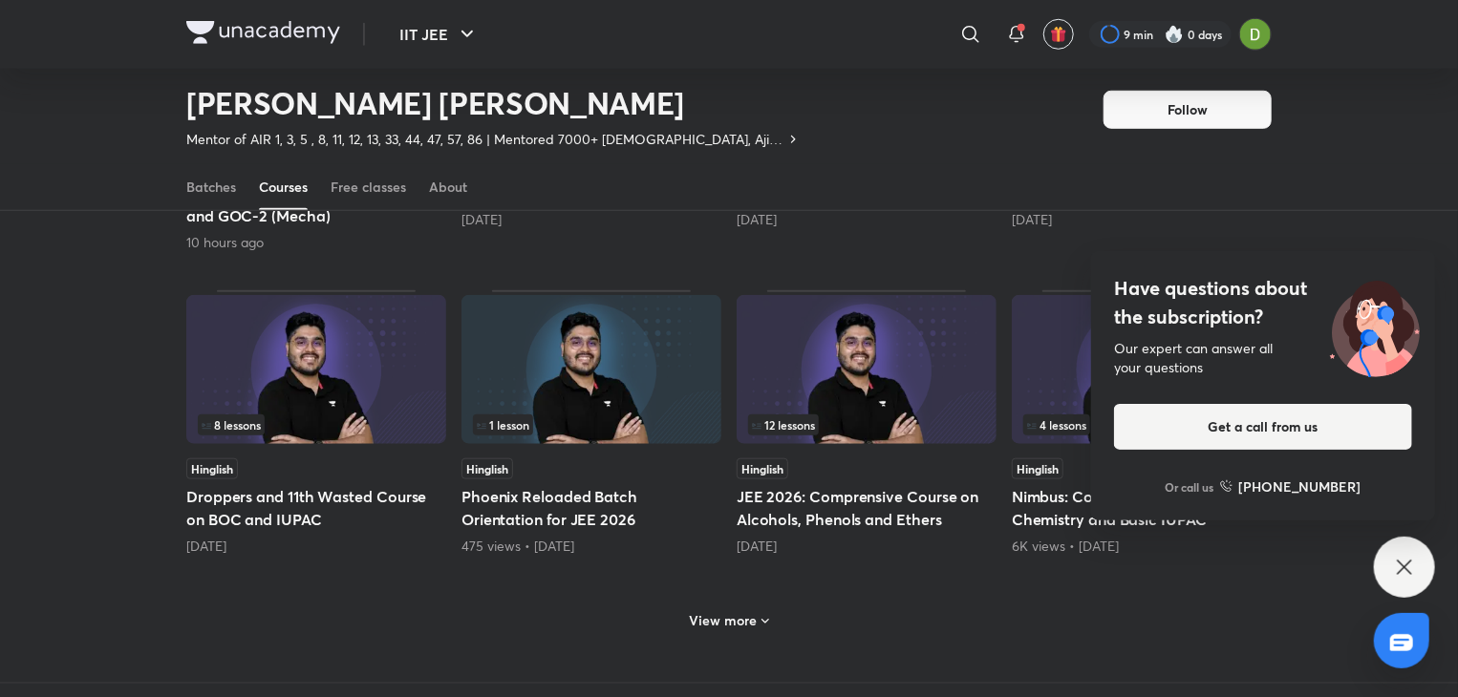
click at [1399, 553] on div "Have questions about the subscription? Our expert can answer all your questions…" at bounding box center [1404, 567] width 61 height 61
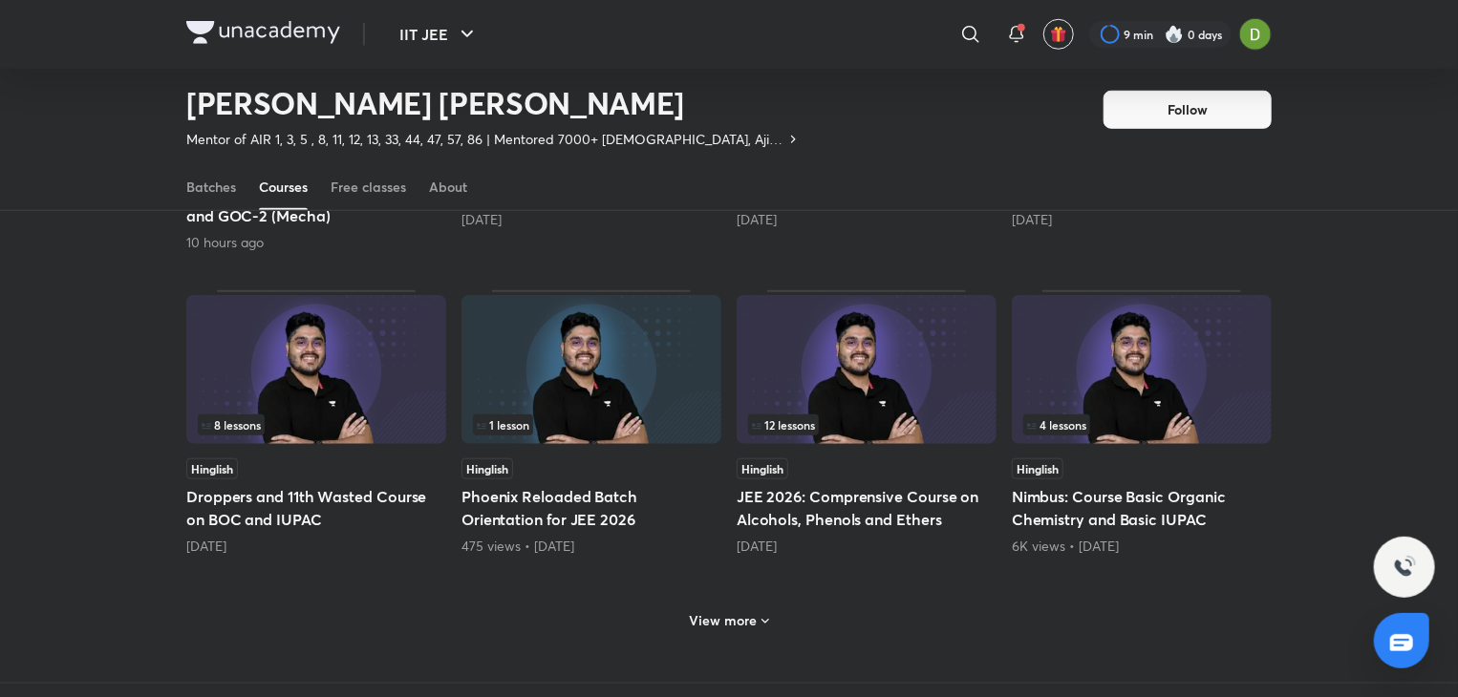
click at [738, 611] on h6 "View more" at bounding box center [724, 620] width 68 height 19
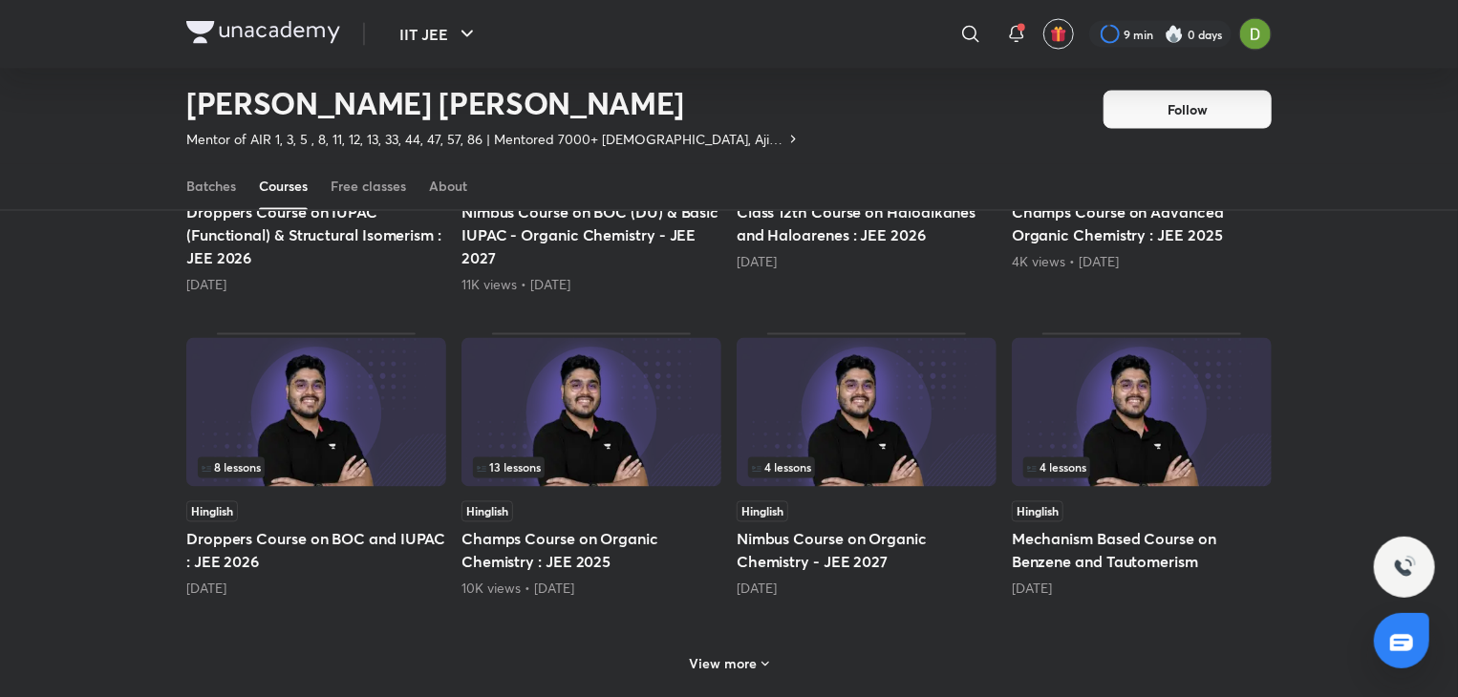
scroll to position [1700, 0]
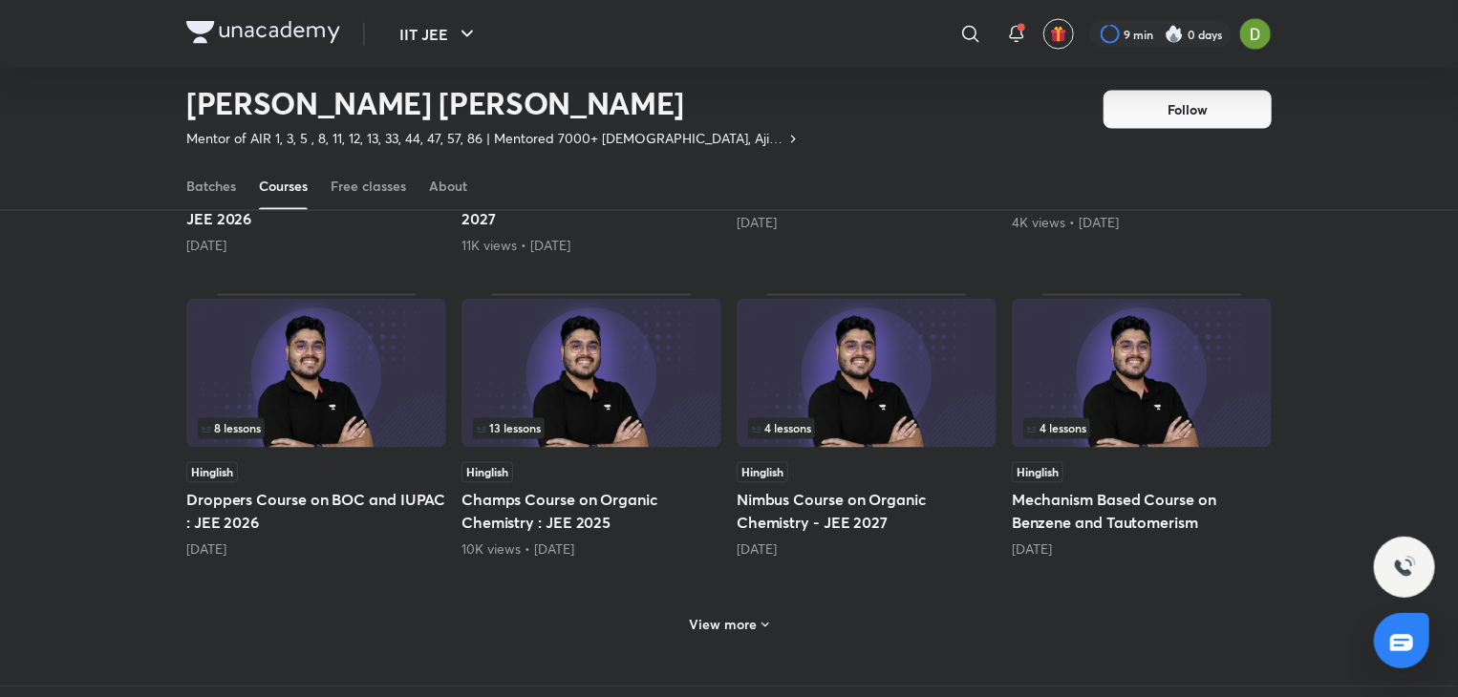
click at [719, 609] on div "View more" at bounding box center [729, 624] width 95 height 31
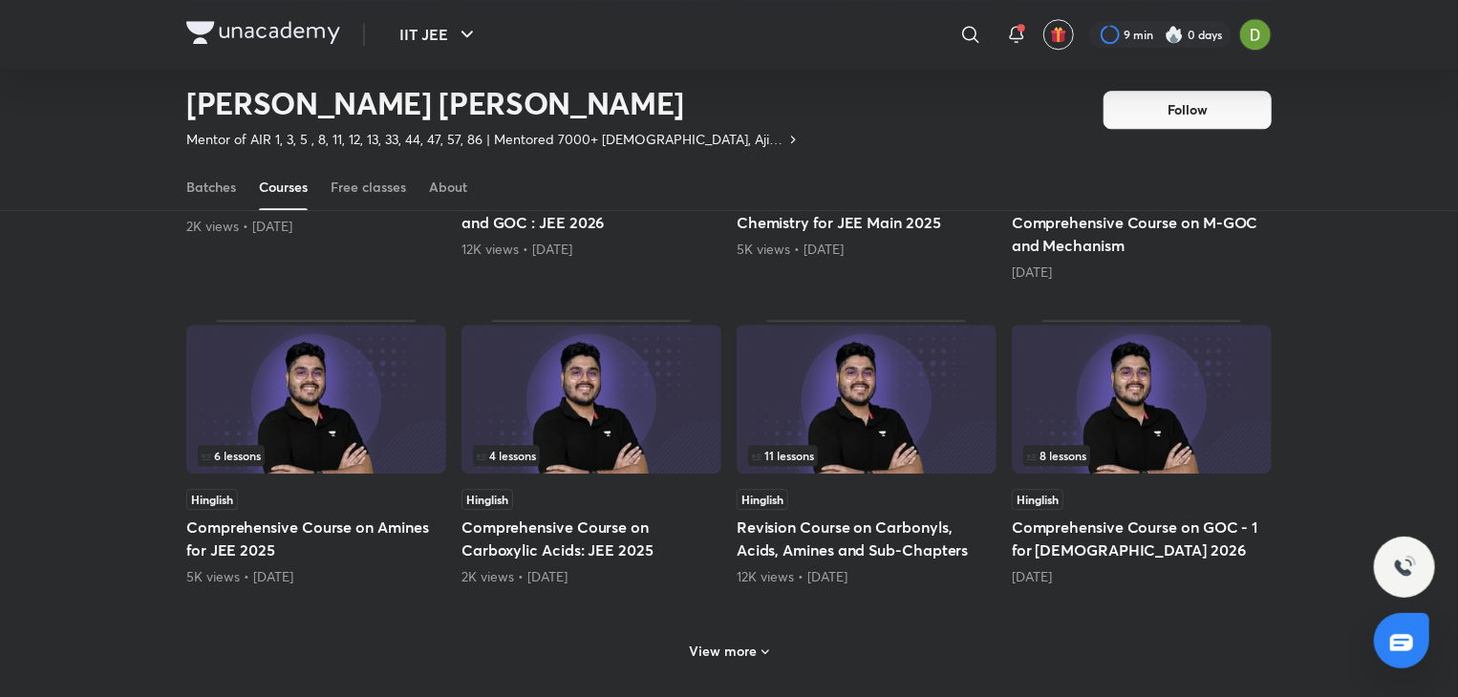
scroll to position [2637, 0]
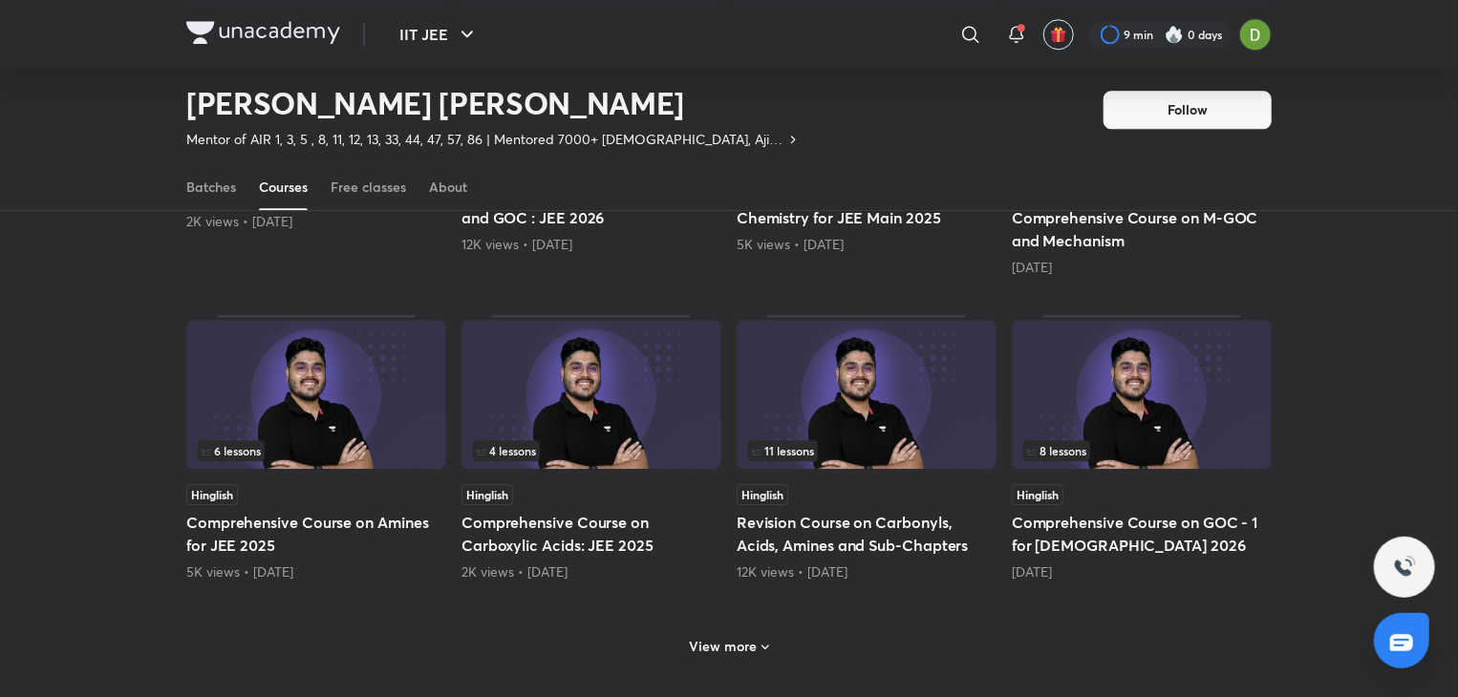
click at [727, 637] on h6 "View more" at bounding box center [724, 646] width 68 height 19
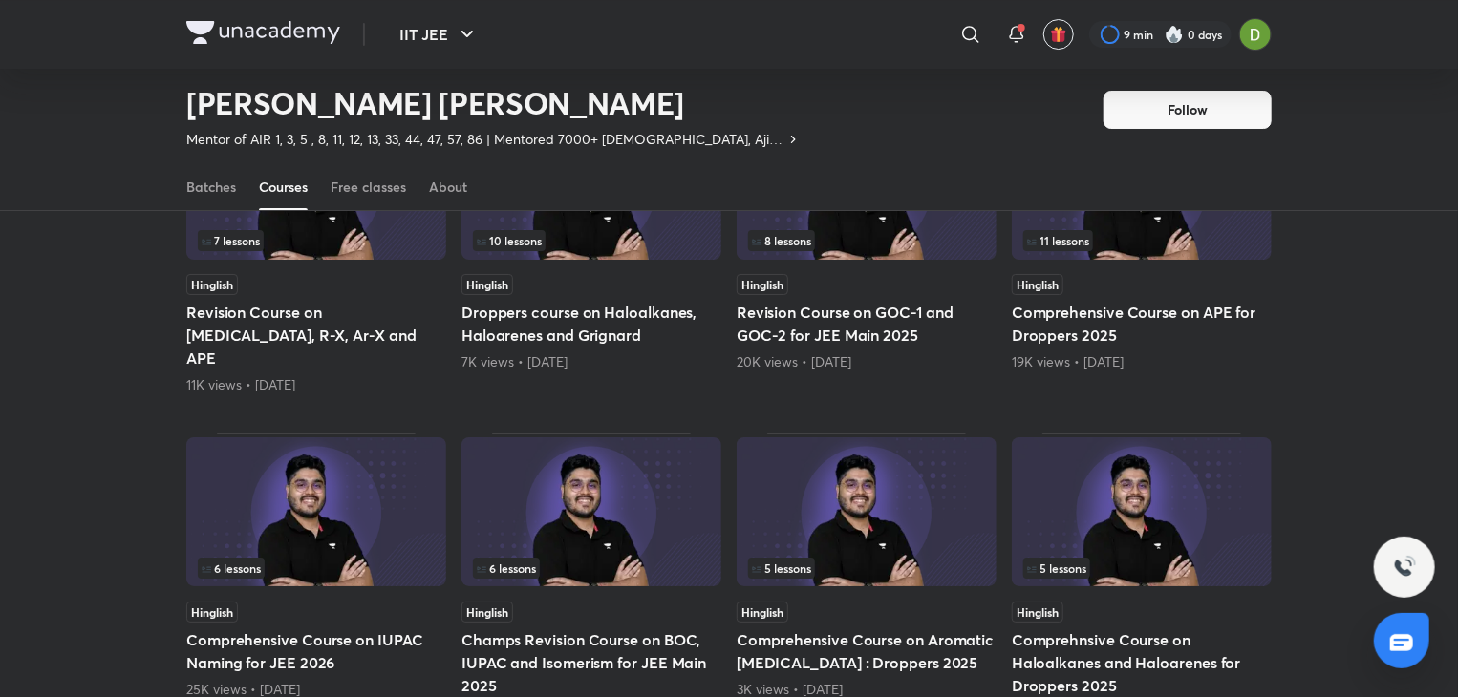
scroll to position [3456, 0]
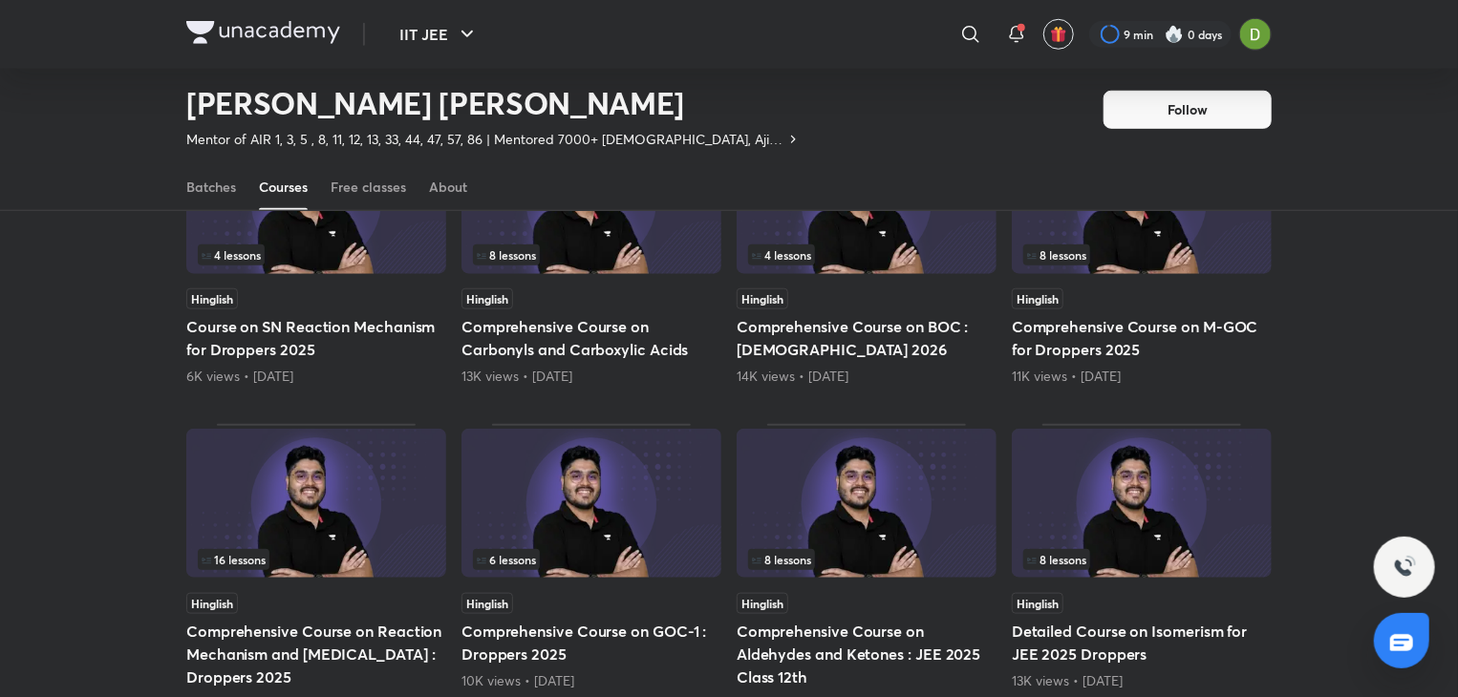
scroll to position [4420, 0]
click at [299, 430] on img at bounding box center [316, 504] width 260 height 149
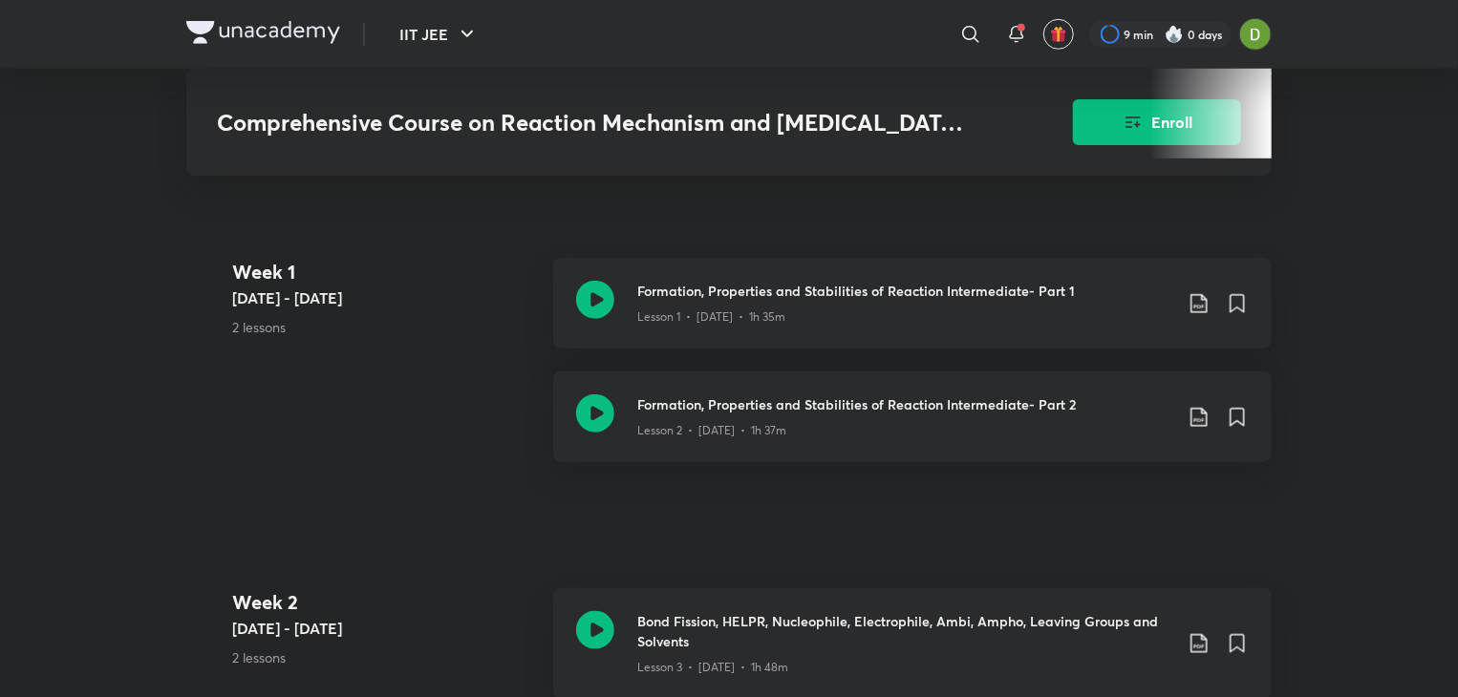
scroll to position [738, 0]
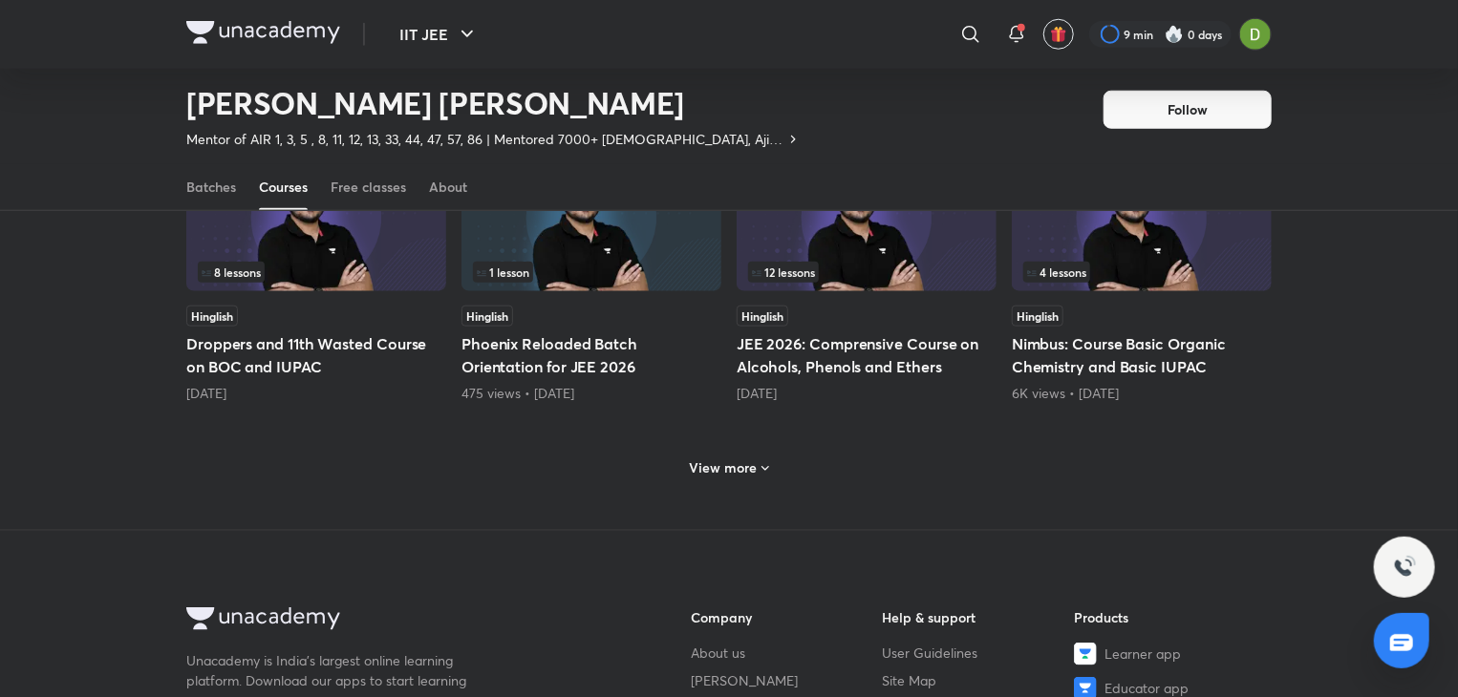
scroll to position [896, 0]
click at [721, 455] on div "View more" at bounding box center [729, 470] width 95 height 31
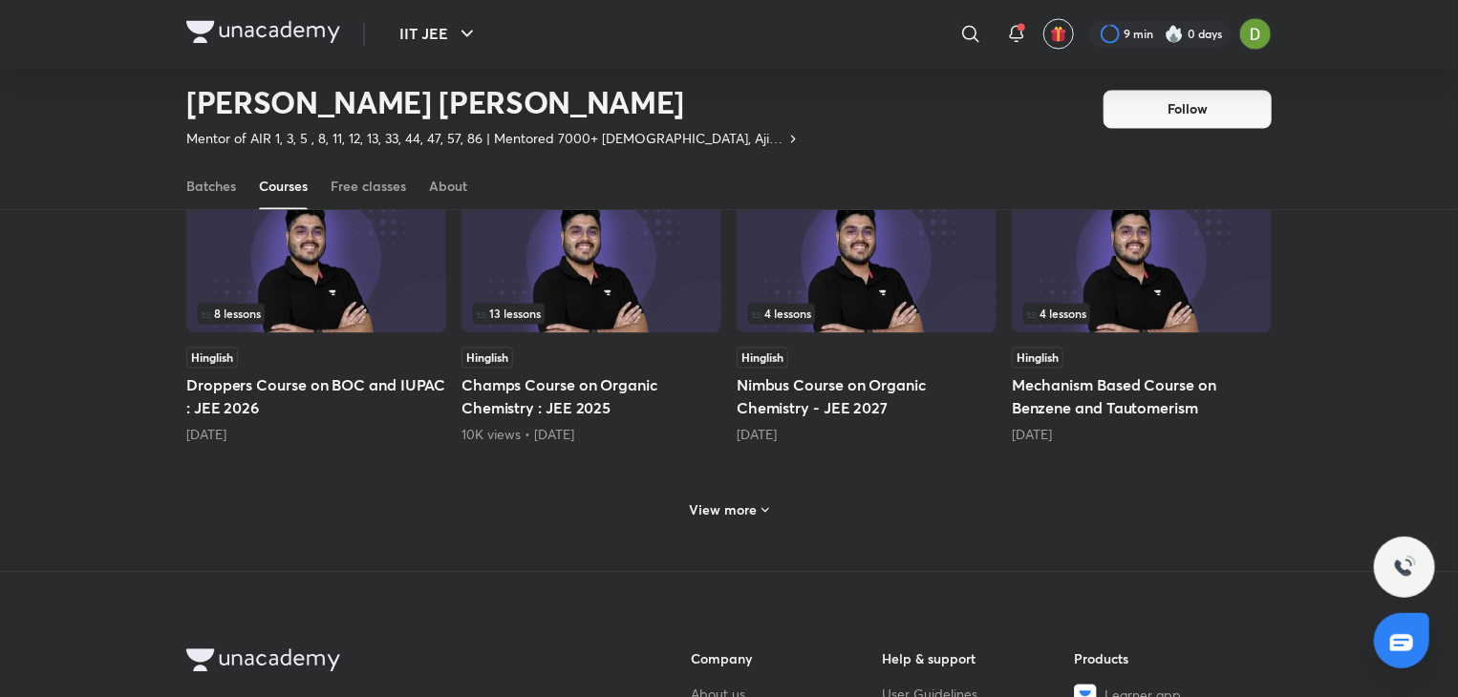
scroll to position [1813, 0]
click at [718, 502] on h6 "View more" at bounding box center [724, 511] width 68 height 19
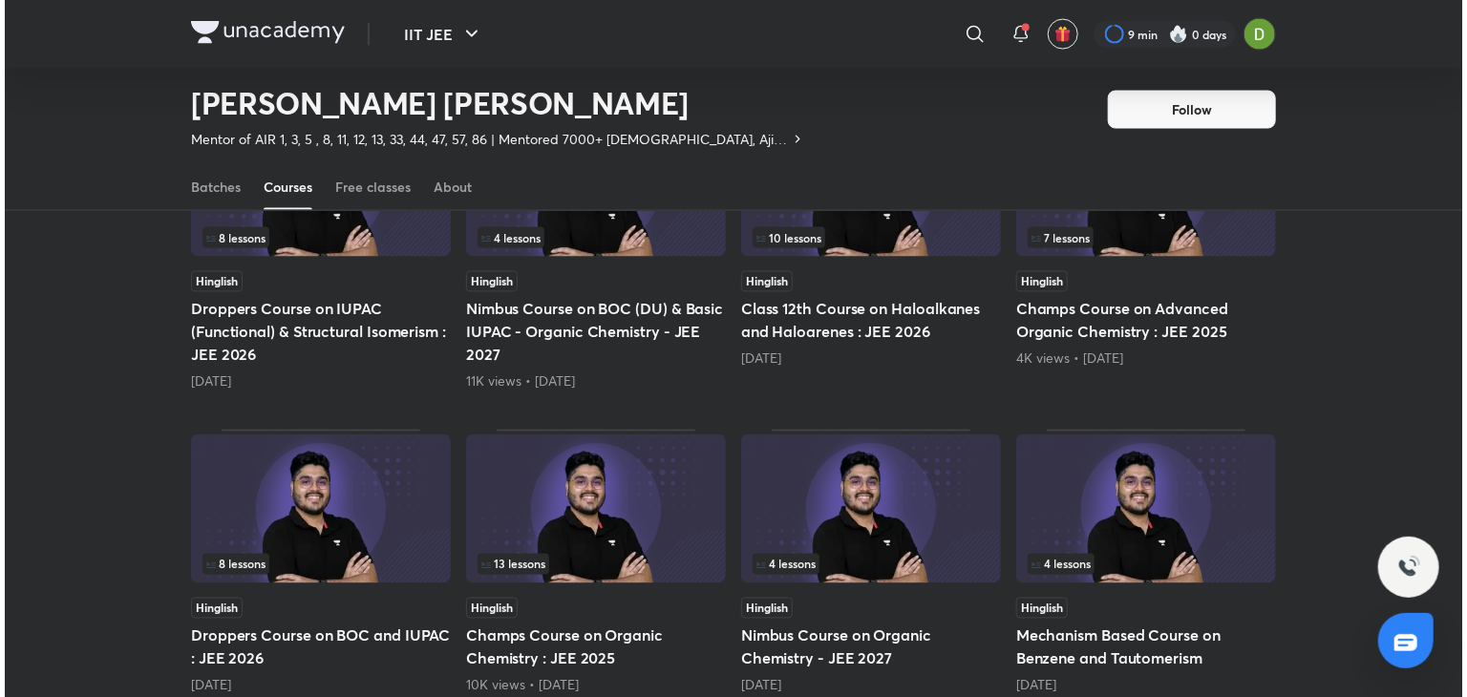
scroll to position [1520, 0]
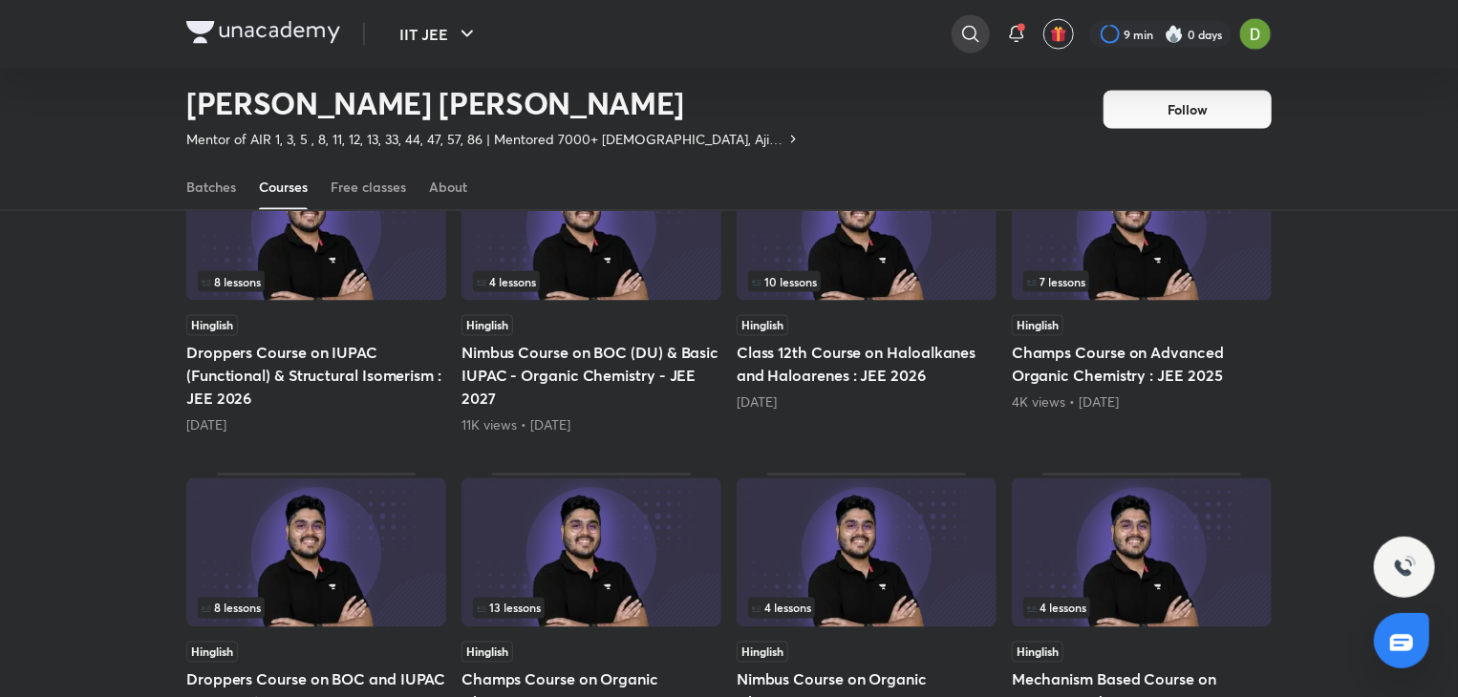
click at [959, 24] on icon at bounding box center [970, 34] width 23 height 23
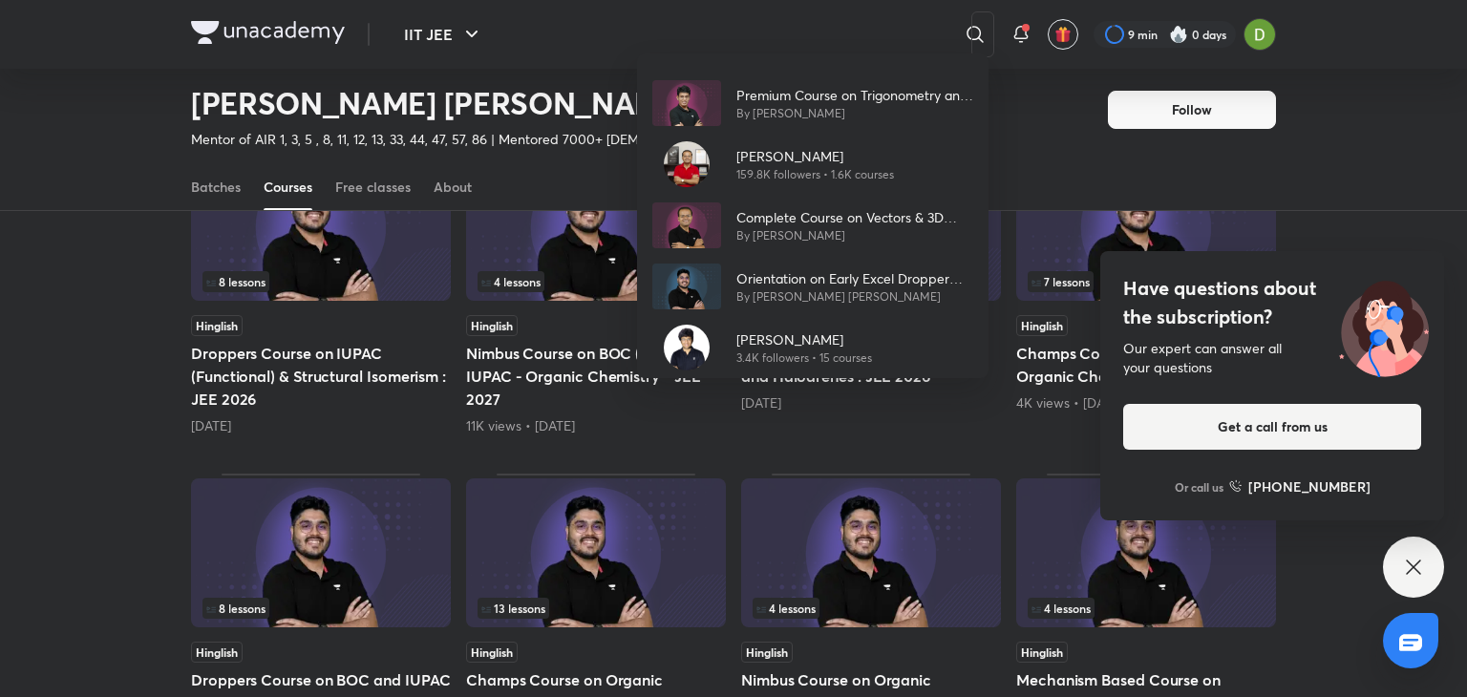
click at [866, 30] on div "Premium Course on Trigonometry and SOT By Prashant Jain Vineet Loomba 159.8K fo…" at bounding box center [733, 348] width 1467 height 697
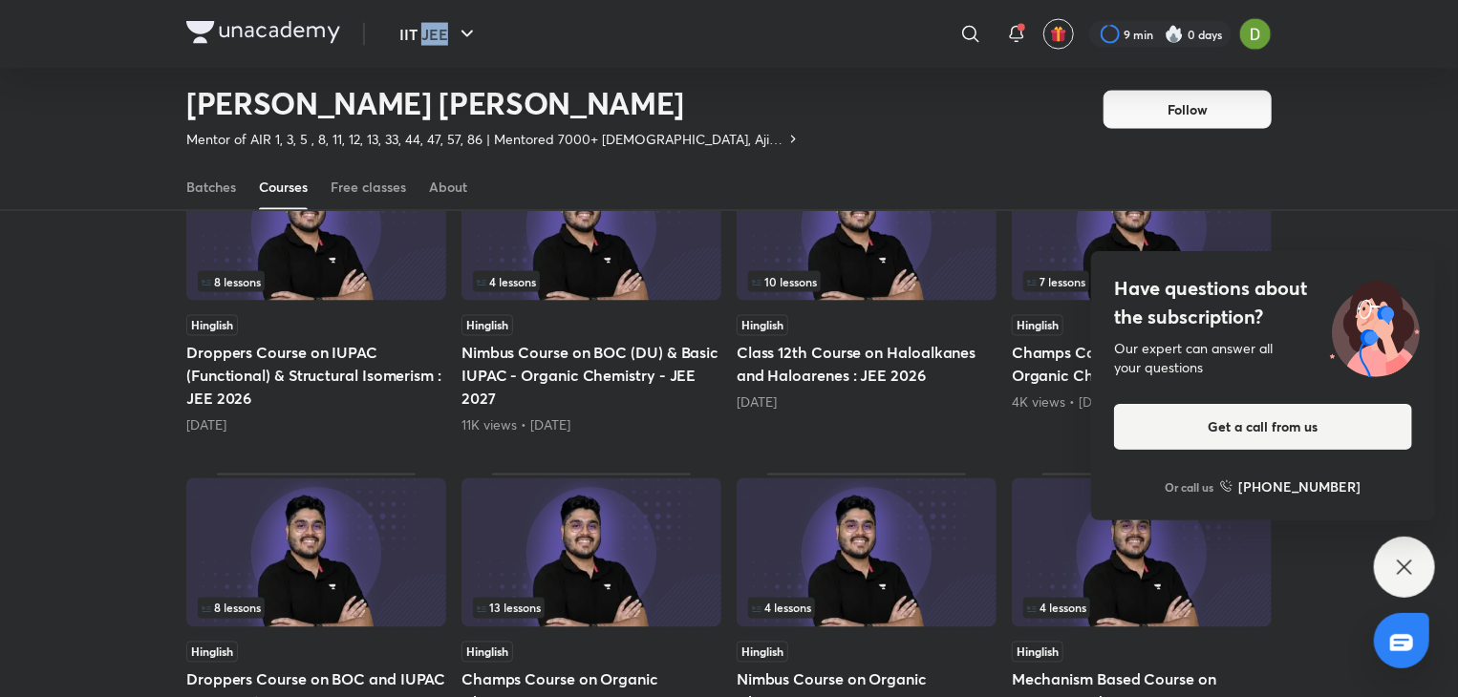
click at [866, 30] on div "​" at bounding box center [814, 34] width 352 height 46
click at [984, 35] on div at bounding box center [970, 34] width 38 height 38
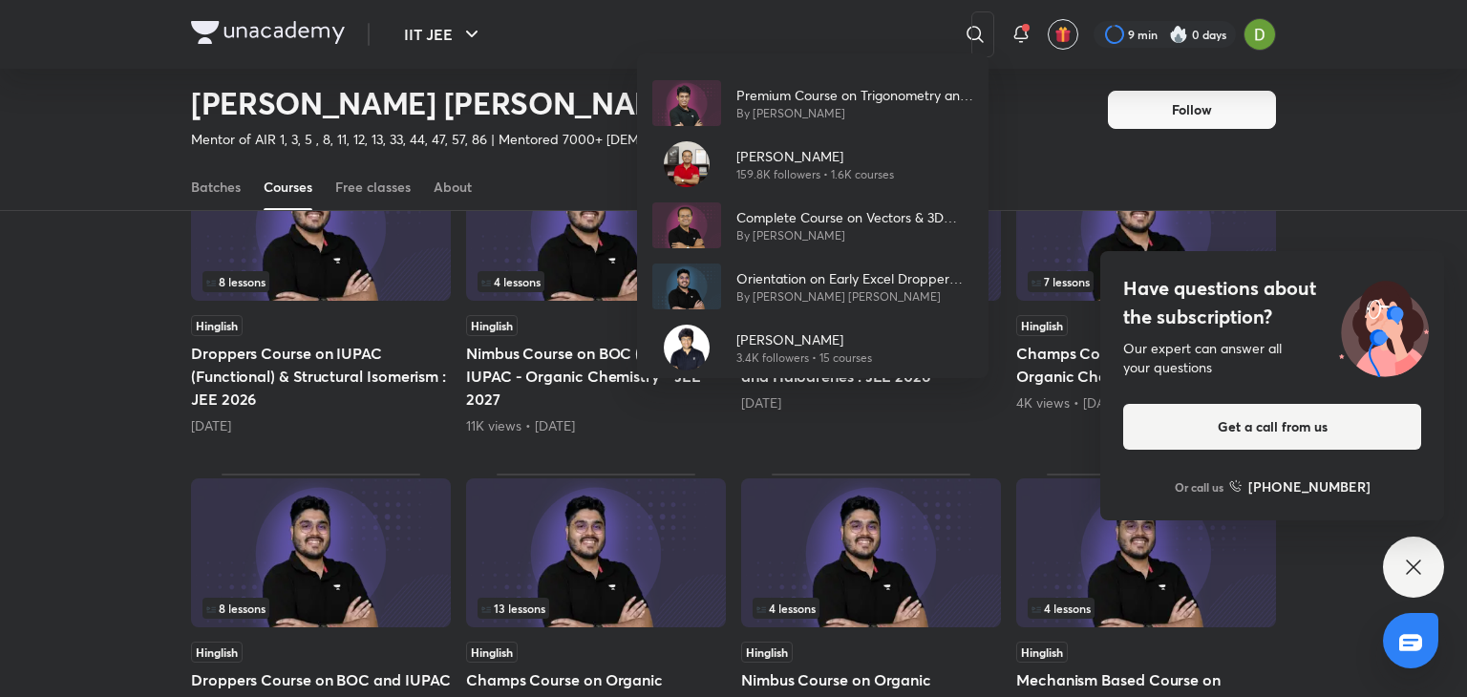
click at [716, 28] on div "Premium Course on Trigonometry and SOT By Prashant Jain Vineet Loomba 159.8K fo…" at bounding box center [733, 348] width 1467 height 697
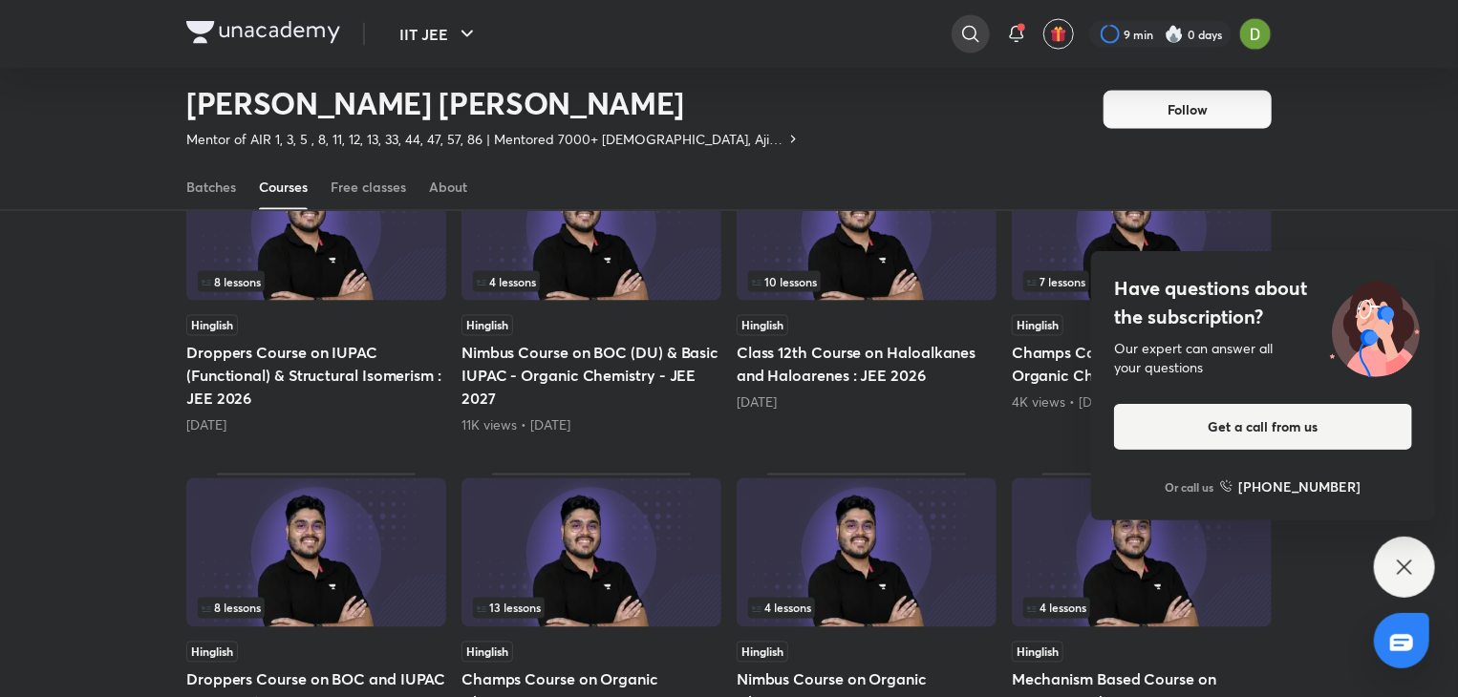
click at [959, 37] on icon at bounding box center [970, 34] width 23 height 23
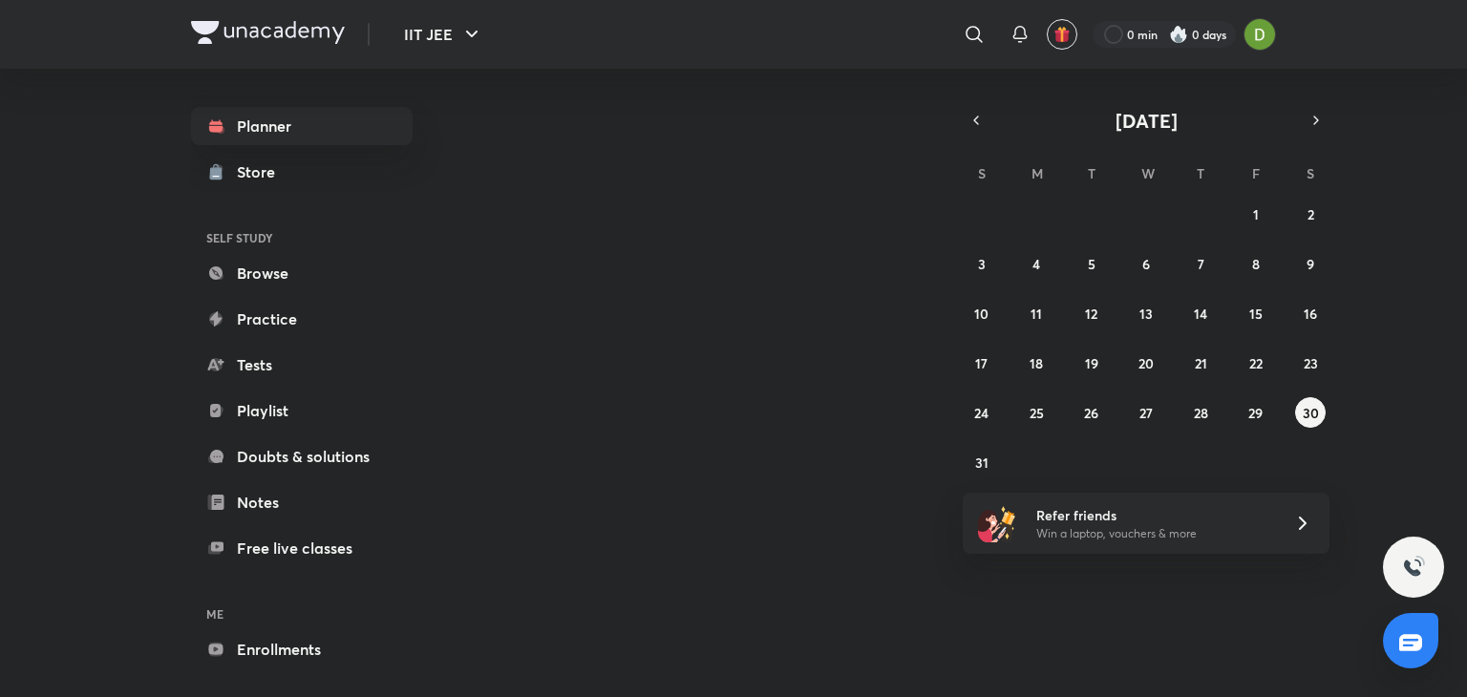
click at [340, 631] on link "Enrollments" at bounding box center [302, 650] width 222 height 38
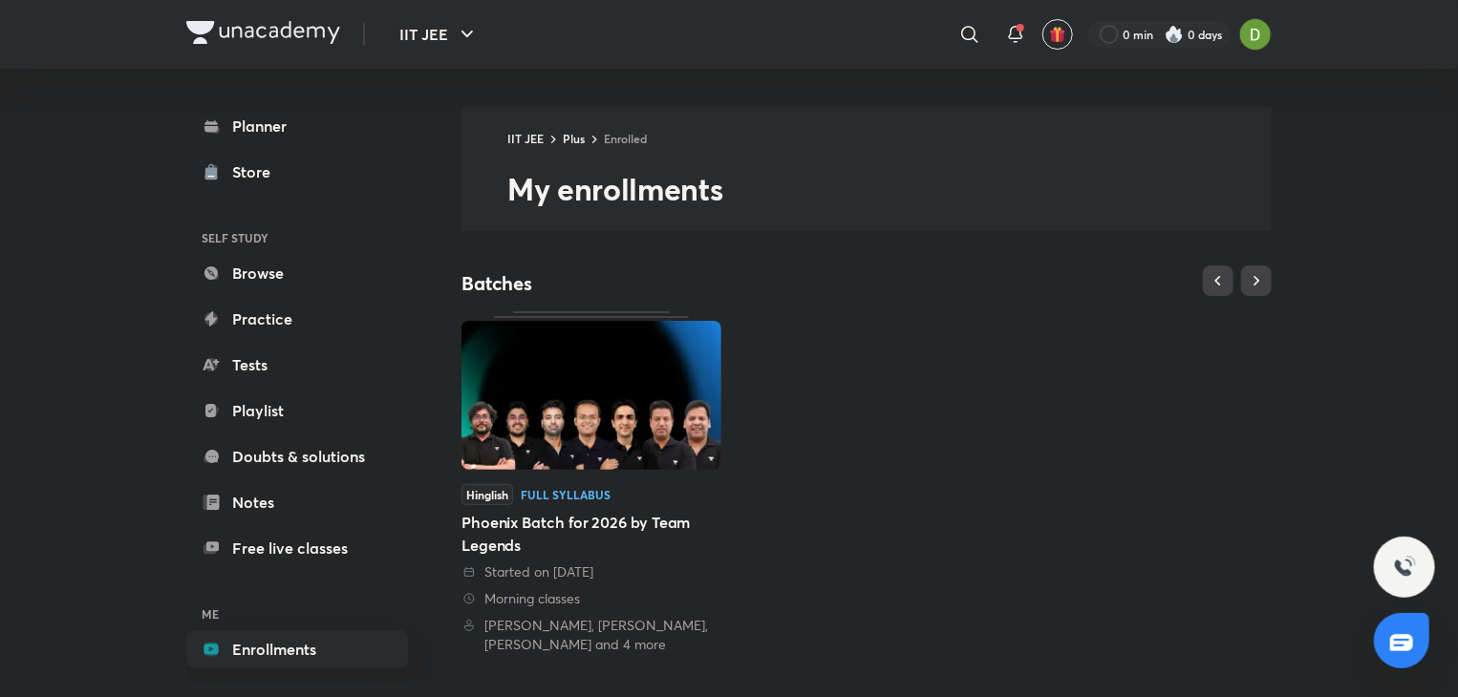
click at [618, 440] on img at bounding box center [591, 395] width 260 height 149
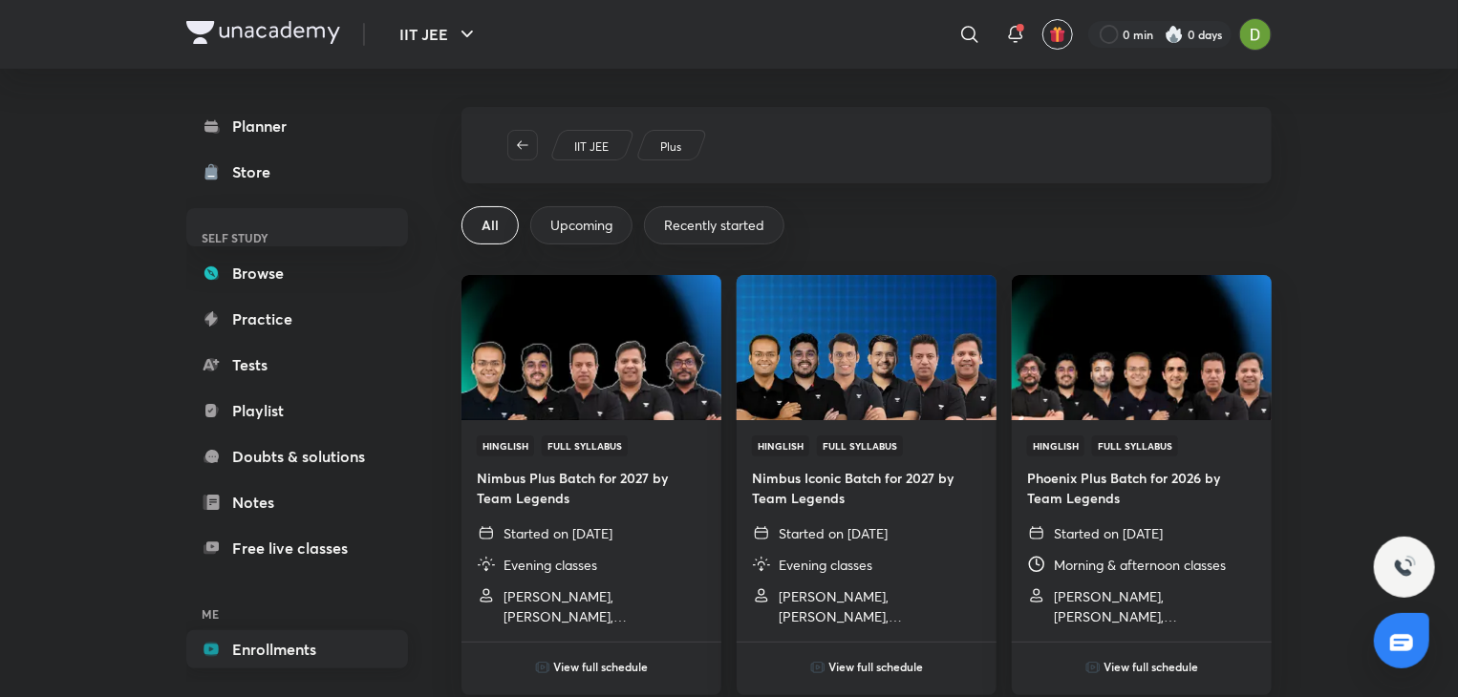
click at [382, 643] on link "Enrollments" at bounding box center [297, 650] width 222 height 38
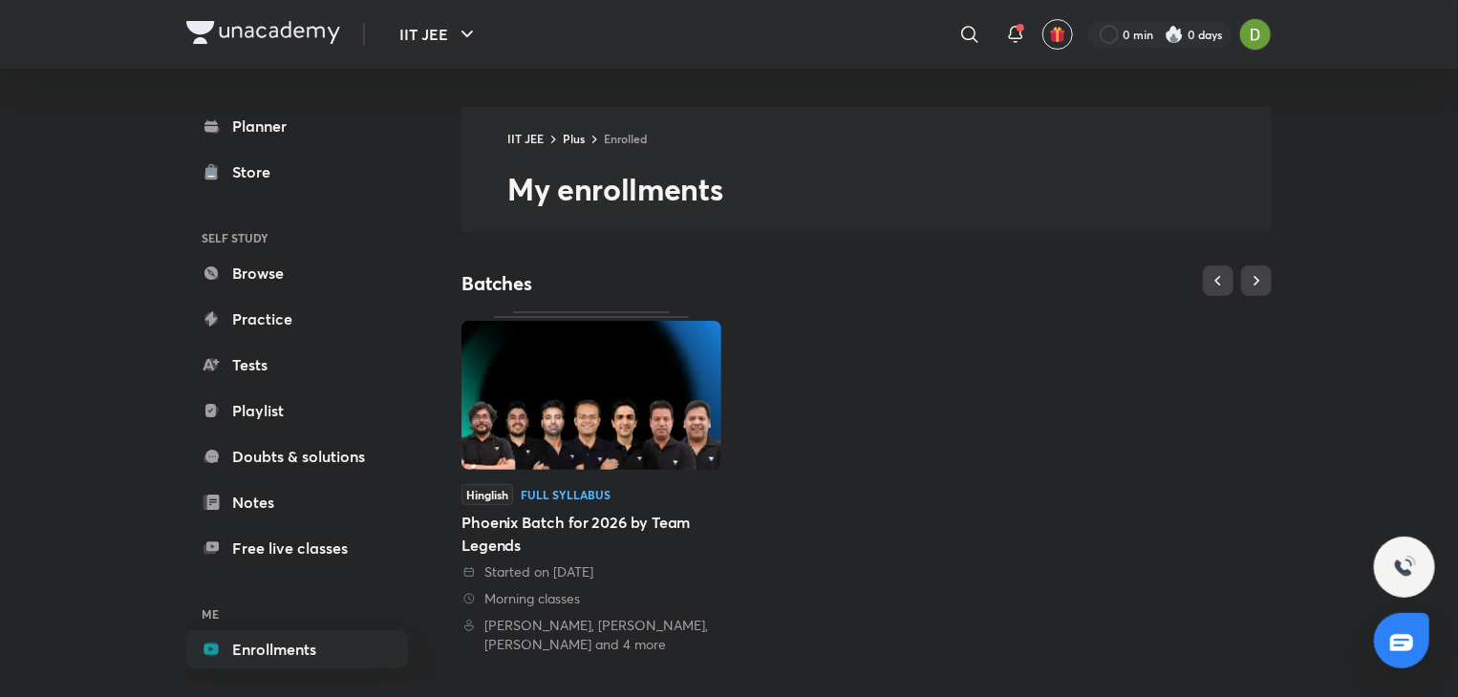
scroll to position [422, 0]
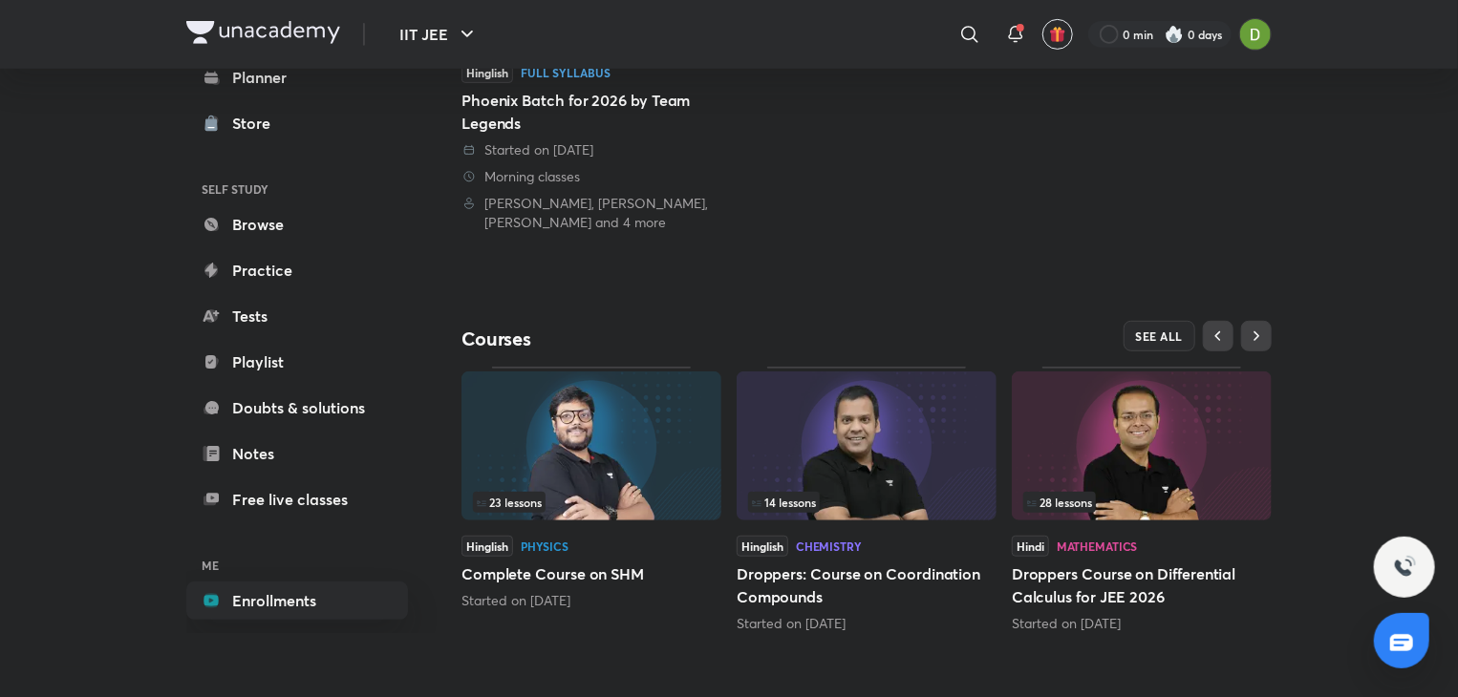
click at [1148, 316] on div "IIT JEE Plus Enrolled My enrollments Batches Hinglish Full Syllabus Phoenix Bat…" at bounding box center [866, 159] width 810 height 949
click at [1133, 335] on button "SEE ALL" at bounding box center [1159, 336] width 73 height 31
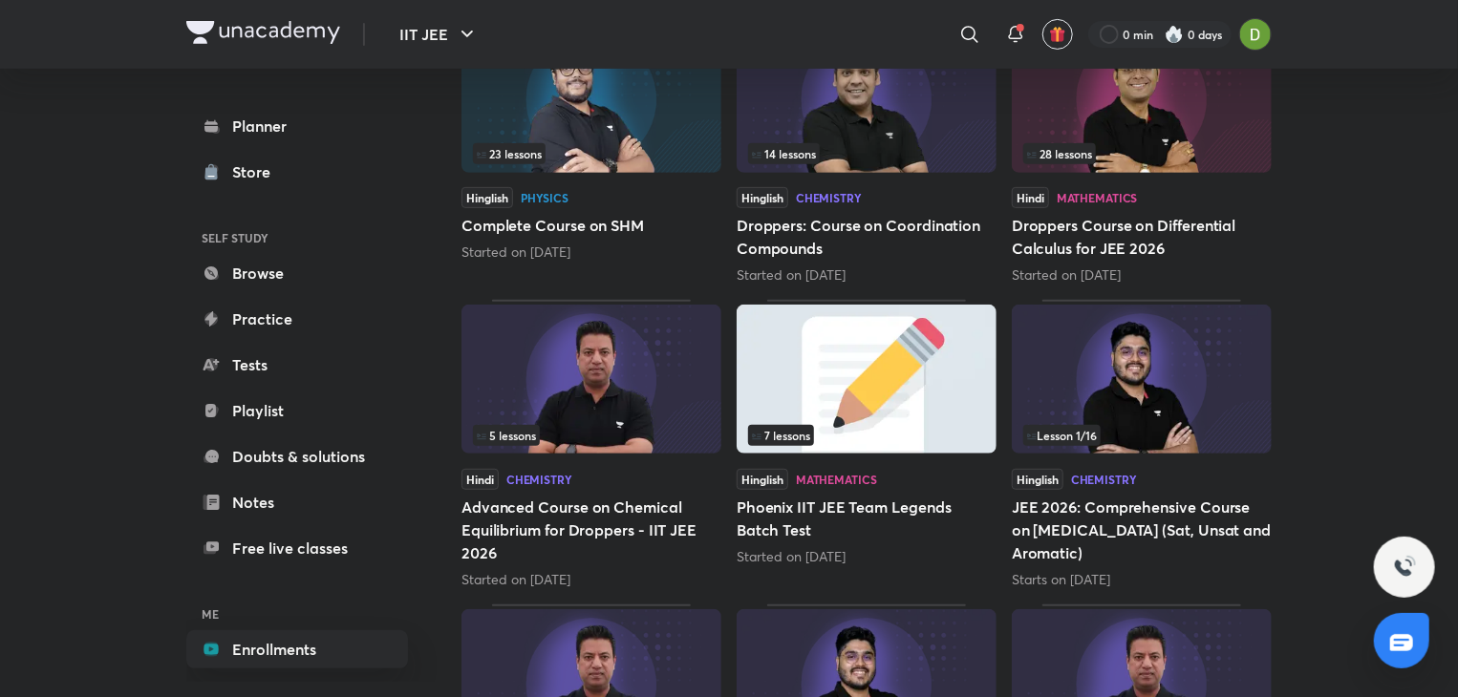
scroll to position [354, 0]
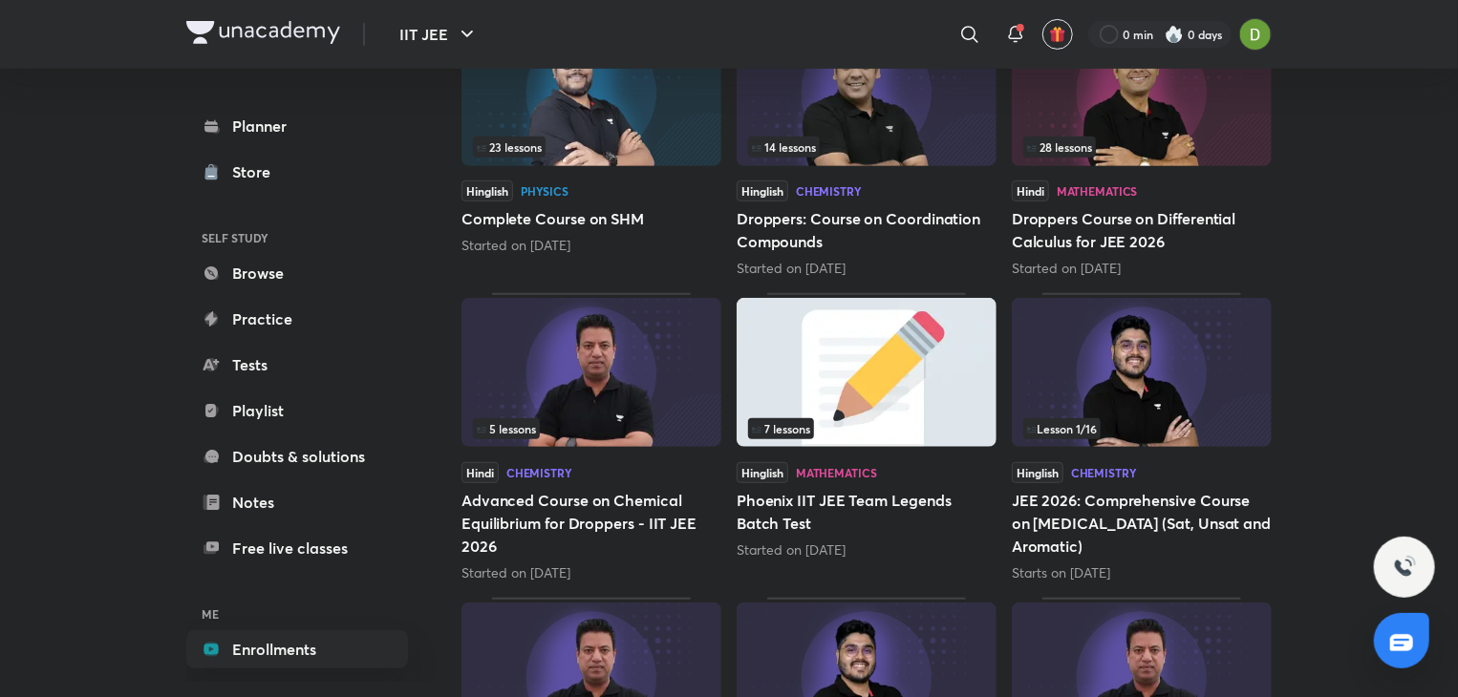
click at [1182, 386] on img at bounding box center [1142, 372] width 260 height 149
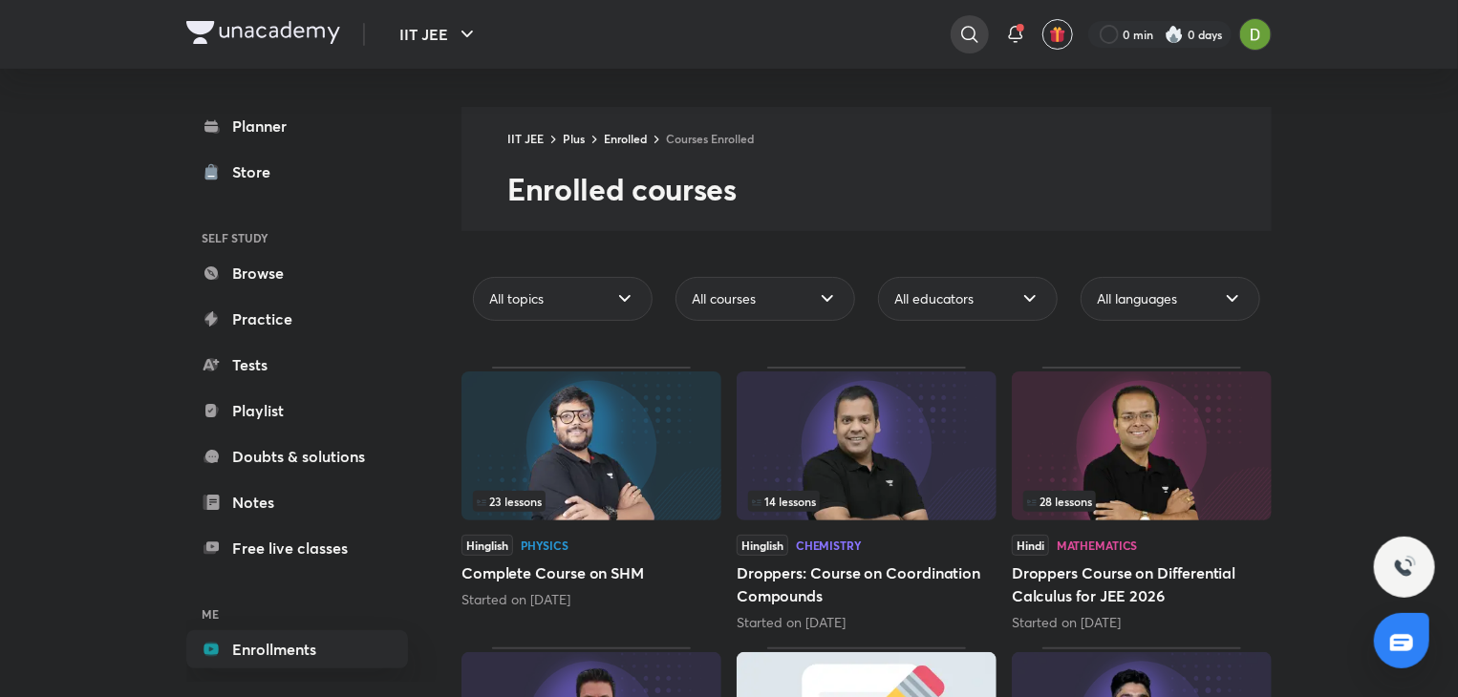
click at [960, 33] on icon at bounding box center [969, 34] width 23 height 23
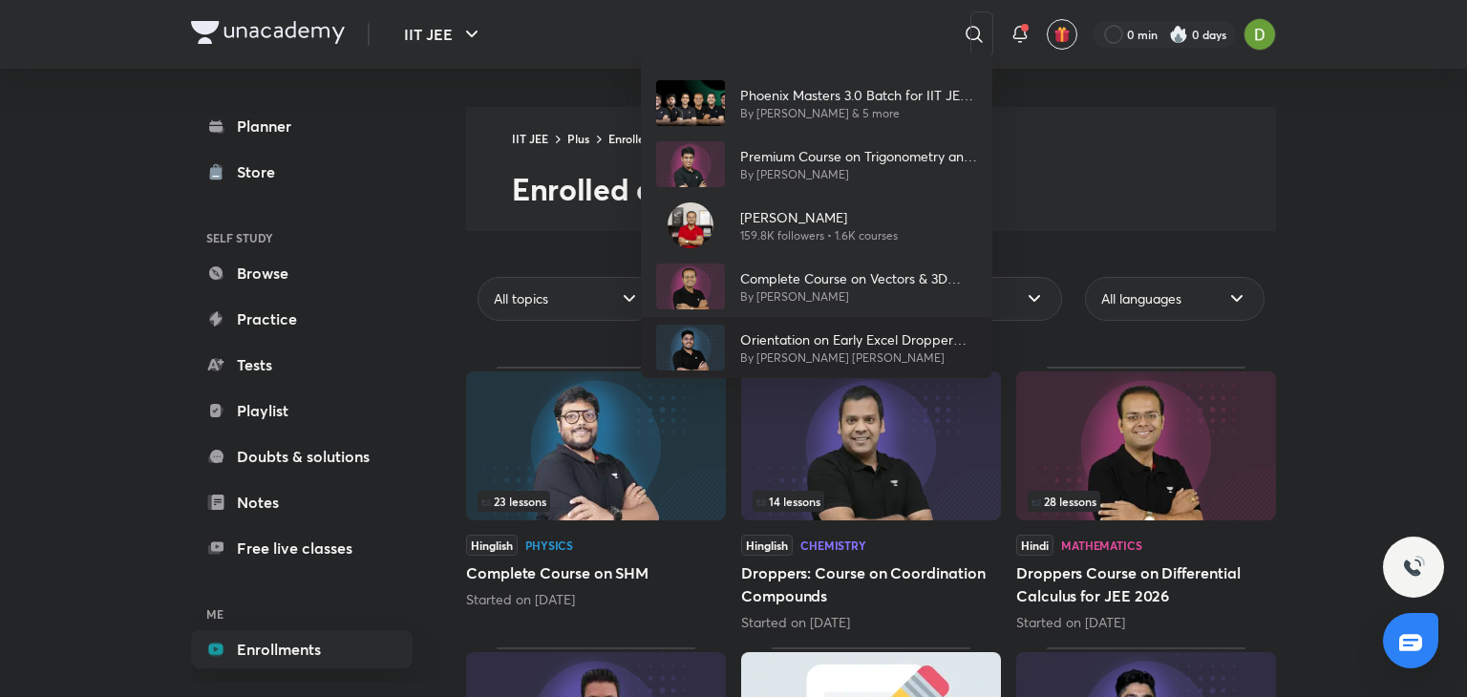
click at [823, 350] on p "By [PERSON_NAME] [PERSON_NAME]" at bounding box center [858, 358] width 237 height 17
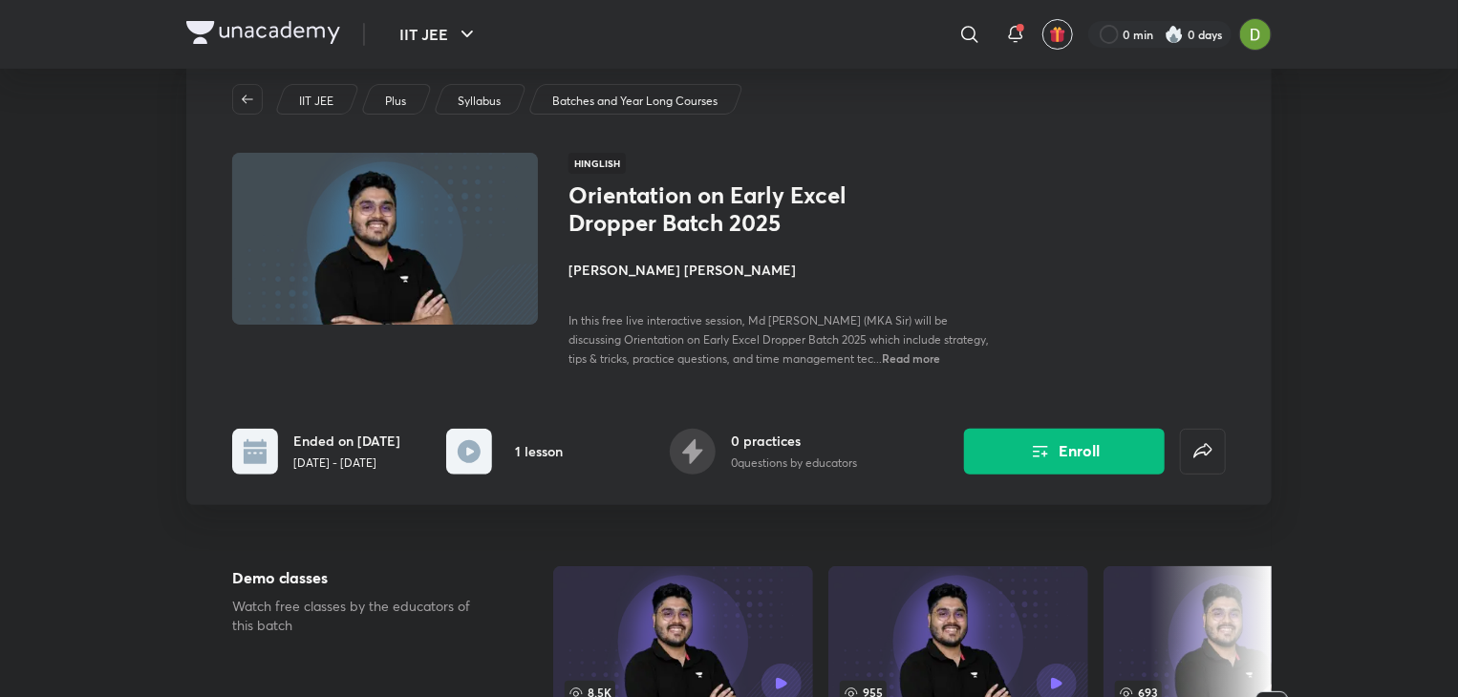
scroll to position [53, 0]
click at [494, 444] on div "1 lesson" at bounding box center [504, 452] width 117 height 46
click at [485, 444] on rect at bounding box center [469, 452] width 46 height 46
click at [340, 157] on img at bounding box center [384, 239] width 311 height 176
click at [353, 173] on img at bounding box center [384, 239] width 311 height 176
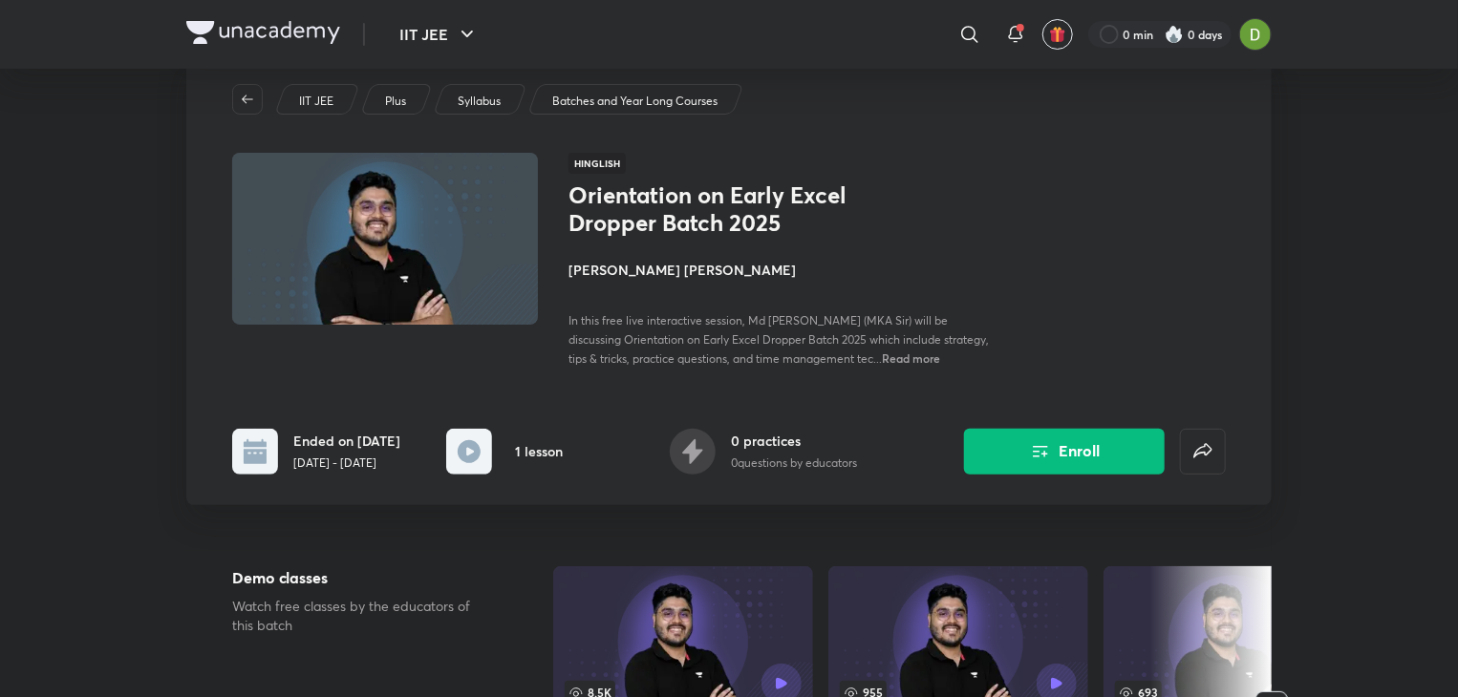
click at [353, 173] on img at bounding box center [384, 239] width 311 height 176
click at [573, 134] on div "IIT JEE Plus Syllabus Batches and Year Long Courses Hinglish Orientation on Ear…" at bounding box center [728, 279] width 1085 height 452
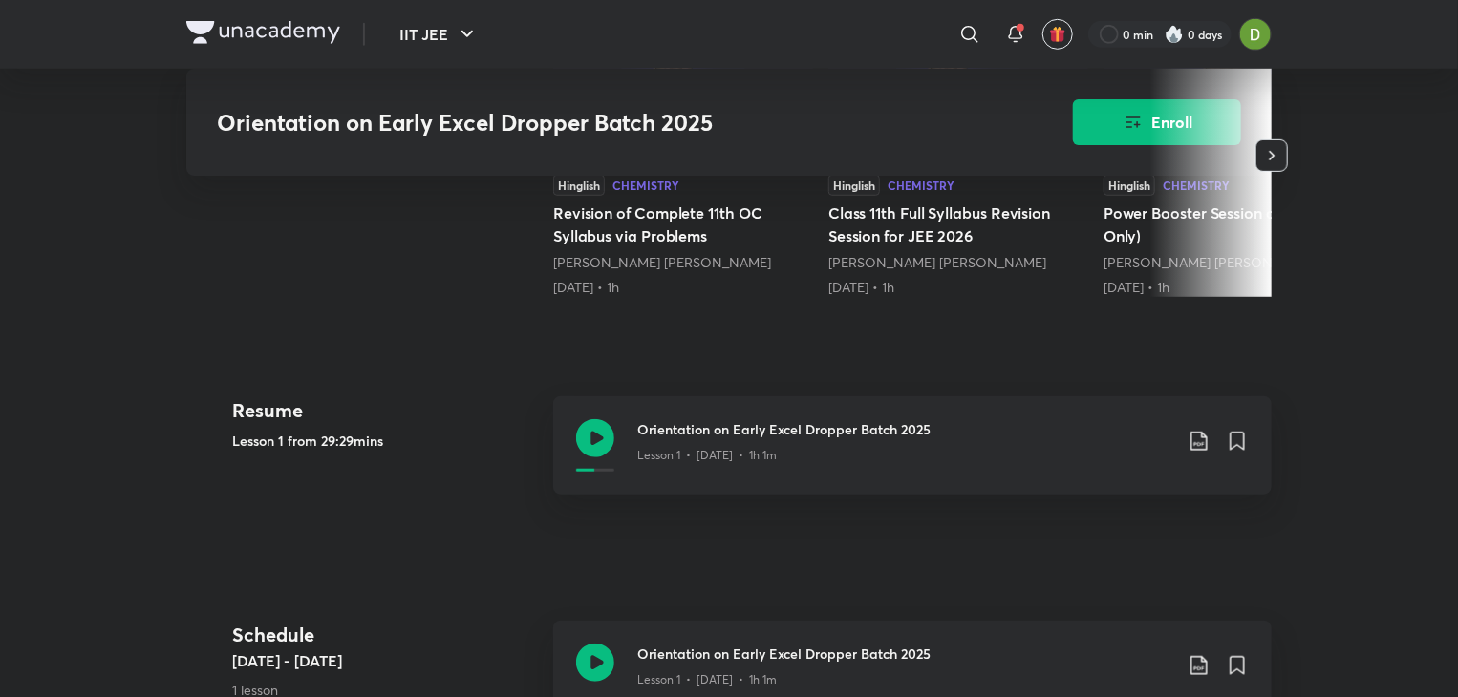
scroll to position [611, 0]
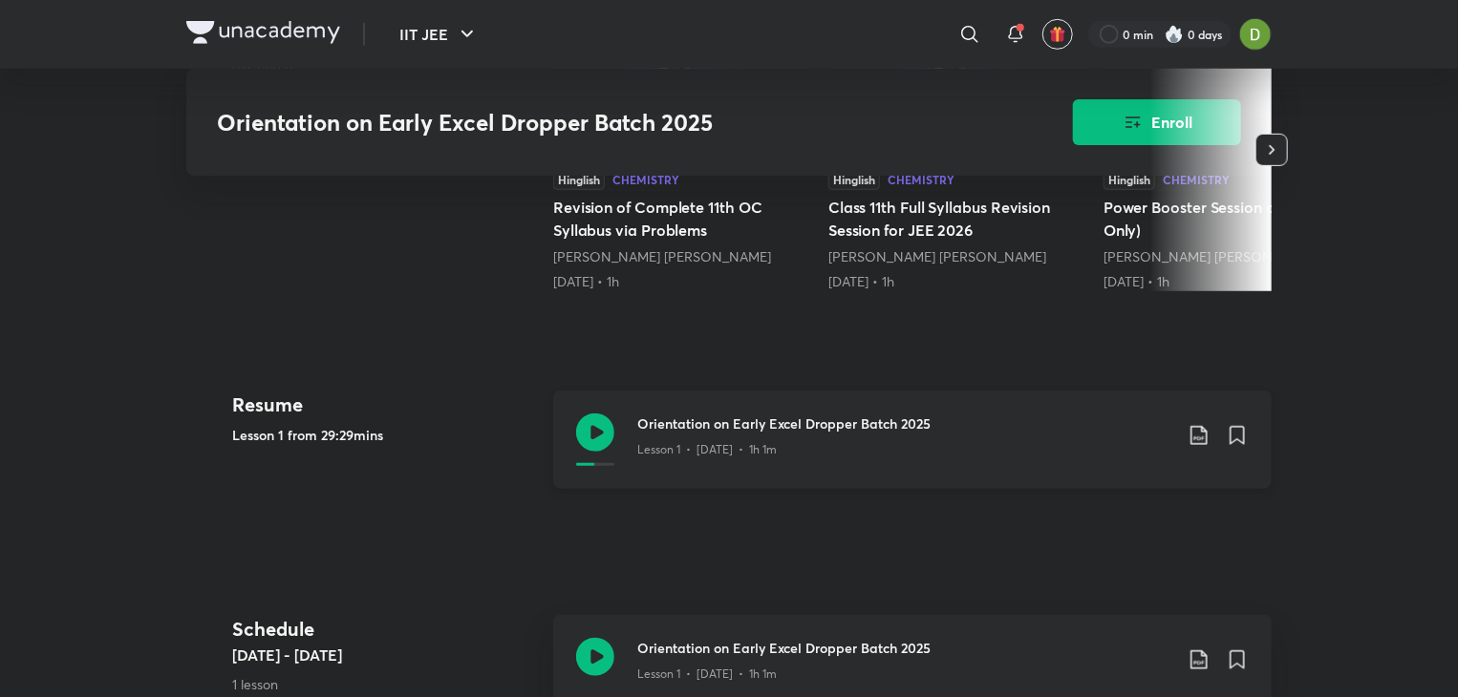
click at [623, 425] on div "Orientation on Early Excel Dropper Batch 2025 Lesson 1 • Mar 14 • 1h 1m" at bounding box center [912, 440] width 718 height 98
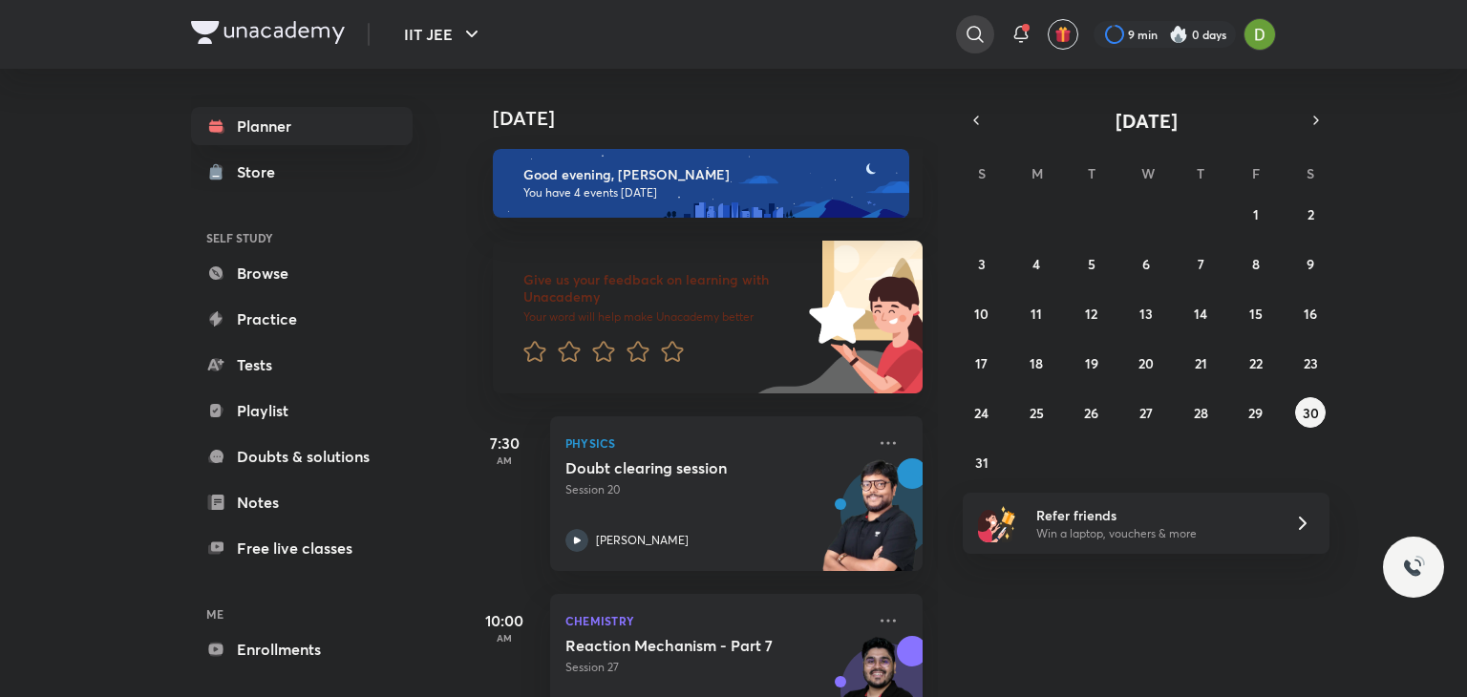
drag, startPoint x: 0, startPoint y: 0, endPoint x: 973, endPoint y: 24, distance: 972.8
click at [973, 24] on icon at bounding box center [975, 34] width 23 height 23
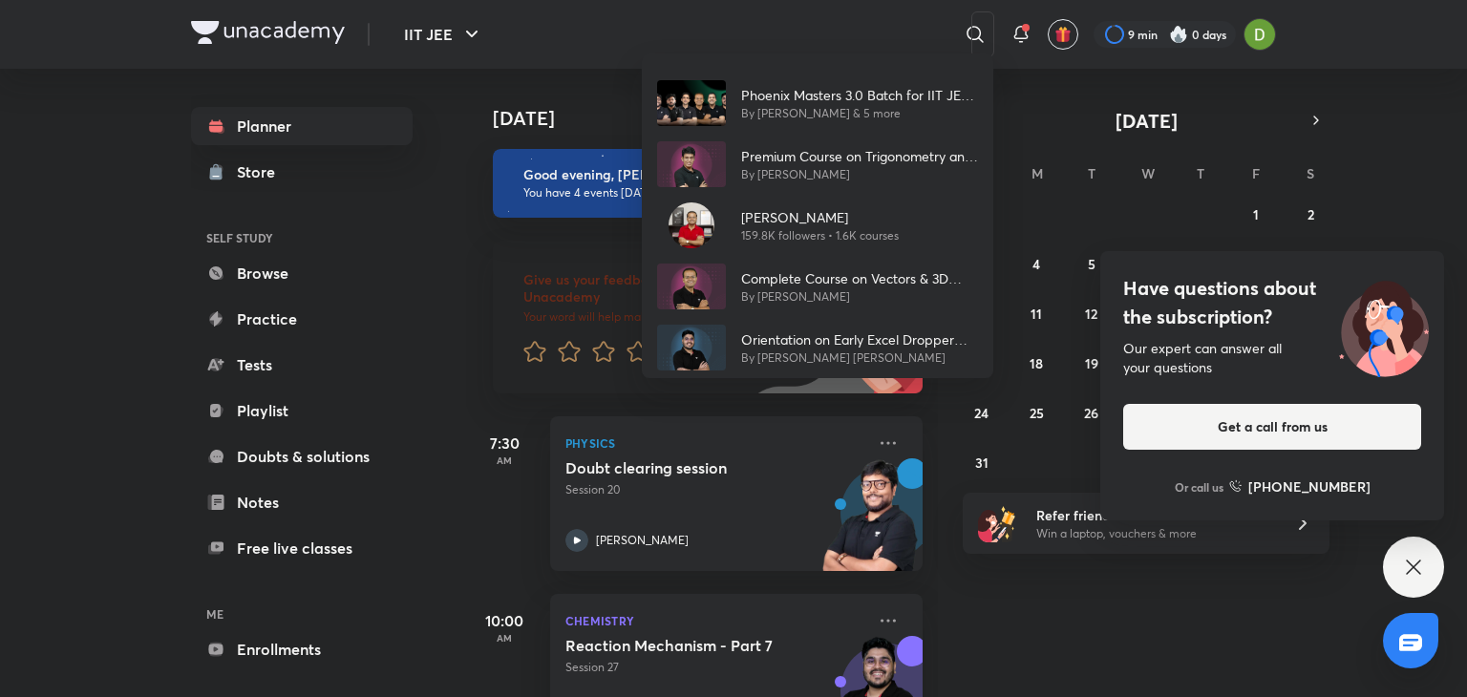
click at [879, 44] on div "Phoenix Masters 3.0 Batch for IIT JEE 2025 By [PERSON_NAME] & 5 more Premium Co…" at bounding box center [733, 348] width 1467 height 697
click at [879, 44] on div "​ Phoenix Masters 3.0 Batch for IIT JEE 2025 By [PERSON_NAME] & 5 more Premium …" at bounding box center [819, 34] width 352 height 46
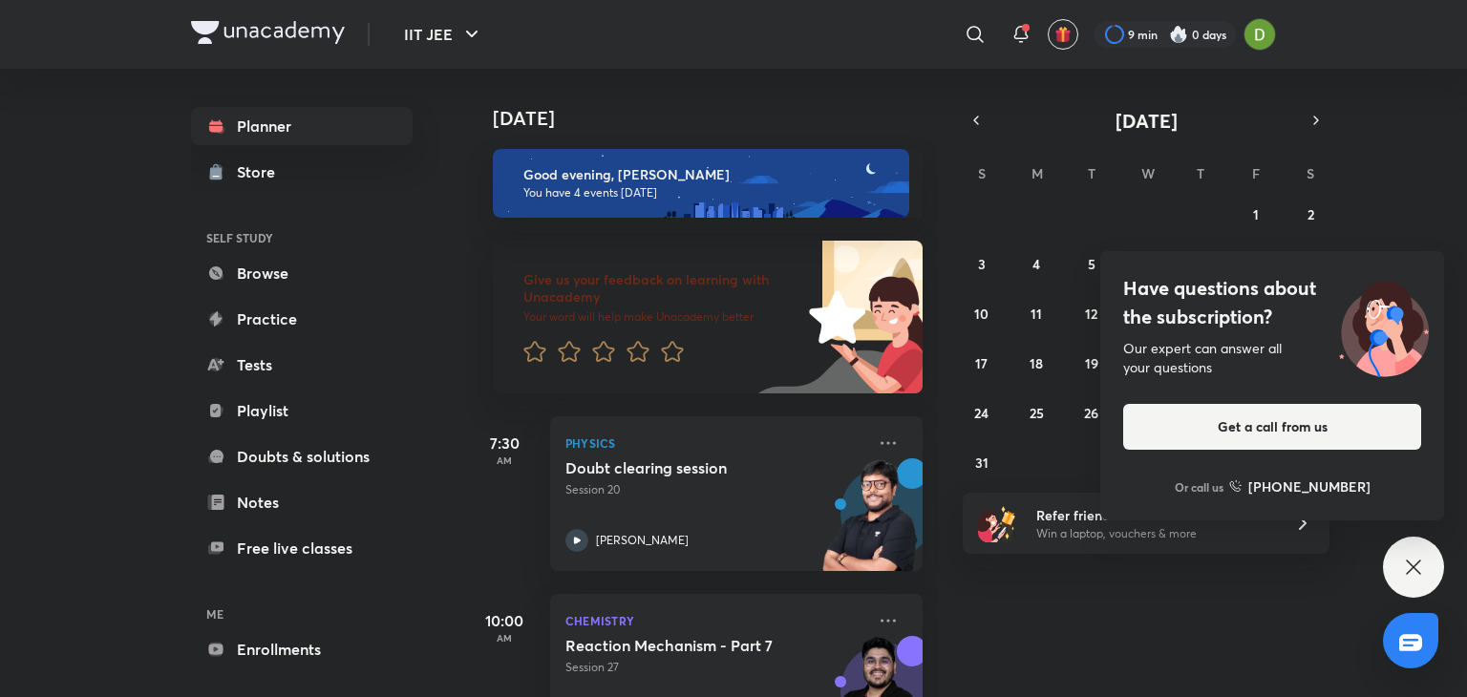
click at [879, 44] on div "​" at bounding box center [819, 34] width 352 height 46
click at [971, 36] on icon at bounding box center [975, 34] width 23 height 23
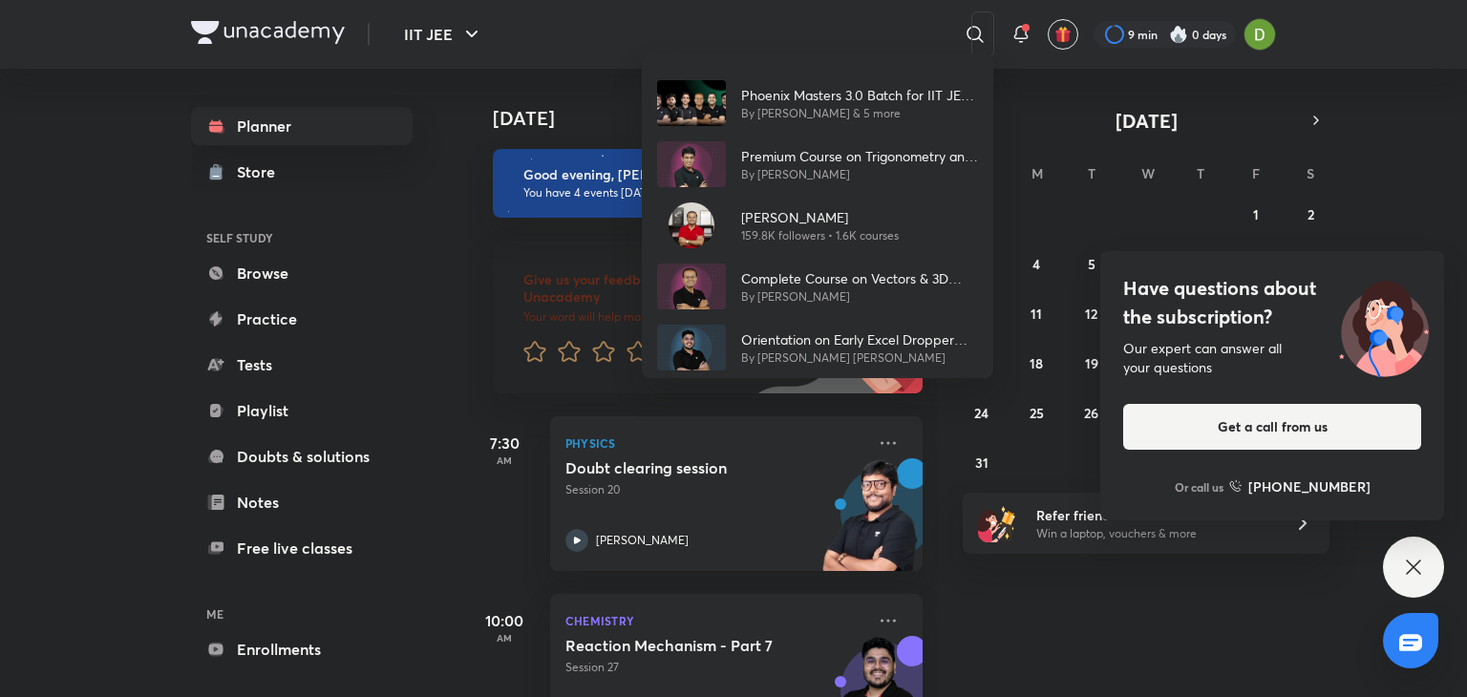
click at [816, 19] on div "Phoenix Masters 3.0 Batch for IIT JEE 2025 By [PERSON_NAME] & 5 more Premium Co…" at bounding box center [733, 348] width 1467 height 697
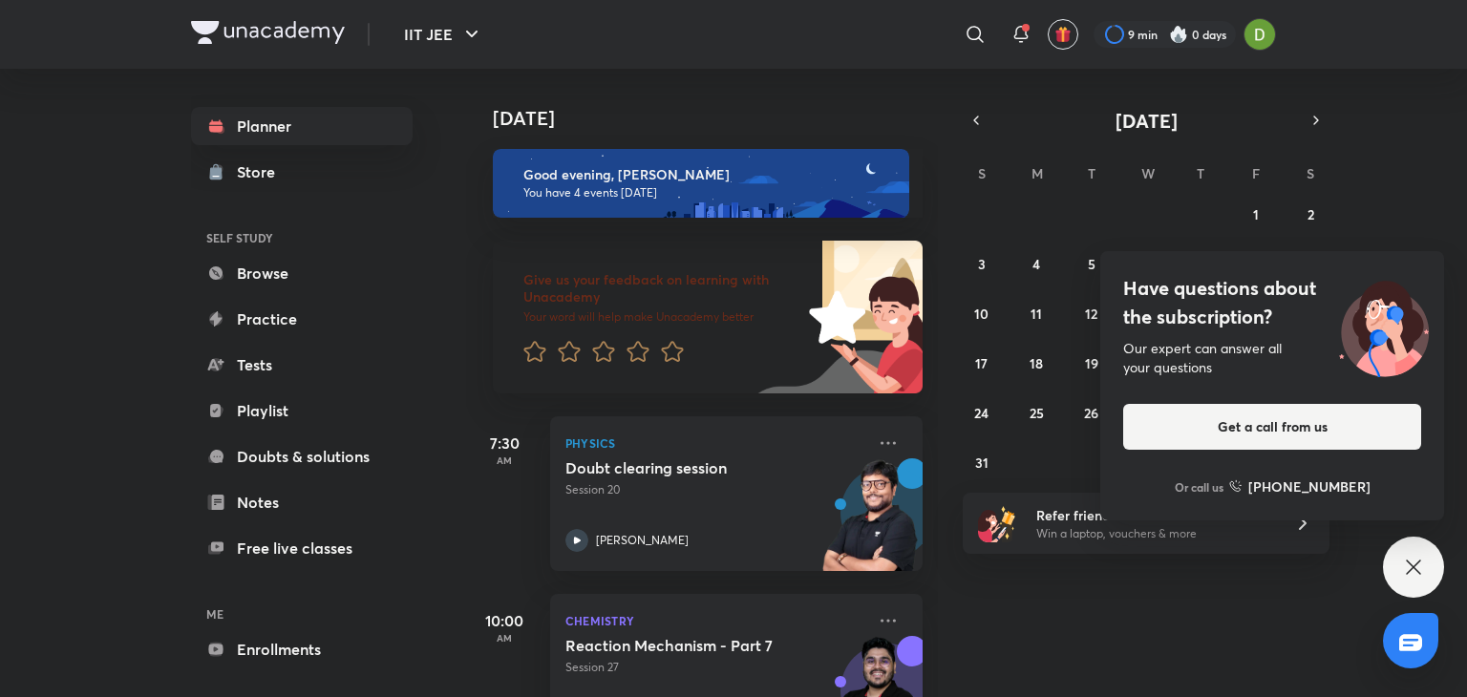
click at [958, 46] on div "​" at bounding box center [819, 34] width 352 height 46
click at [965, 39] on icon at bounding box center [975, 34] width 23 height 23
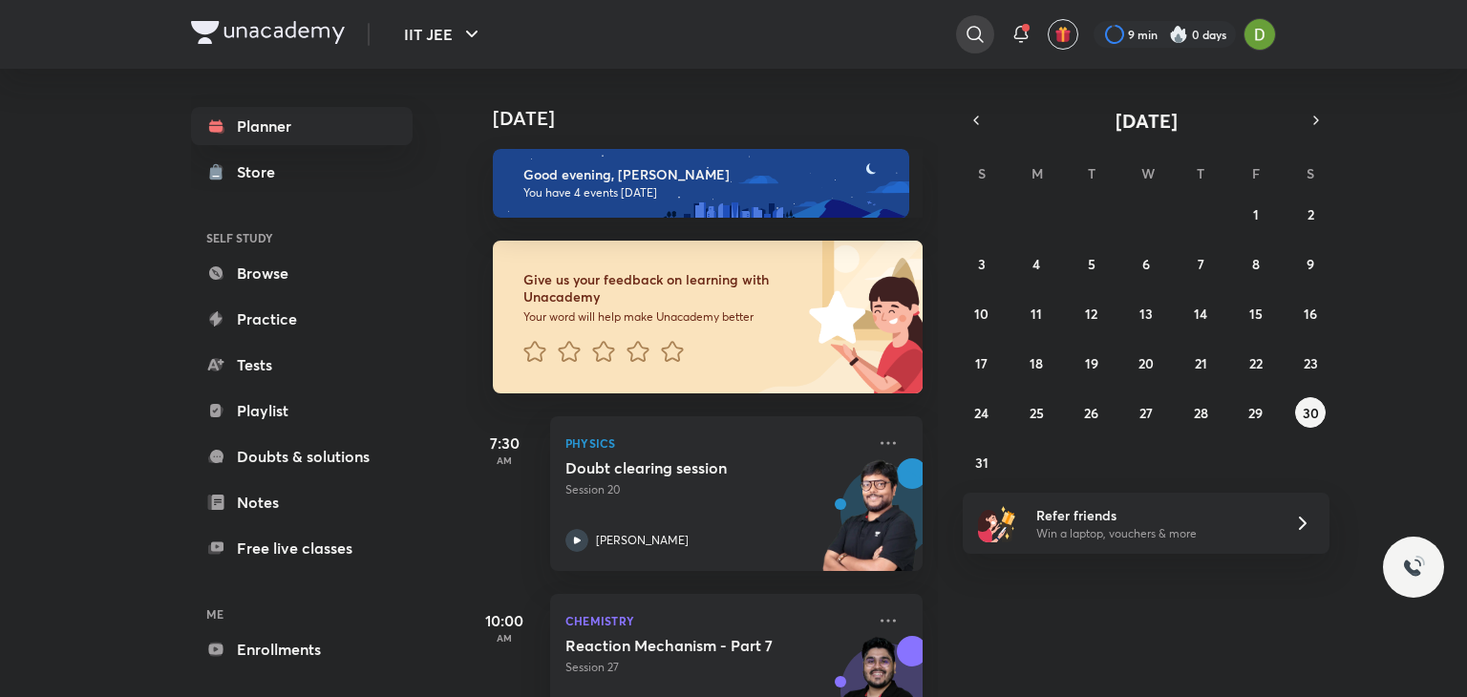
click at [986, 27] on div at bounding box center [975, 34] width 38 height 38
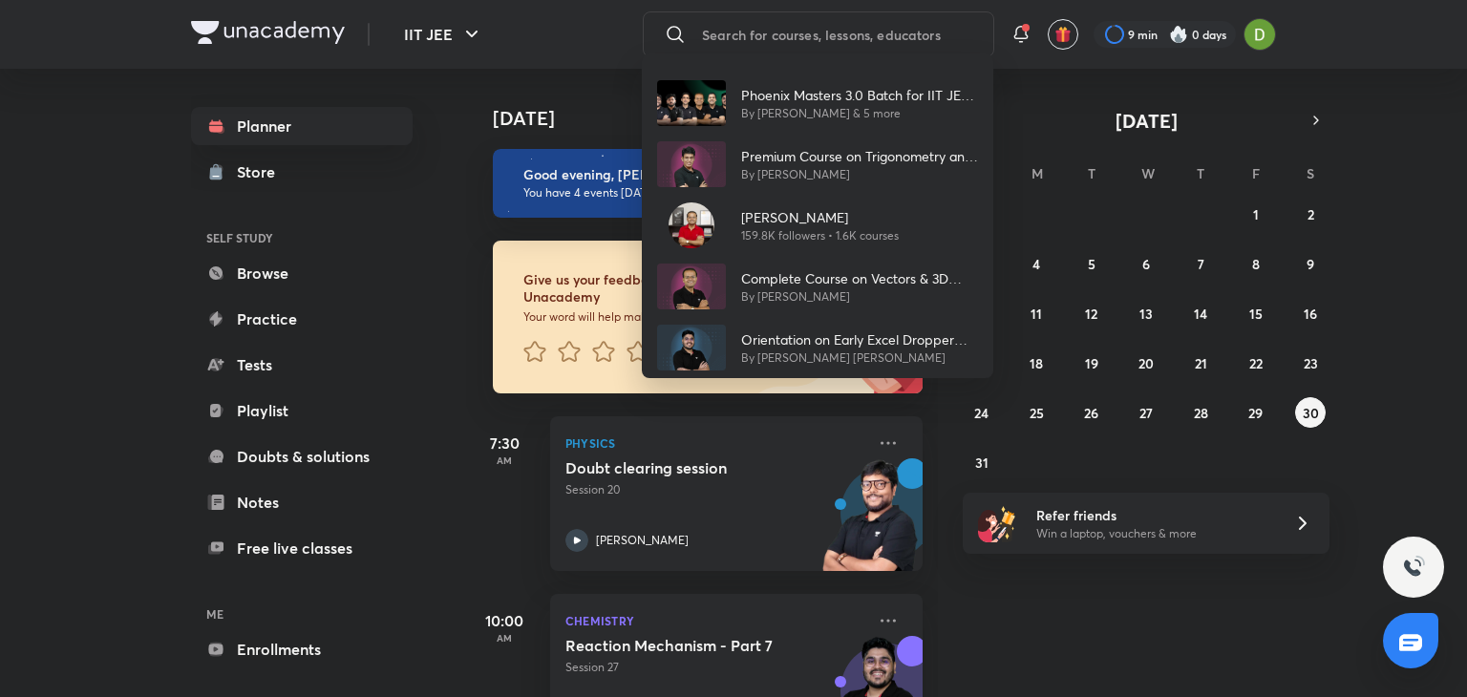
click at [742, 39] on div "Phoenix Masters 3.0 Batch for IIT JEE 2025 By Vineet Loomba & 5 more Premium Co…" at bounding box center [733, 348] width 1467 height 697
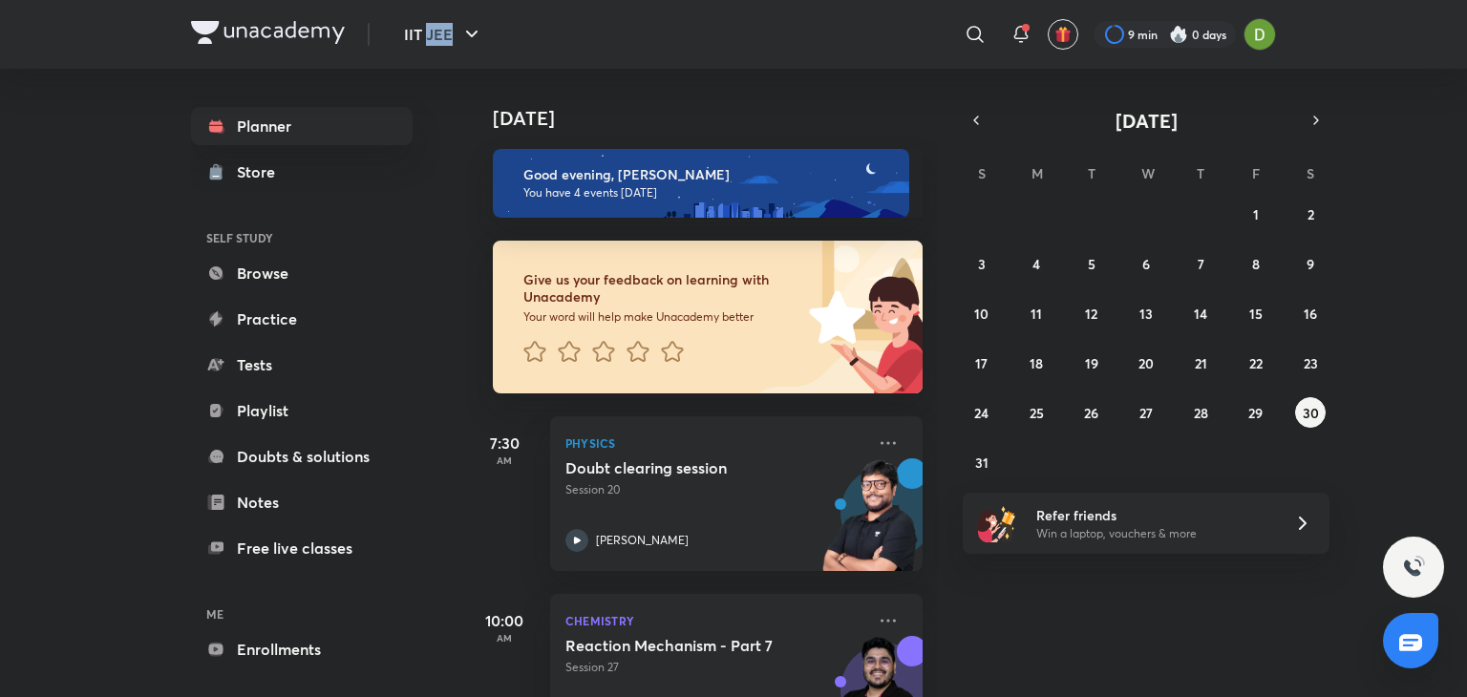
click at [742, 39] on div "​" at bounding box center [819, 34] width 352 height 46
click at [982, 33] on icon at bounding box center [975, 34] width 23 height 23
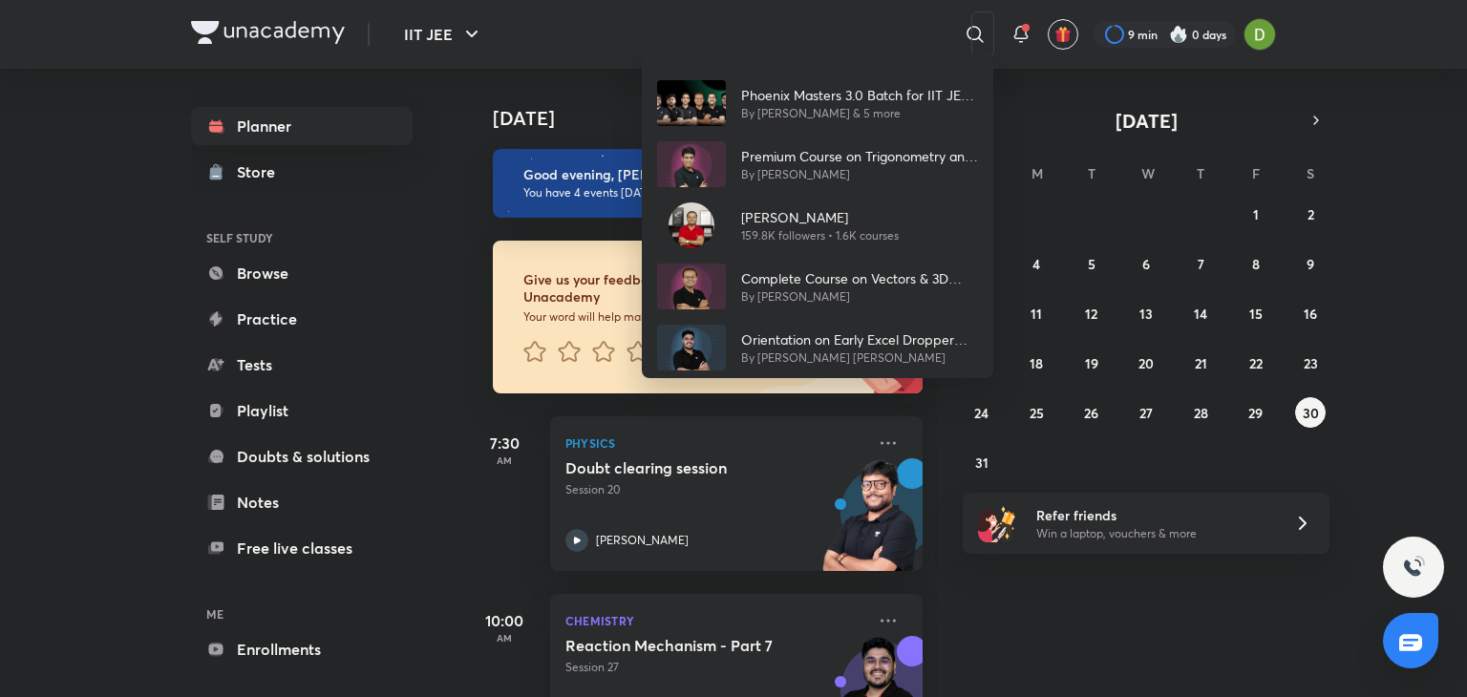
click at [973, 31] on div "Phoenix Masters 3.0 Batch for IIT JEE 2025 By Vineet Loomba & 5 more Premium Co…" at bounding box center [733, 348] width 1467 height 697
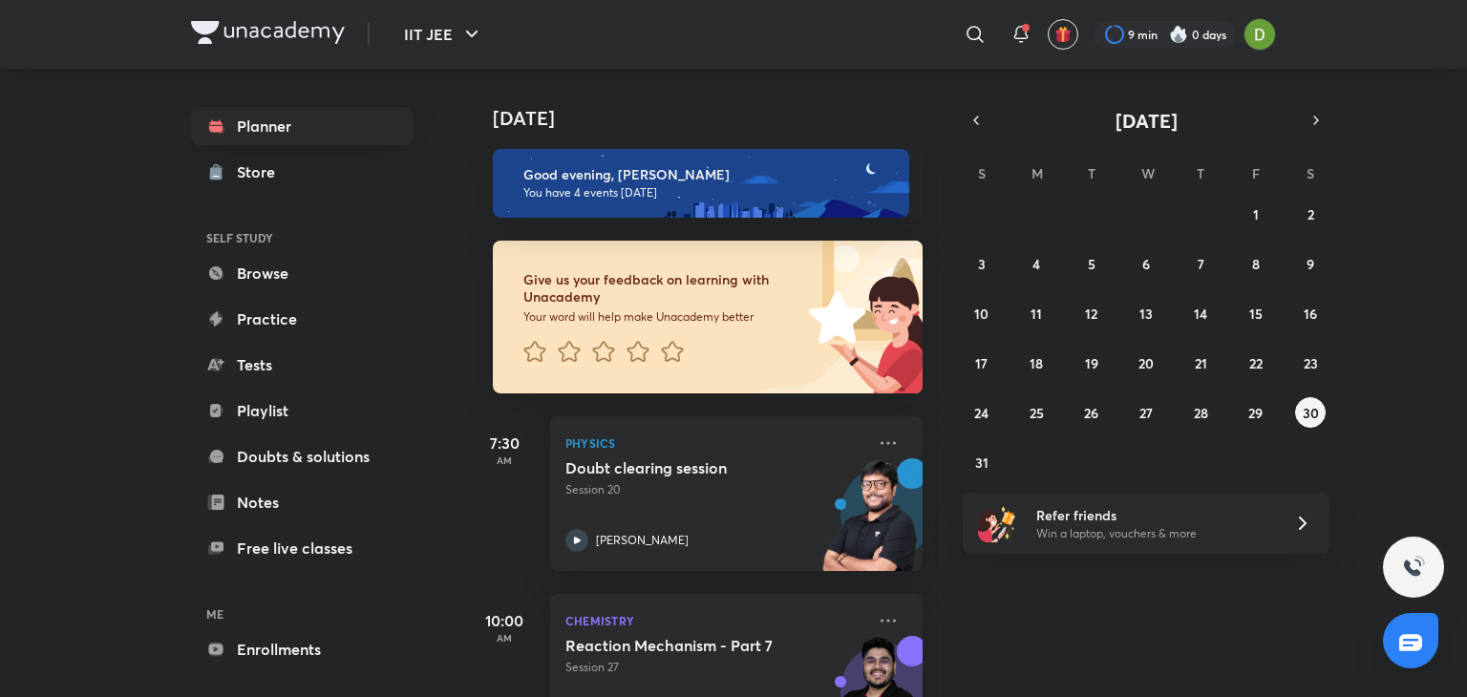
click at [973, 31] on icon at bounding box center [975, 34] width 23 height 23
type input "acid and derivatives"
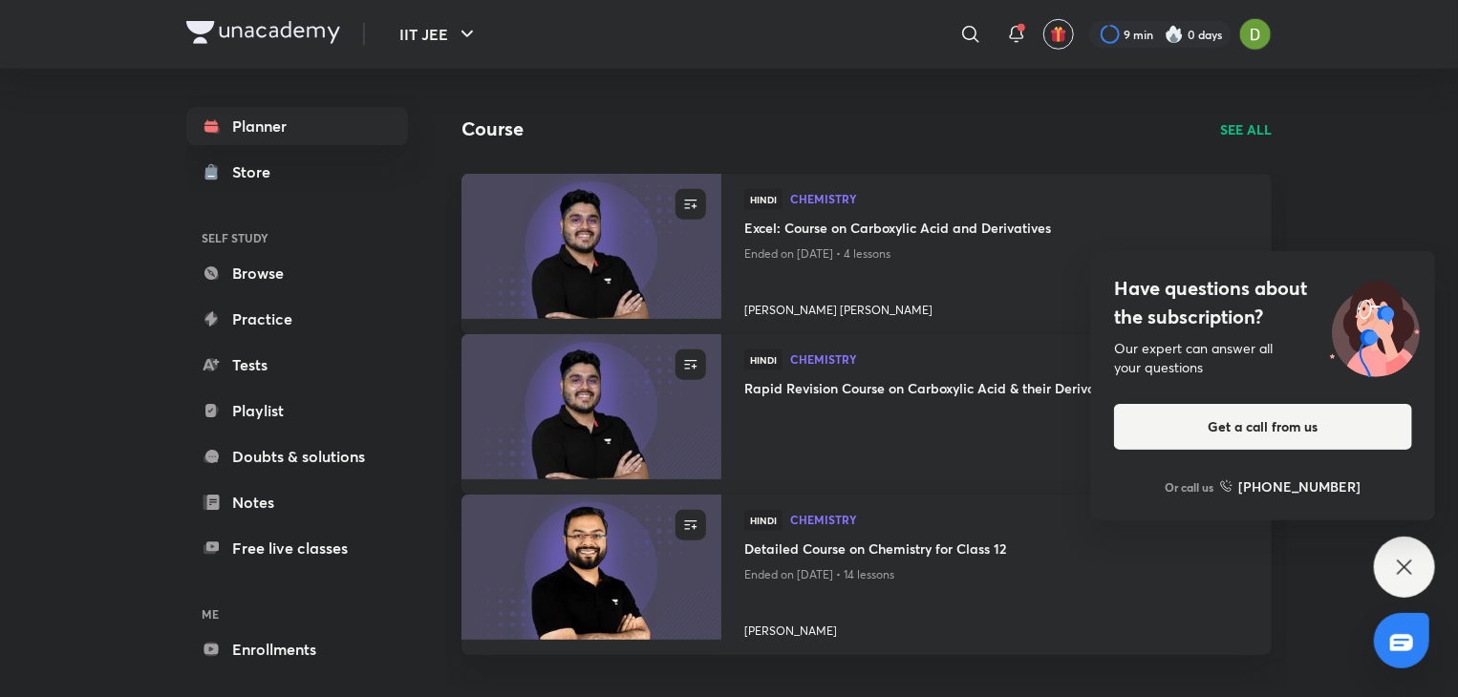
scroll to position [682, 0]
click at [975, 43] on icon at bounding box center [970, 34] width 23 height 23
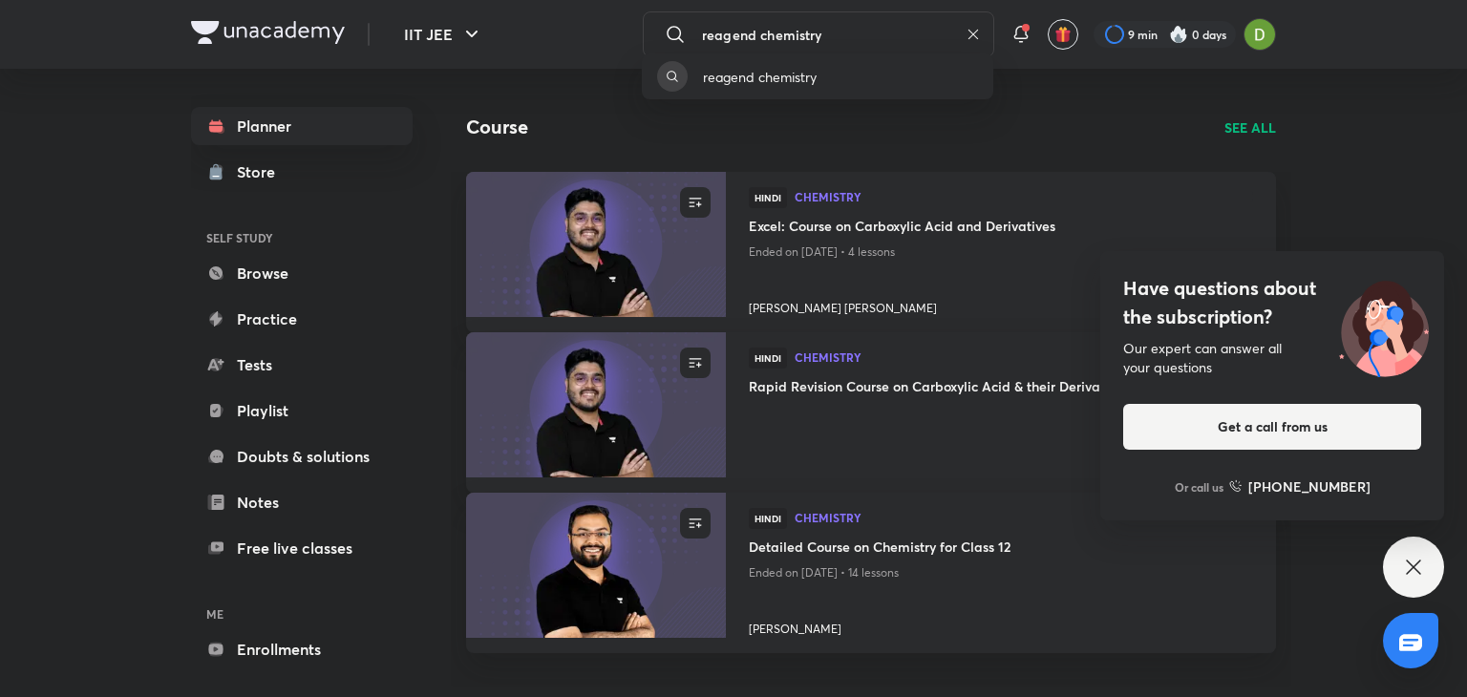
type input "reagend chemistry"
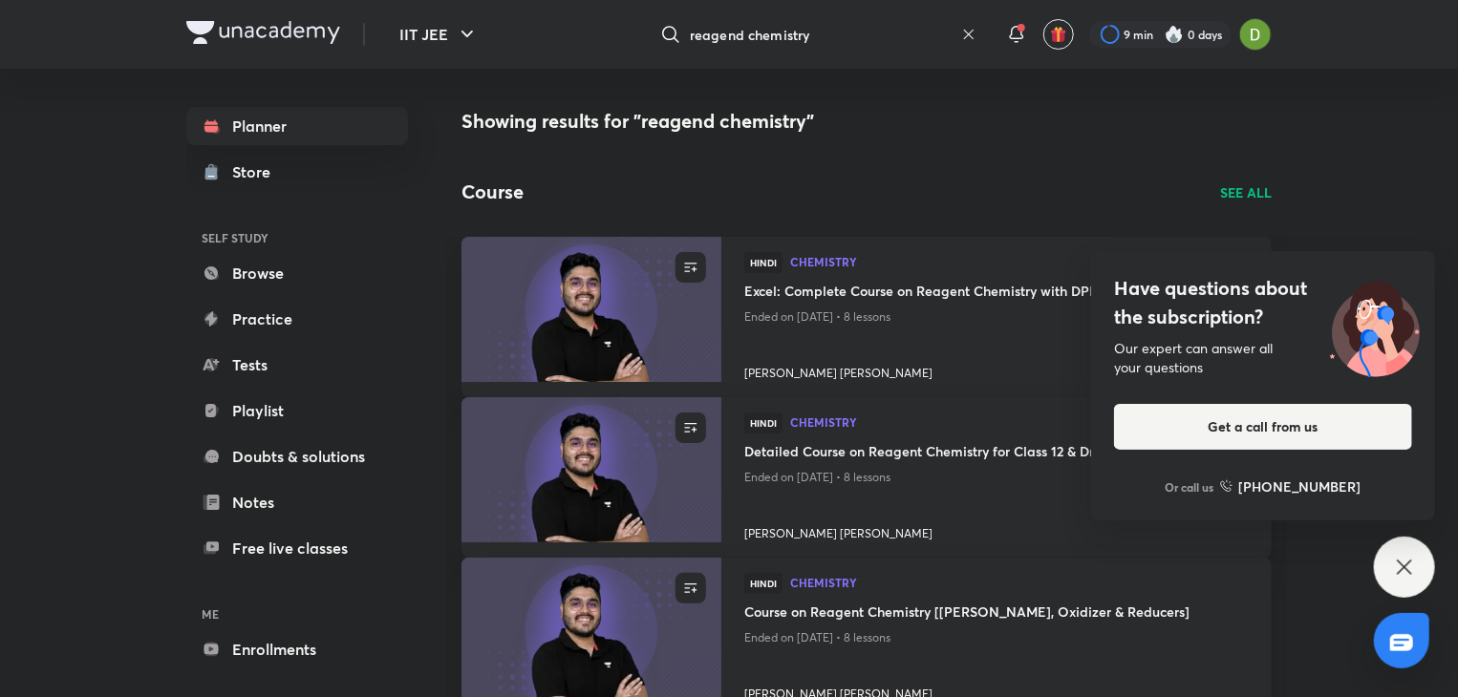
click at [1399, 556] on icon at bounding box center [1404, 567] width 23 height 23
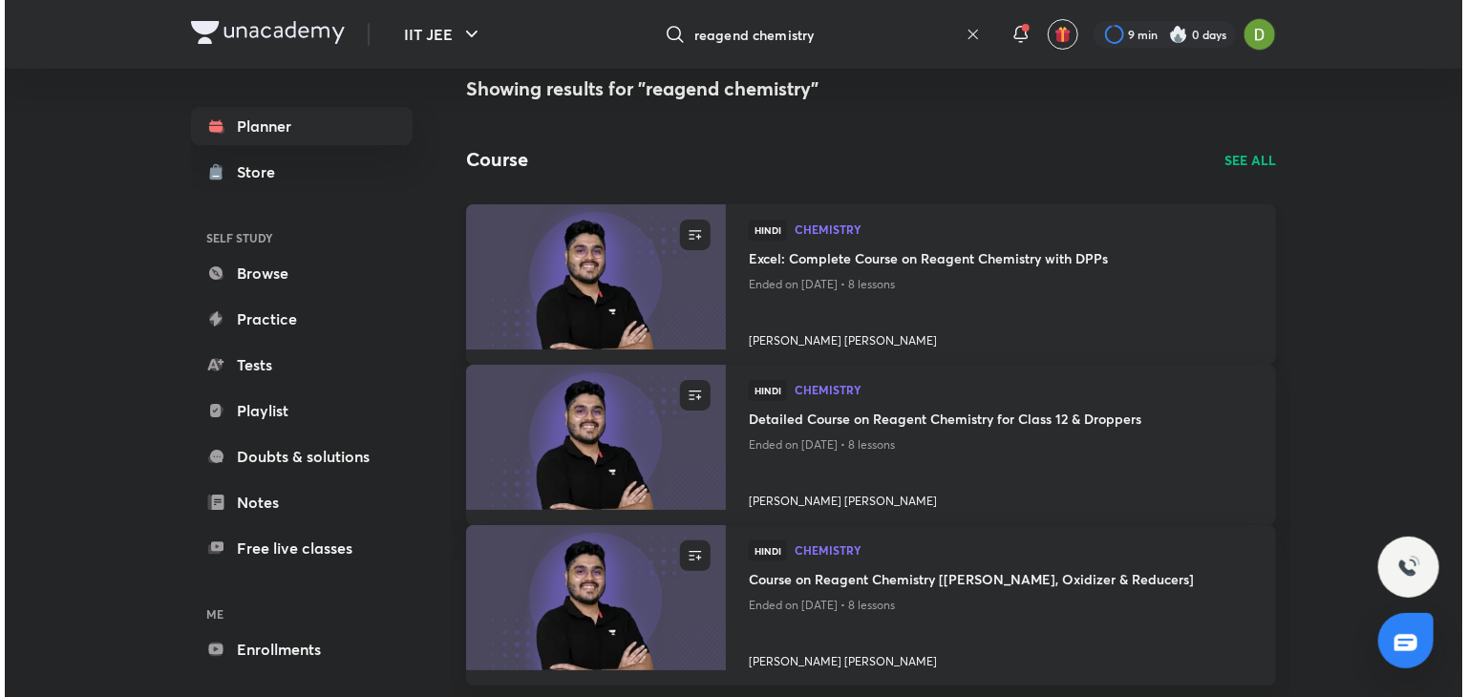
scroll to position [33, 0]
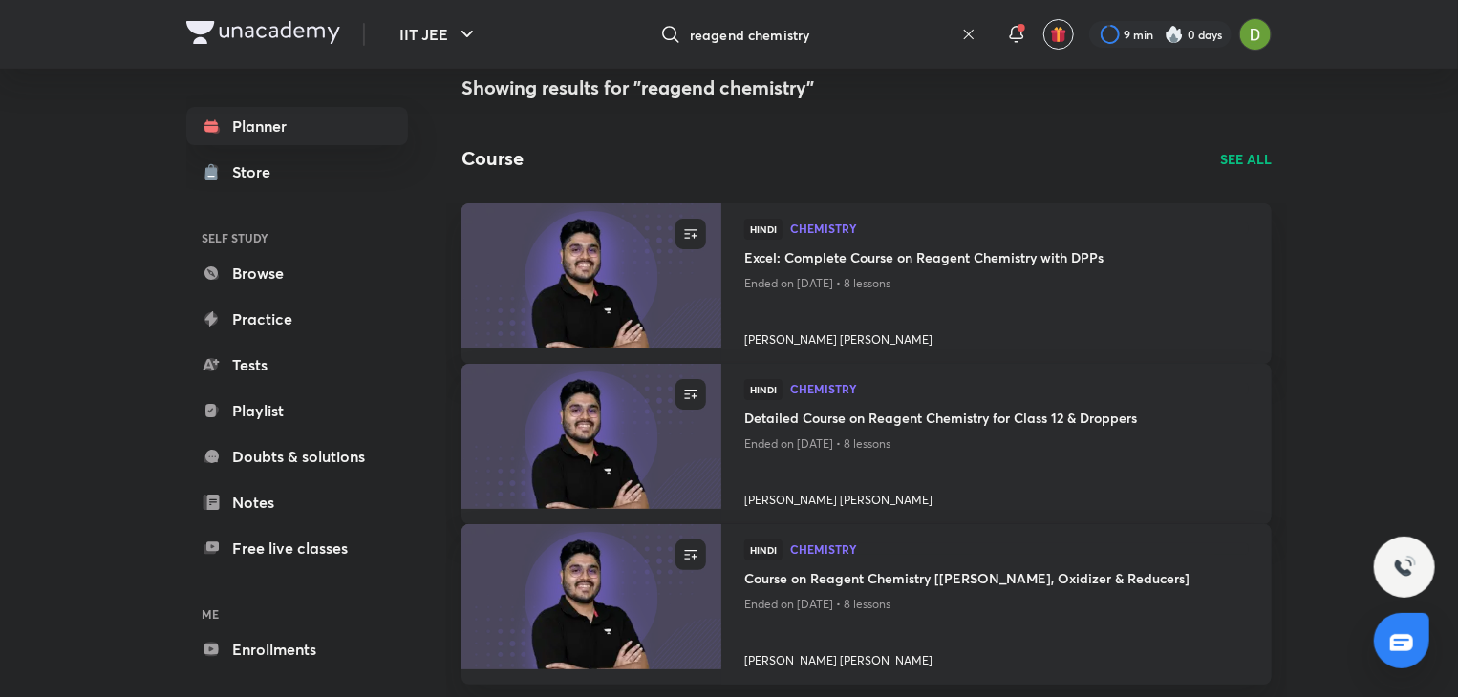
click at [921, 32] on input "reagend chemistry" at bounding box center [822, 35] width 264 height 52
click at [921, 32] on div "reagend chemistry" at bounding box center [733, 348] width 1467 height 697
click at [921, 32] on input "reagend chemistry" at bounding box center [822, 35] width 264 height 52
drag, startPoint x: 921, startPoint y: 32, endPoint x: 837, endPoint y: 32, distance: 84.1
click at [837, 32] on div "reagend chemistry ​ reagend chemistry" at bounding box center [819, 34] width 352 height 46
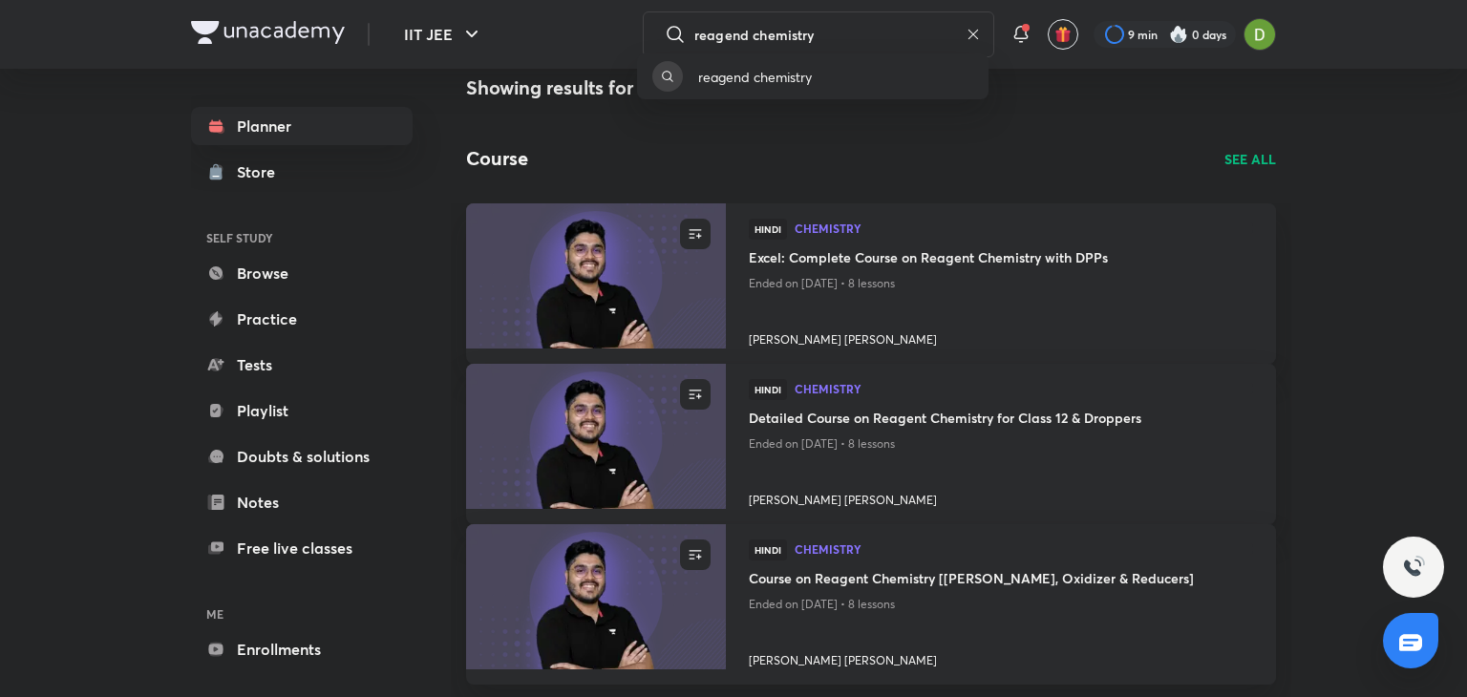
click at [982, 35] on div "reagend chemistry" at bounding box center [733, 348] width 1467 height 697
click at [965, 33] on icon at bounding box center [968, 34] width 15 height 15
click at [965, 33] on div "​" at bounding box center [819, 34] width 352 height 46
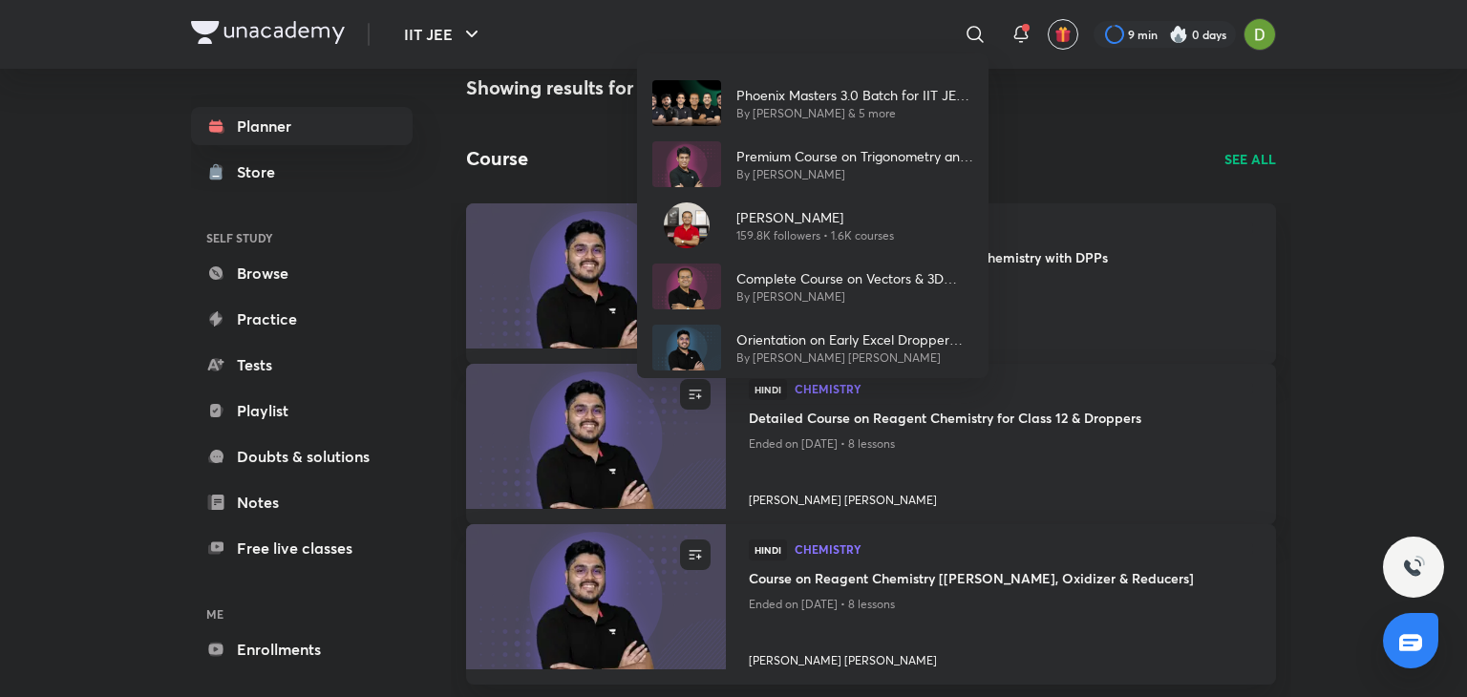
click at [806, 35] on div "Phoenix Masters 3.0 Batch for IIT JEE 2025 By Vineet Loomba & 5 more Premium Co…" at bounding box center [733, 348] width 1467 height 697
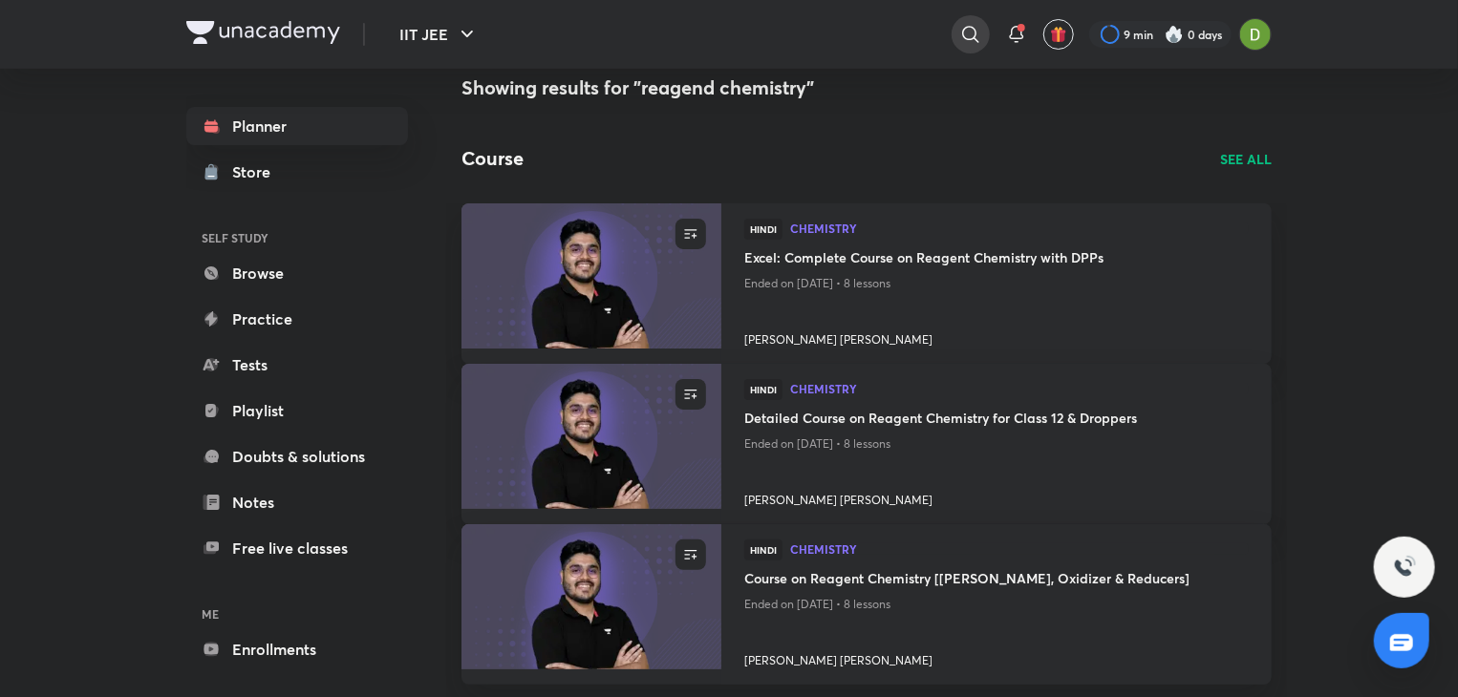
drag, startPoint x: 990, startPoint y: 36, endPoint x: 971, endPoint y: 34, distance: 19.2
click at [971, 34] on div "​ 9 min 0 days" at bounding box center [954, 34] width 633 height 46
click at [971, 34] on icon at bounding box center [970, 34] width 23 height 23
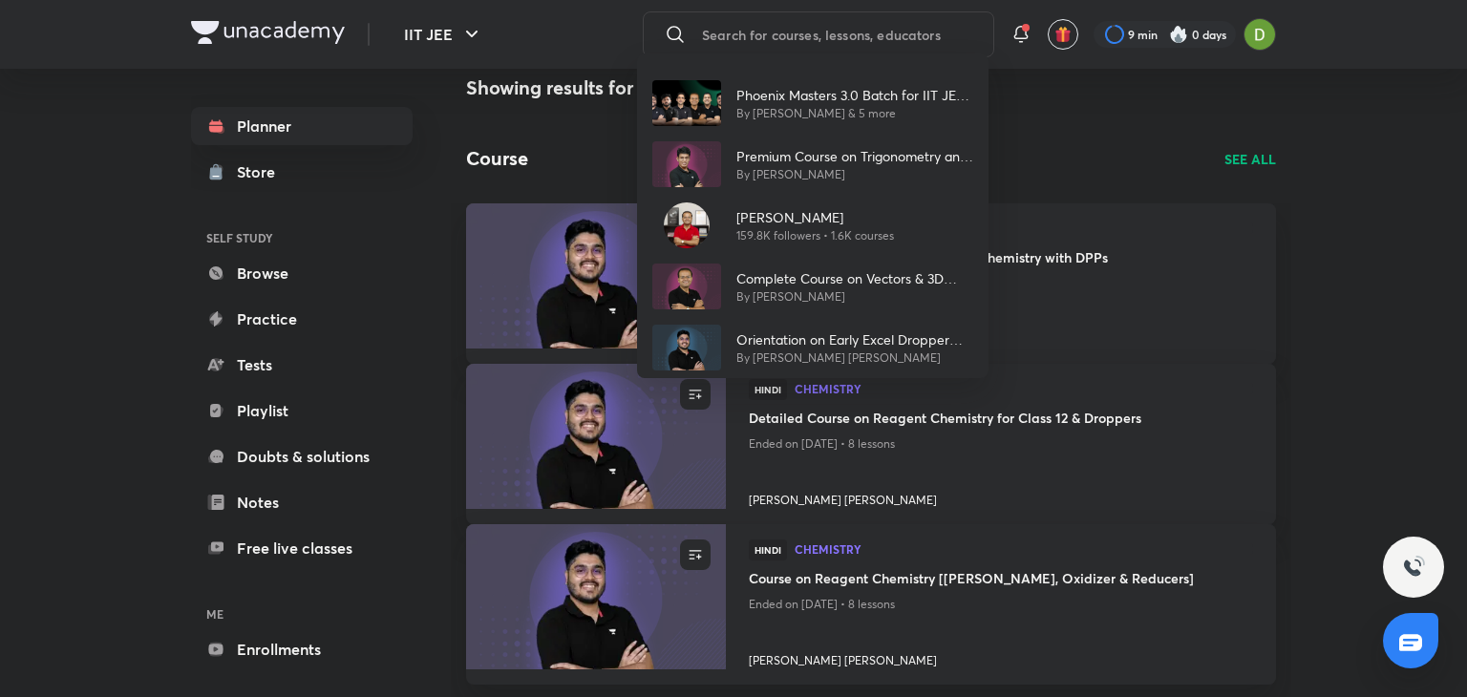
type input "e"
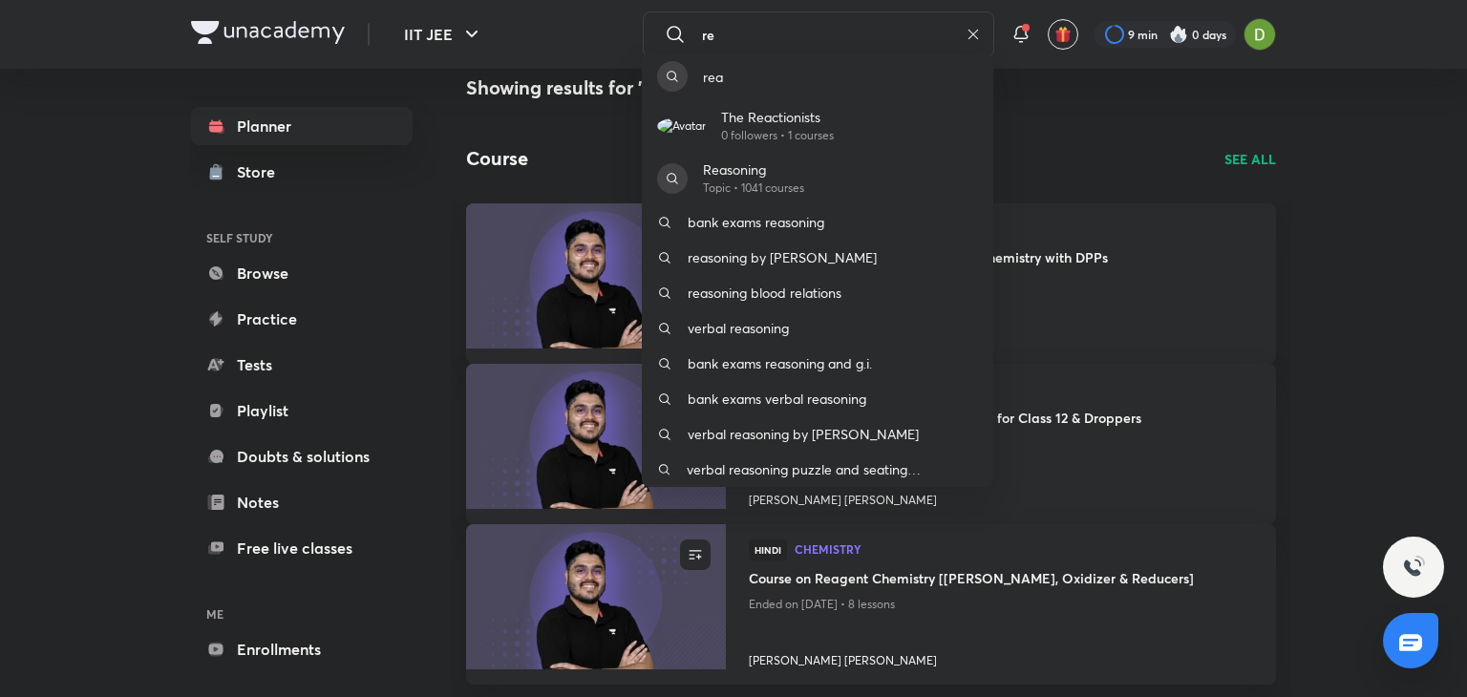
type input "r"
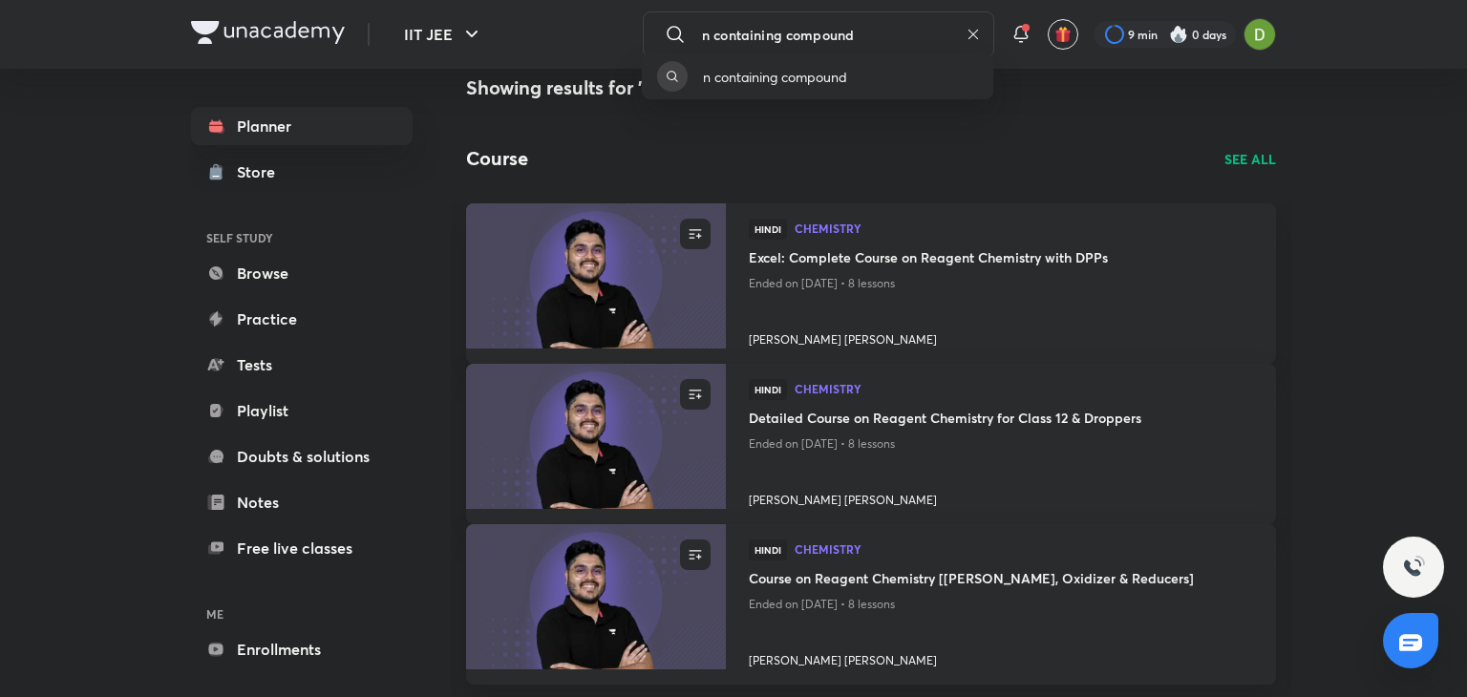
type input "n containing compound"
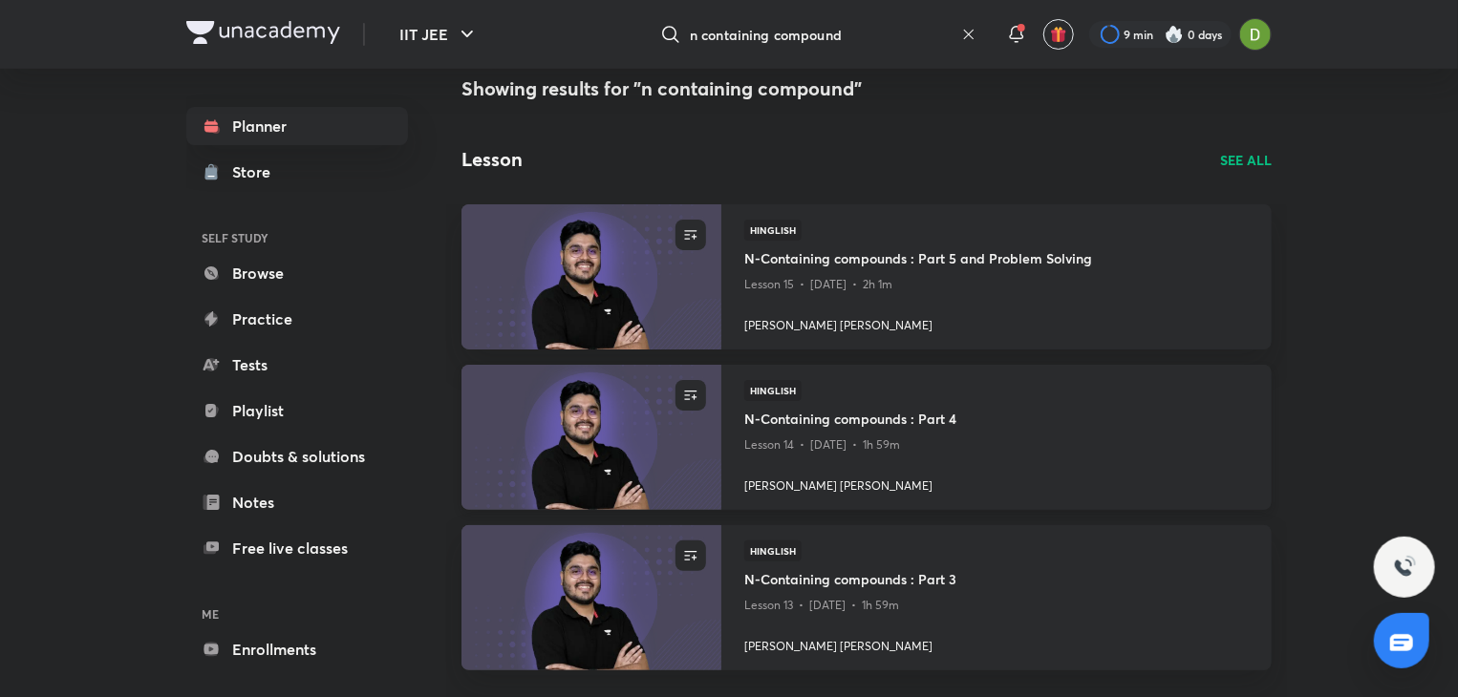
scroll to position [33, 0]
click at [581, 311] on img at bounding box center [591, 276] width 265 height 148
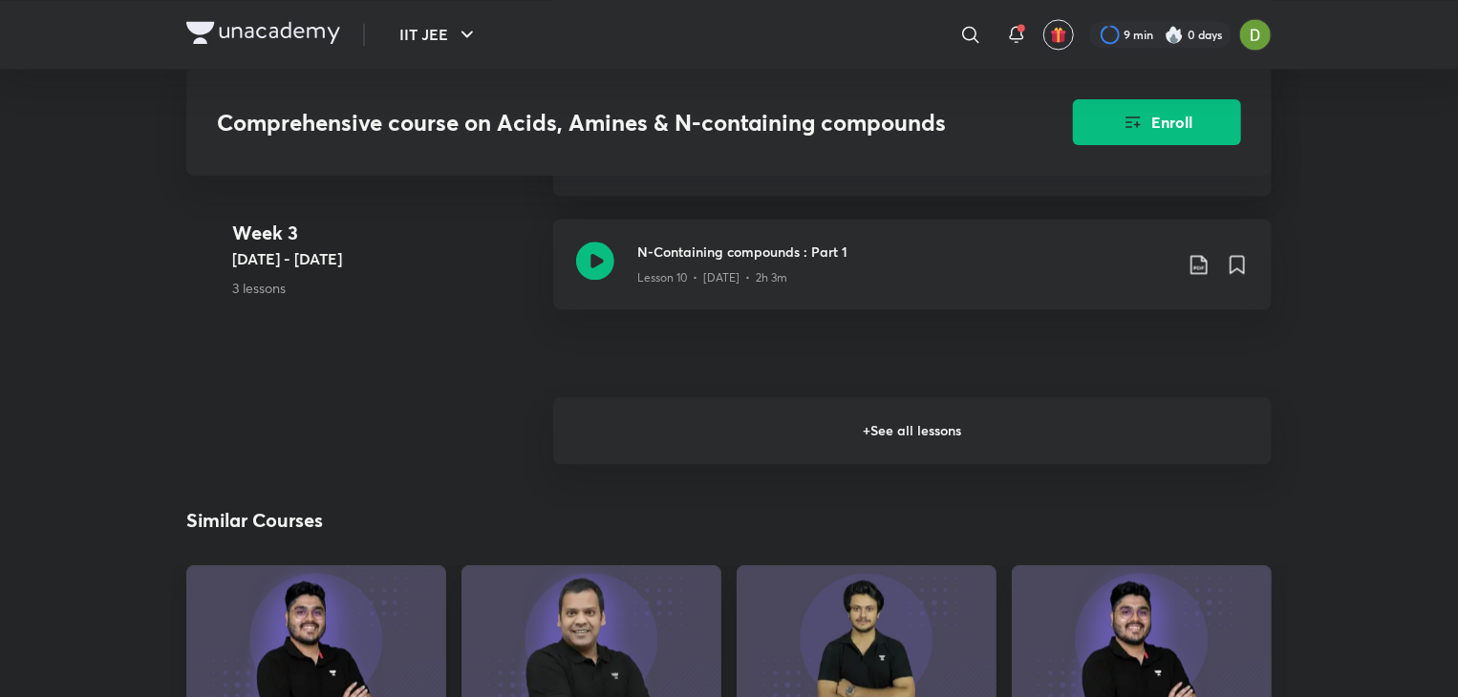
scroll to position [2078, 0]
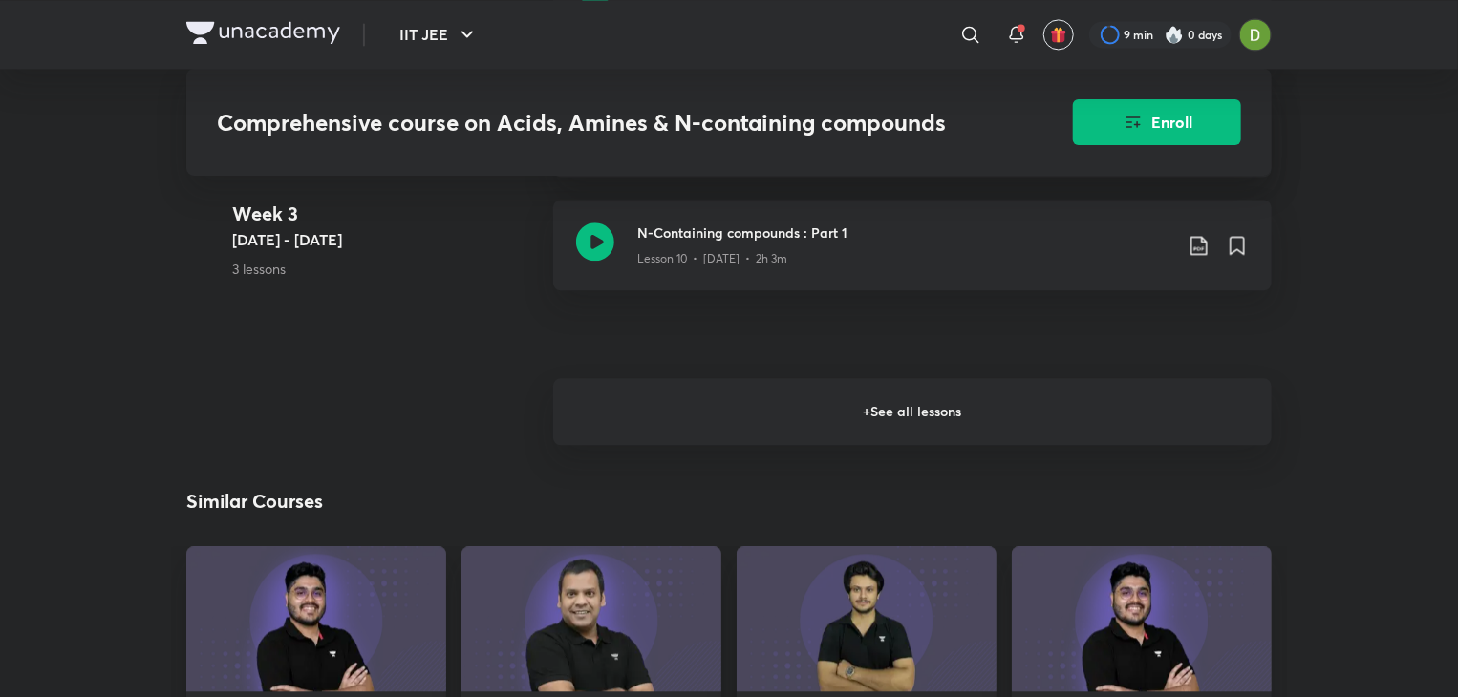
click at [862, 378] on h6 "+ See all lessons" at bounding box center [912, 411] width 718 height 67
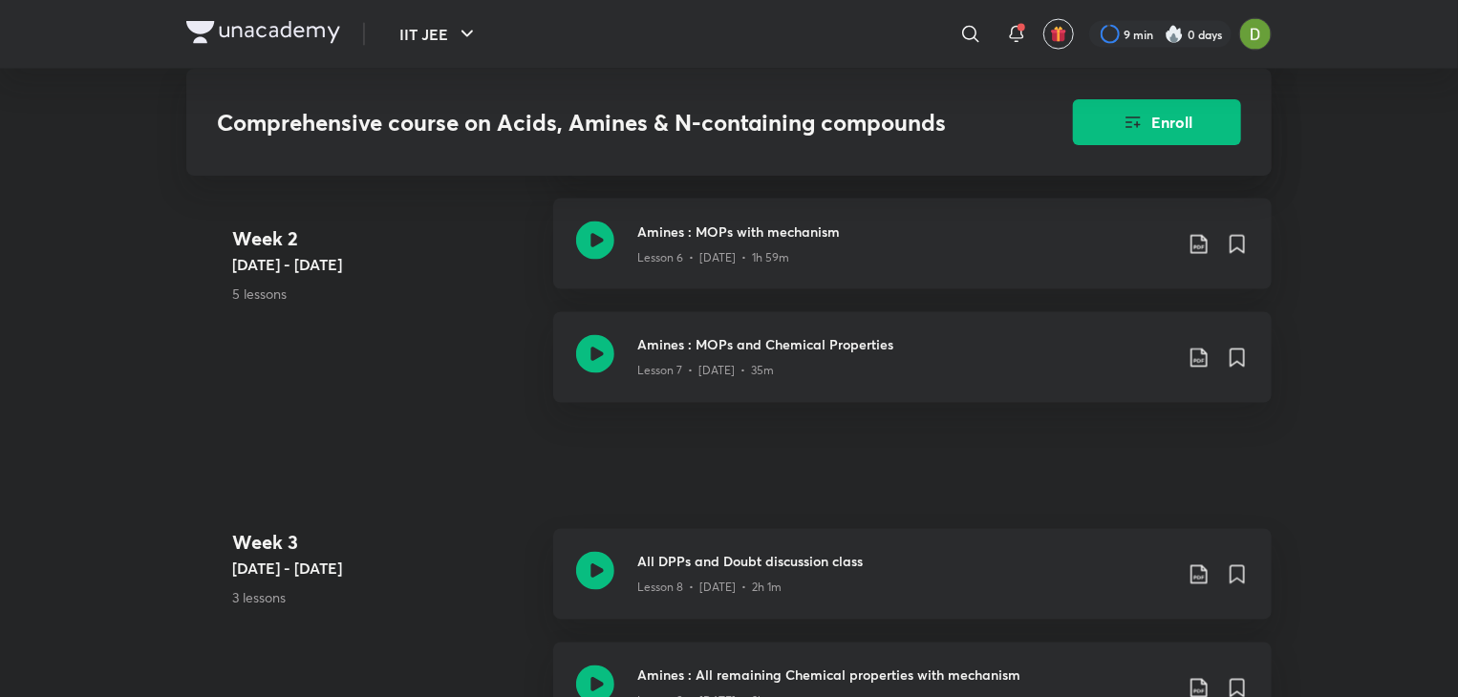
scroll to position [1520, 0]
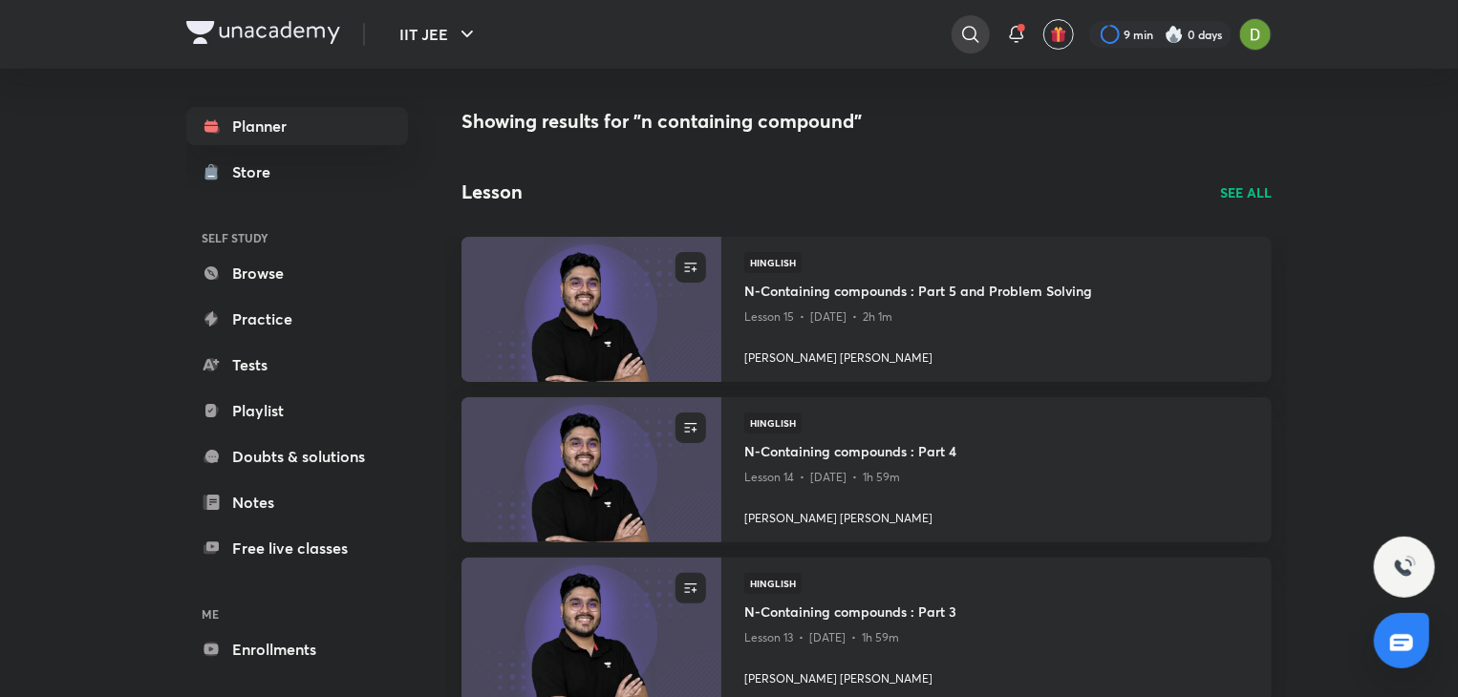
click at [955, 25] on div at bounding box center [970, 34] width 38 height 38
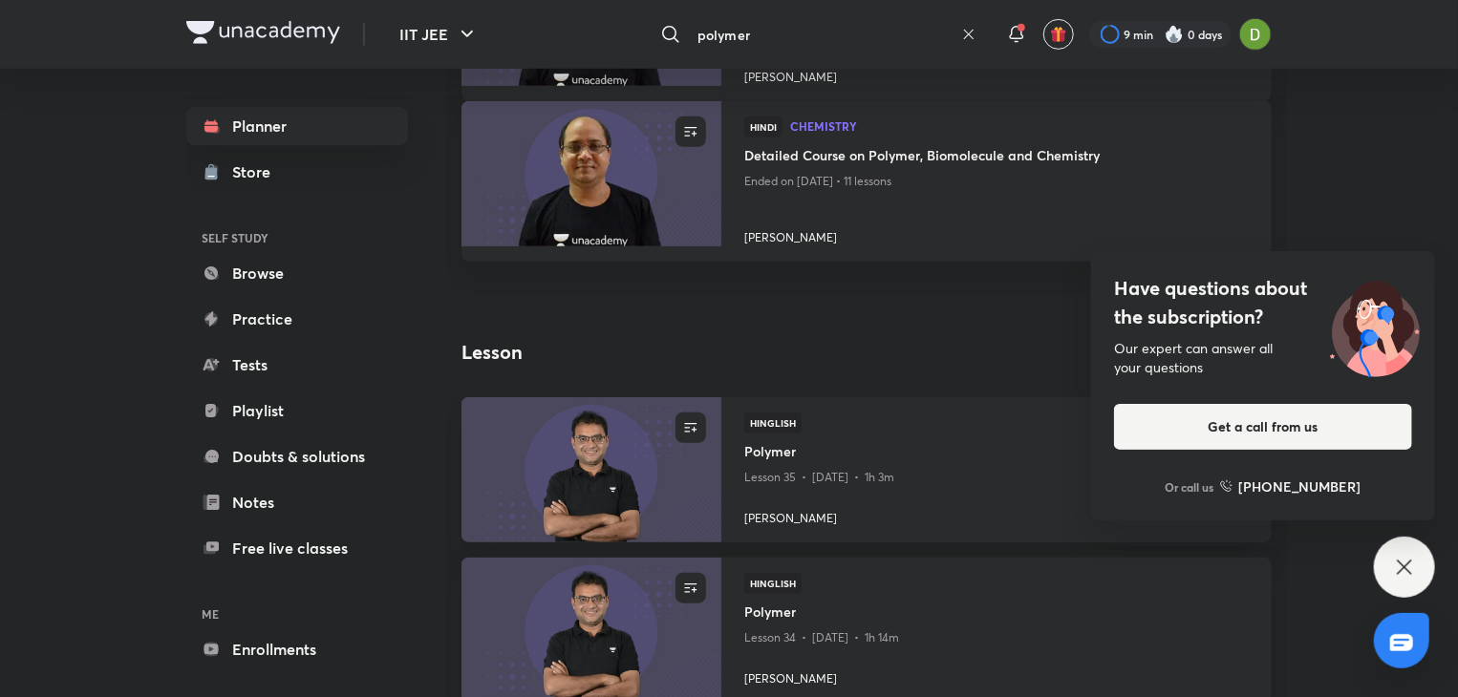
scroll to position [458, 0]
click at [1405, 556] on icon at bounding box center [1404, 567] width 23 height 23
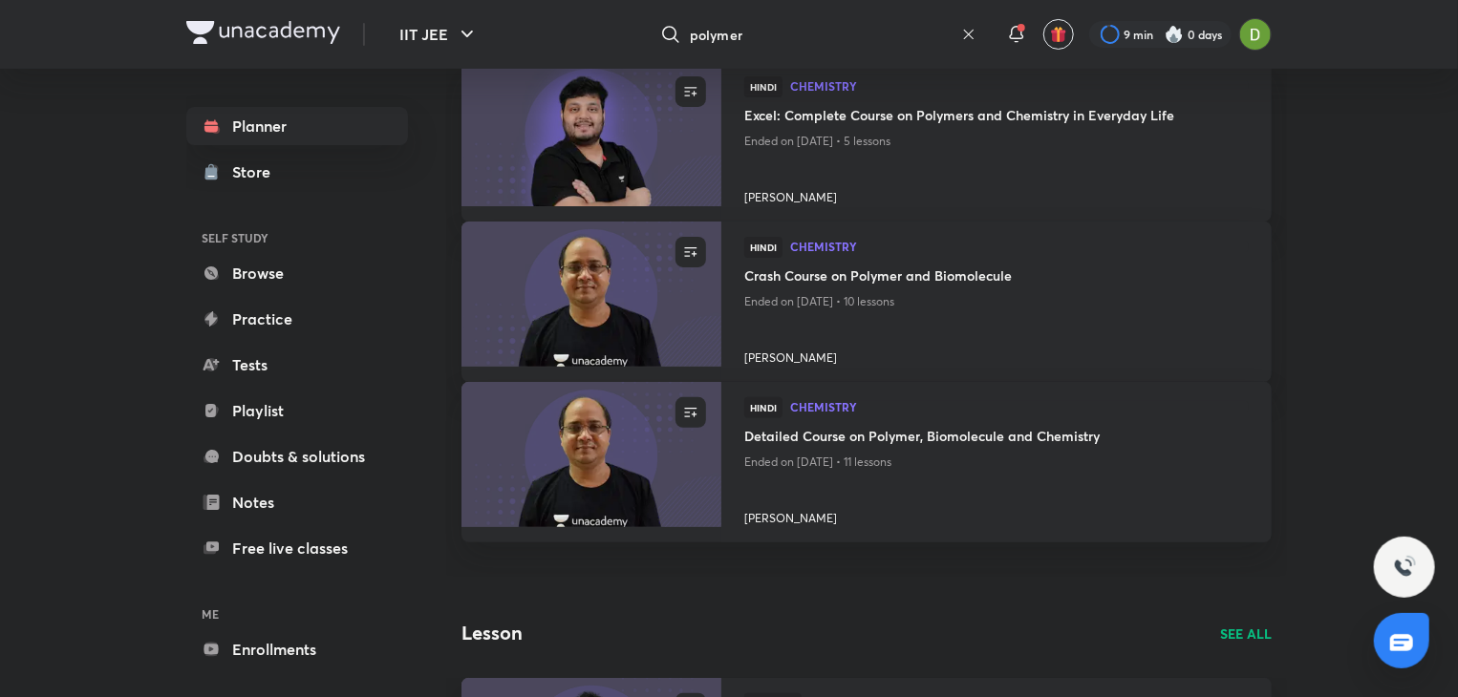
scroll to position [144, 0]
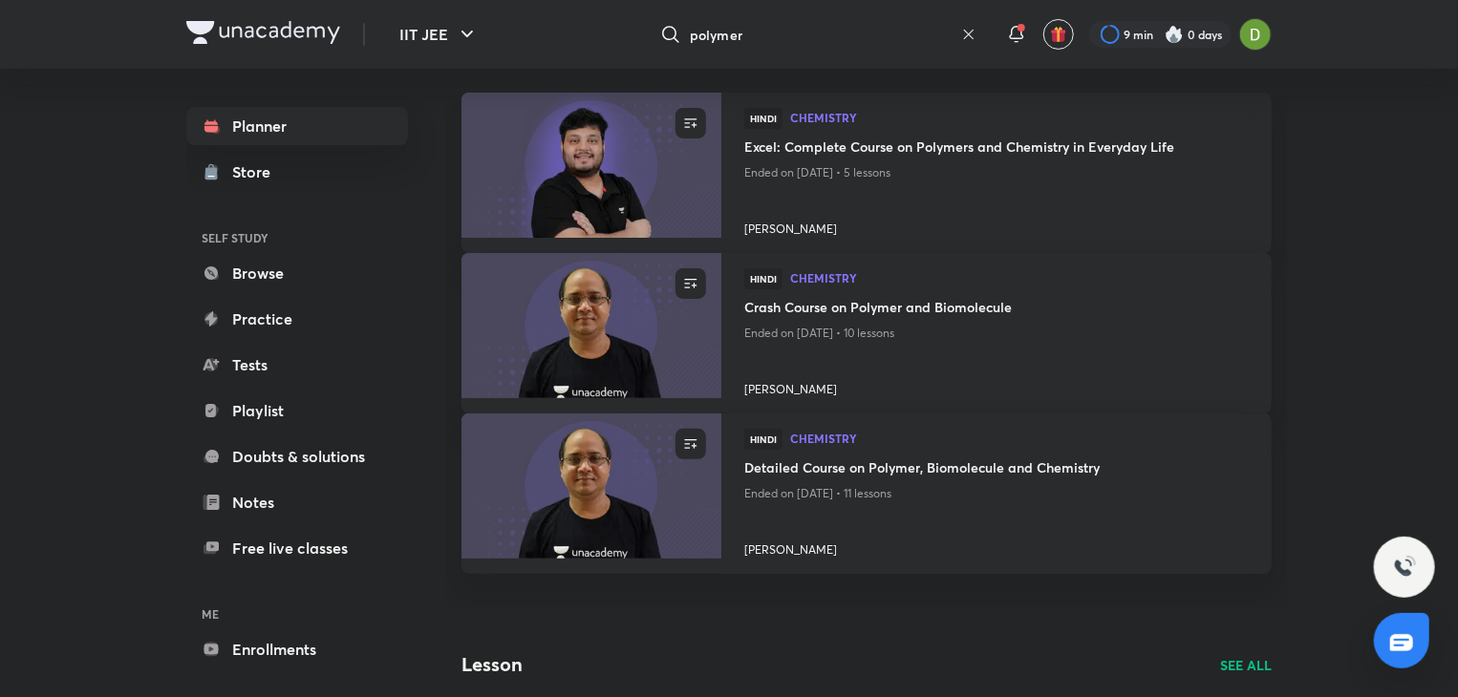
drag, startPoint x: 858, startPoint y: 61, endPoint x: 866, endPoint y: 41, distance: 21.8
click at [866, 41] on div "IIT JEE polymer ​ 9 min 0 days" at bounding box center [728, 34] width 1085 height 69
click at [866, 41] on input "polymer" at bounding box center [822, 35] width 264 height 52
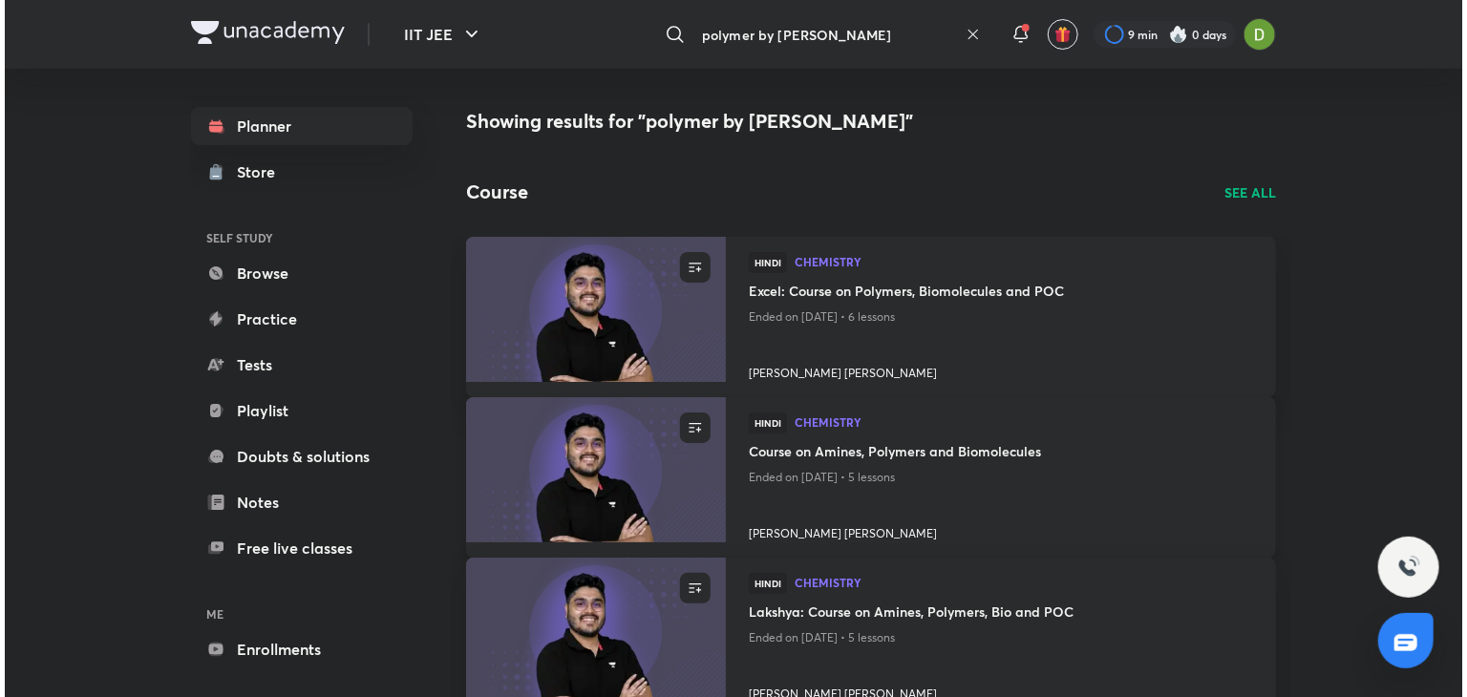
scroll to position [76, 0]
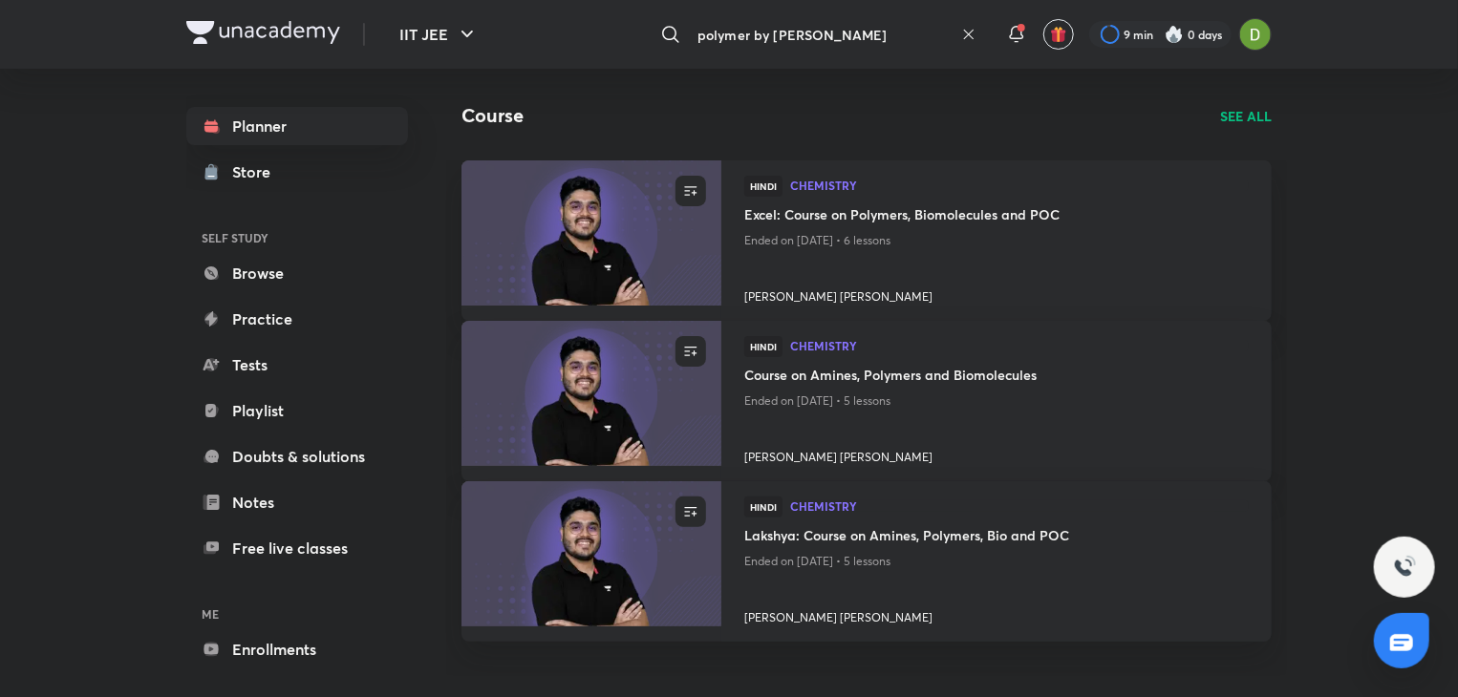
click at [752, 35] on input "polymer by mohammad" at bounding box center [822, 35] width 264 height 52
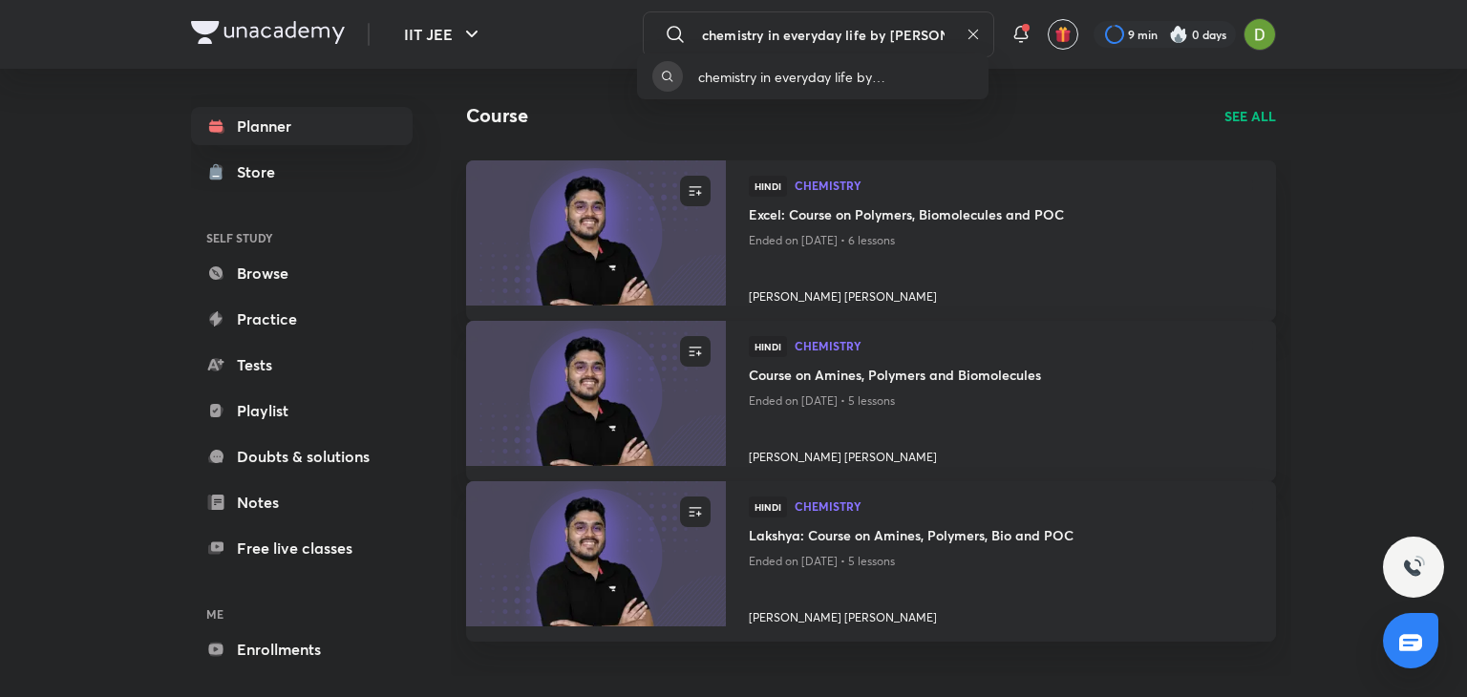
type input "chemistry in everyday life by mohammad"
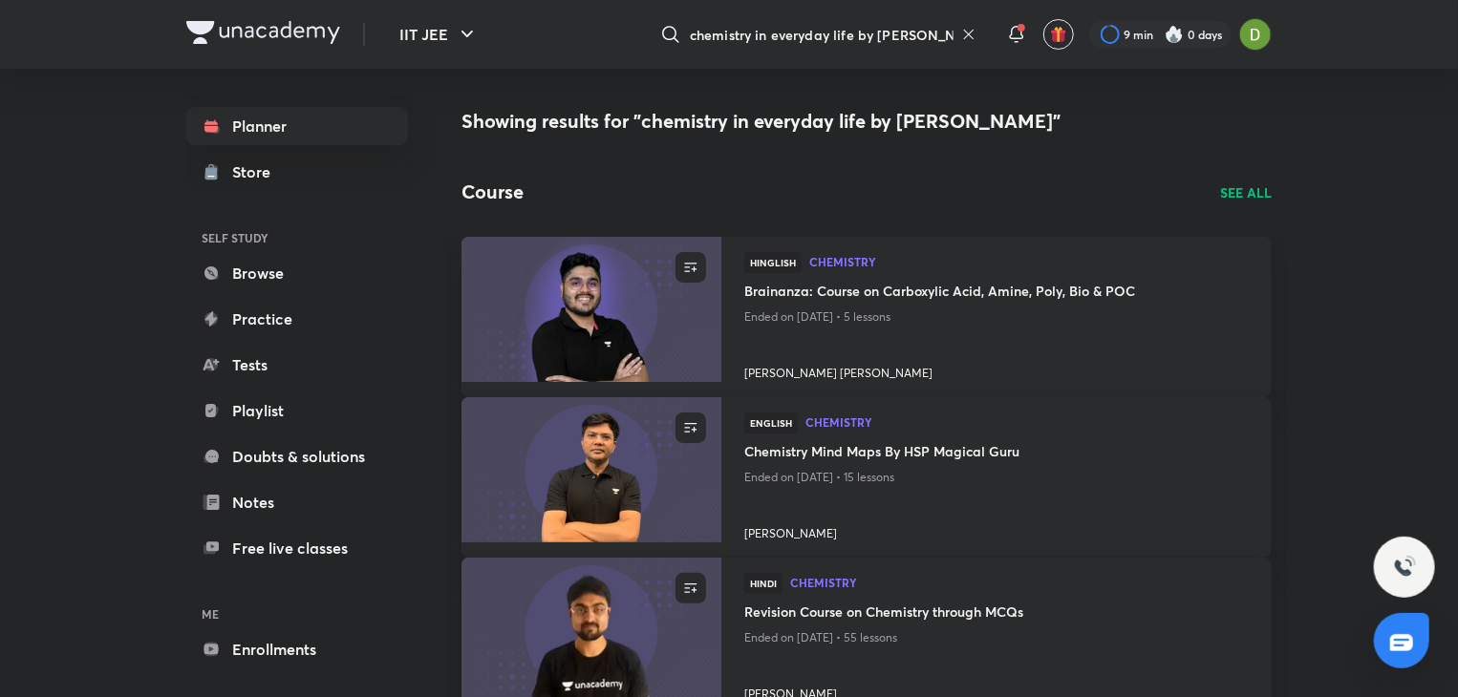
click at [963, 20] on div "chemistry in everyday life by mohammad ​" at bounding box center [814, 34] width 352 height 46
click at [971, 33] on div "chemistry in everyday life by mohammad" at bounding box center [733, 348] width 1467 height 697
click at [971, 33] on icon at bounding box center [968, 34] width 15 height 15
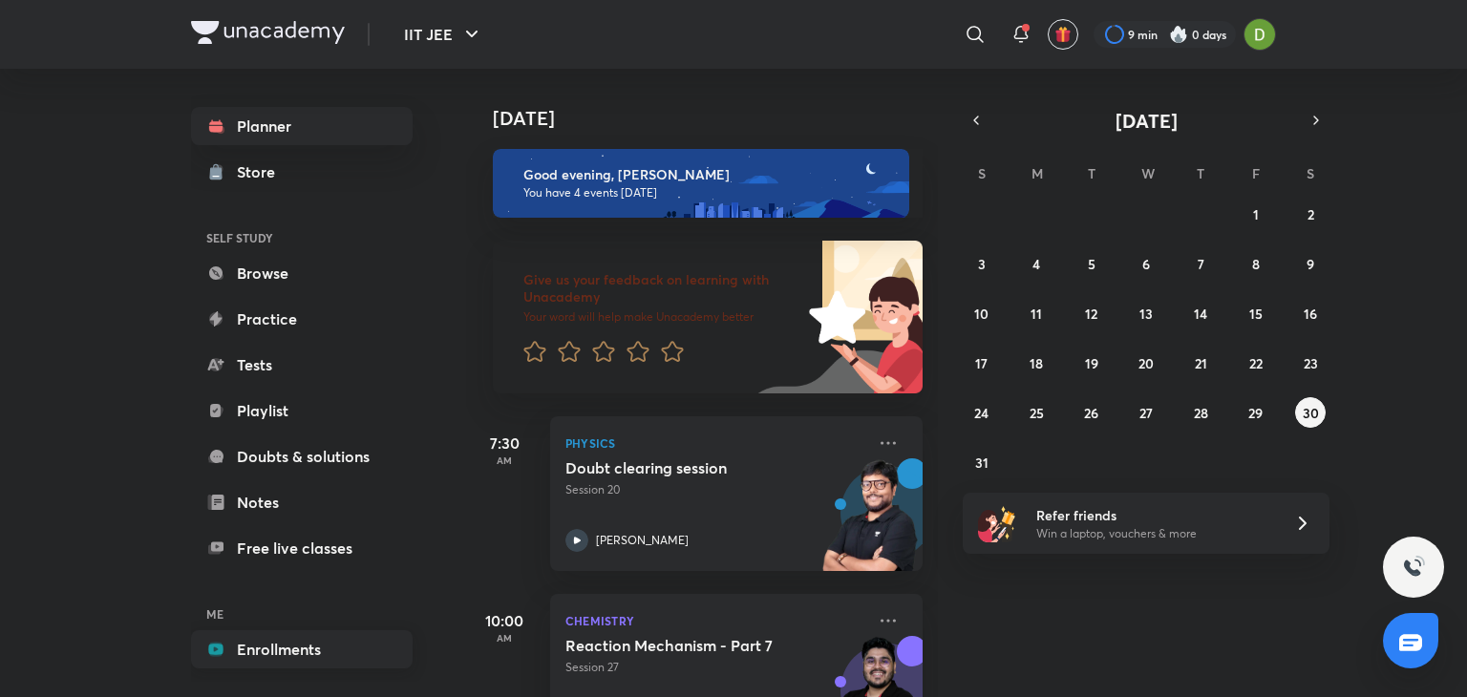
scroll to position [71, 0]
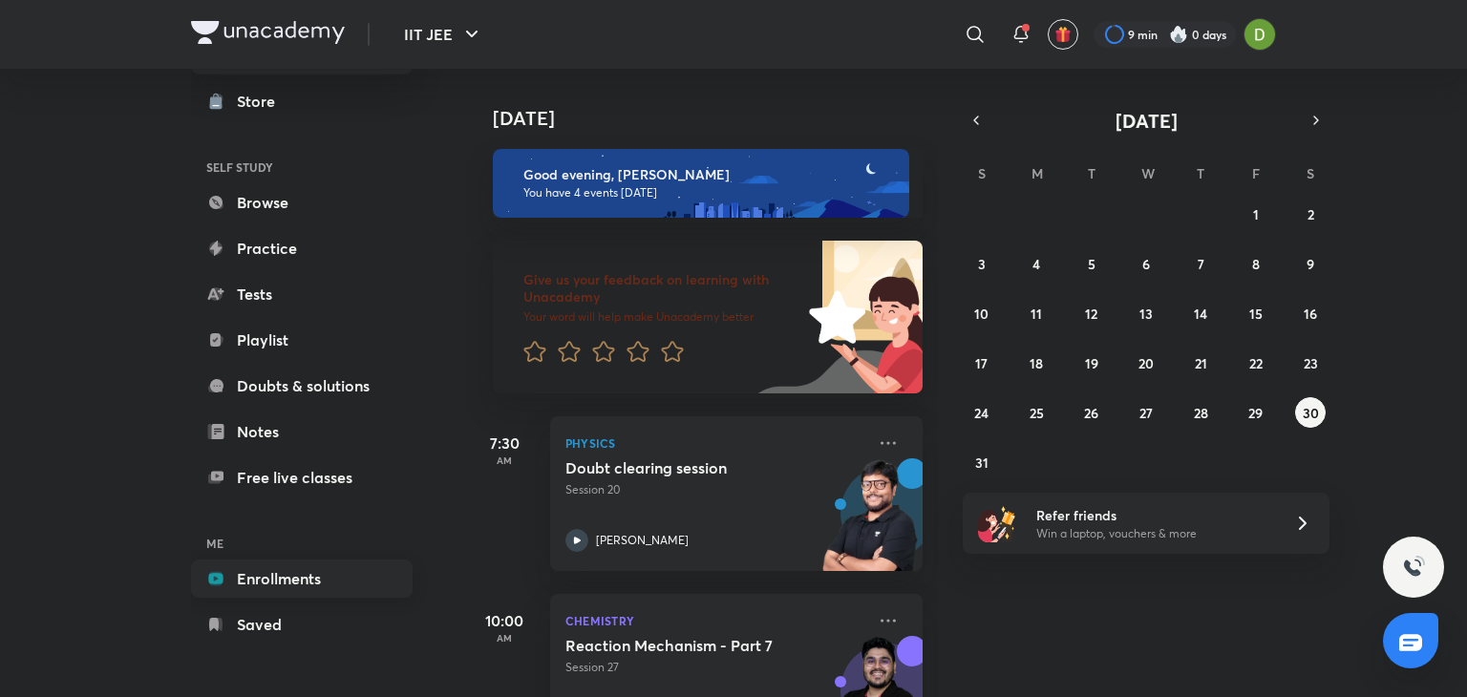
click at [290, 571] on link "Enrollments" at bounding box center [302, 579] width 222 height 38
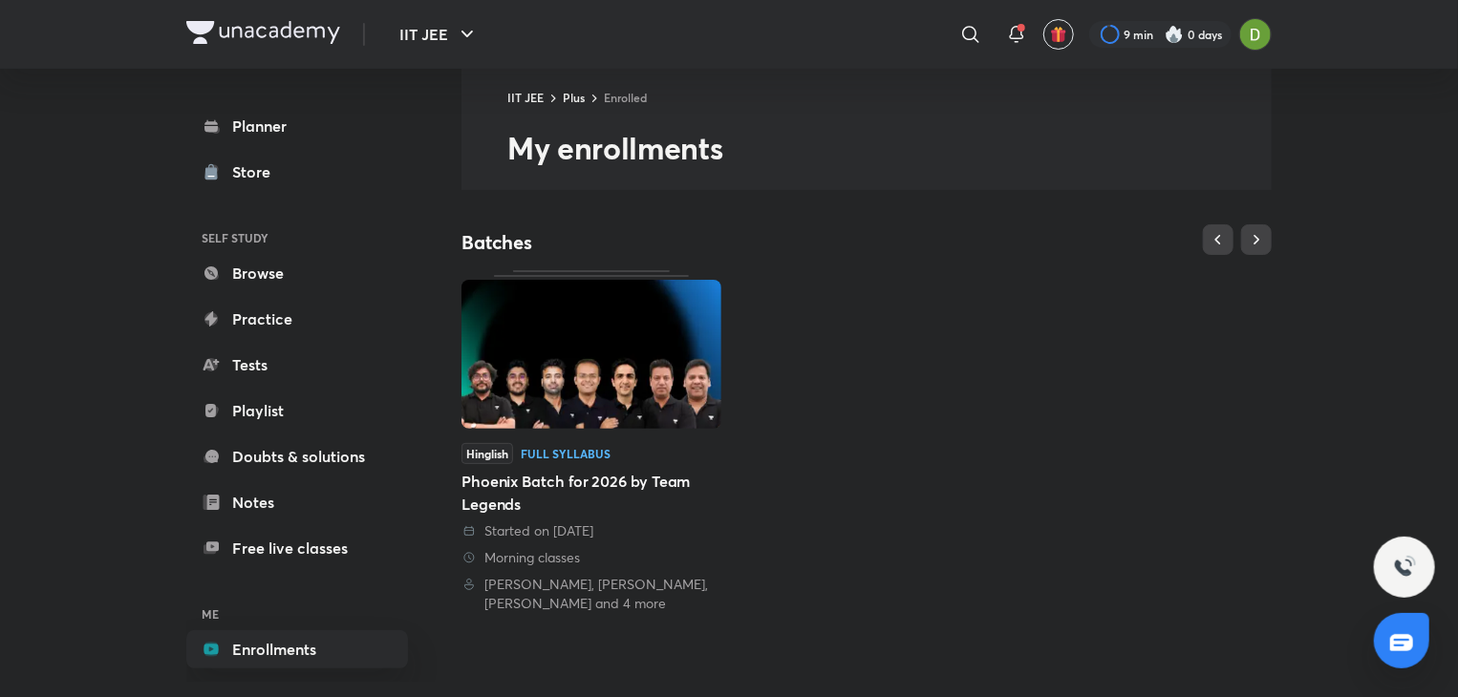
scroll to position [40, 0]
click at [570, 310] on img at bounding box center [591, 355] width 260 height 149
